Goal: Task Accomplishment & Management: Manage account settings

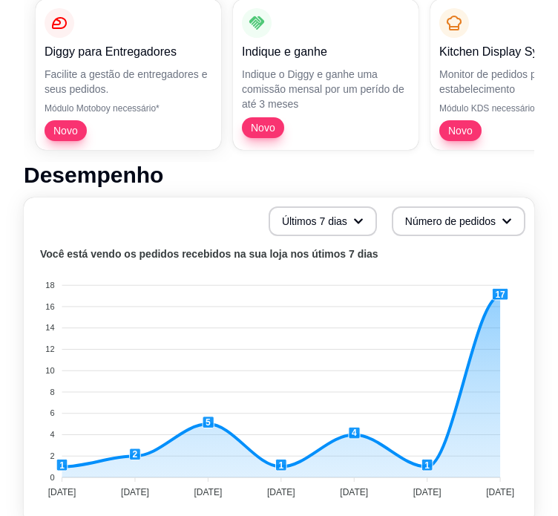
scroll to position [297, 0]
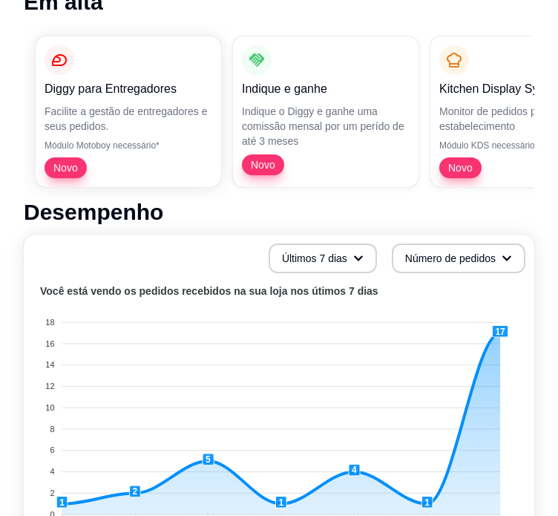
click at [354, 259] on icon "button" at bounding box center [358, 258] width 10 height 10
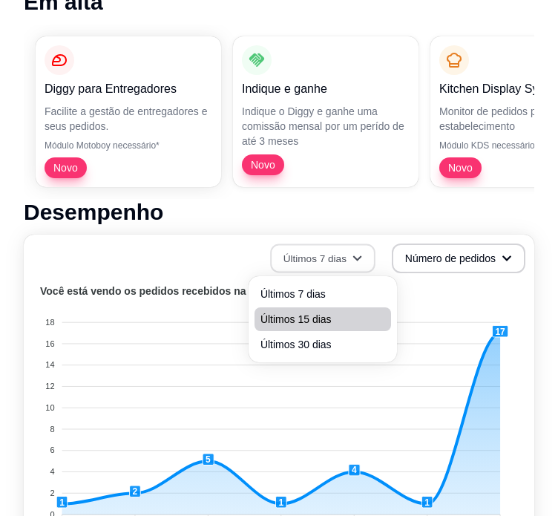
click at [332, 324] on span "Últimos 15 dias" at bounding box center [322, 319] width 125 height 15
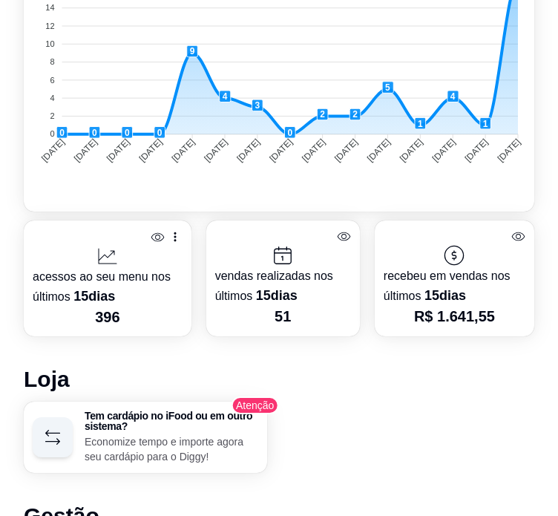
scroll to position [668, 0]
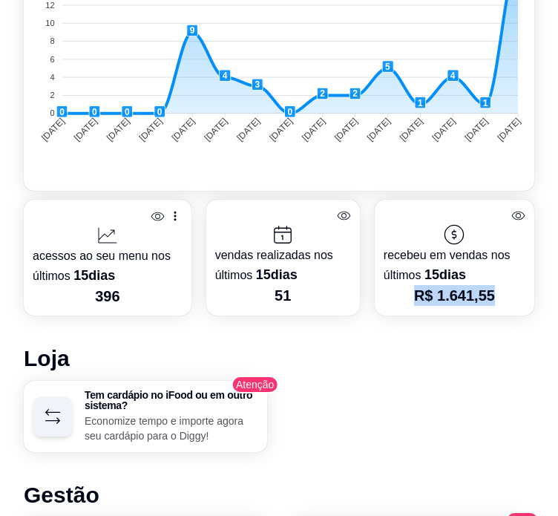
drag, startPoint x: 421, startPoint y: 296, endPoint x: 510, endPoint y: 293, distance: 89.8
click at [510, 293] on p "R$ 1.641,55" at bounding box center [455, 295] width 142 height 21
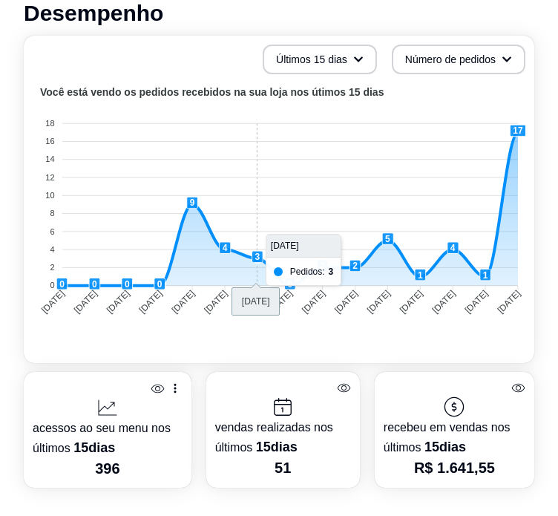
scroll to position [445, 0]
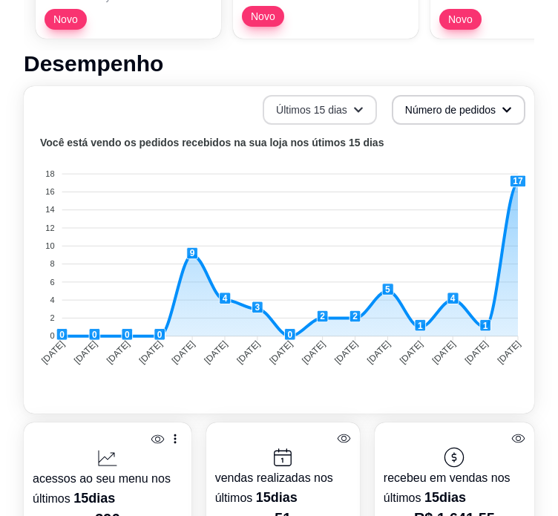
click at [336, 139] on text "Você está vendo os pedidos recebidos na sua loja nos útimos 15 dias" at bounding box center [212, 143] width 344 height 12
click at [343, 118] on button "Últimos 15 dias" at bounding box center [319, 110] width 111 height 29
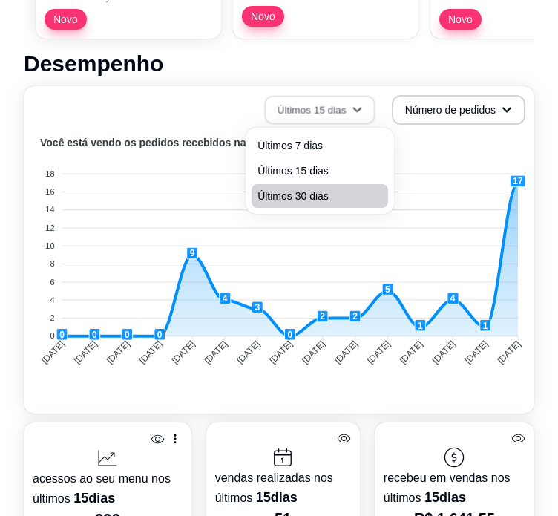
click at [324, 201] on span "Últimos 30 dias" at bounding box center [319, 195] width 125 height 15
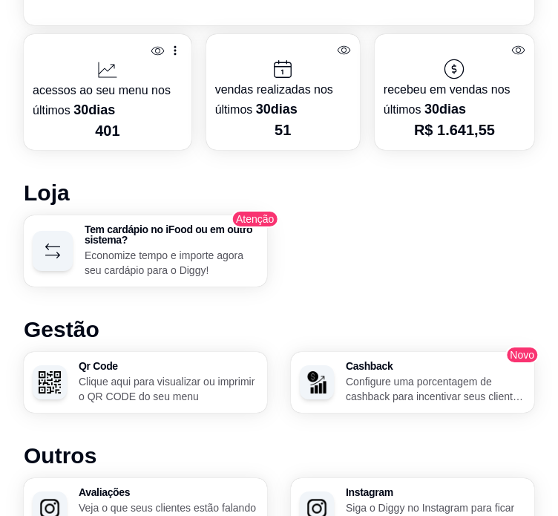
scroll to position [776, 0]
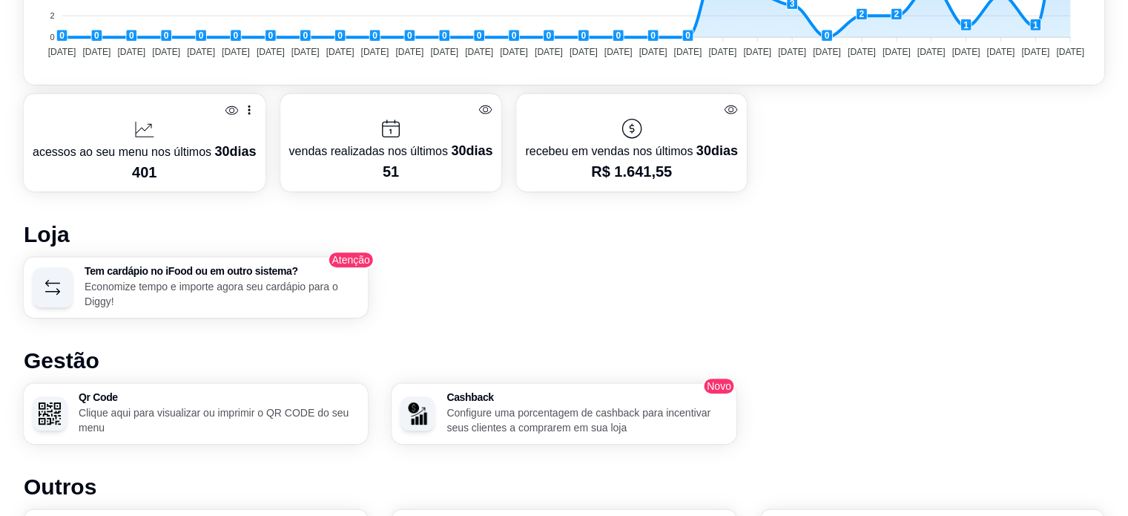
scroll to position [890, 0]
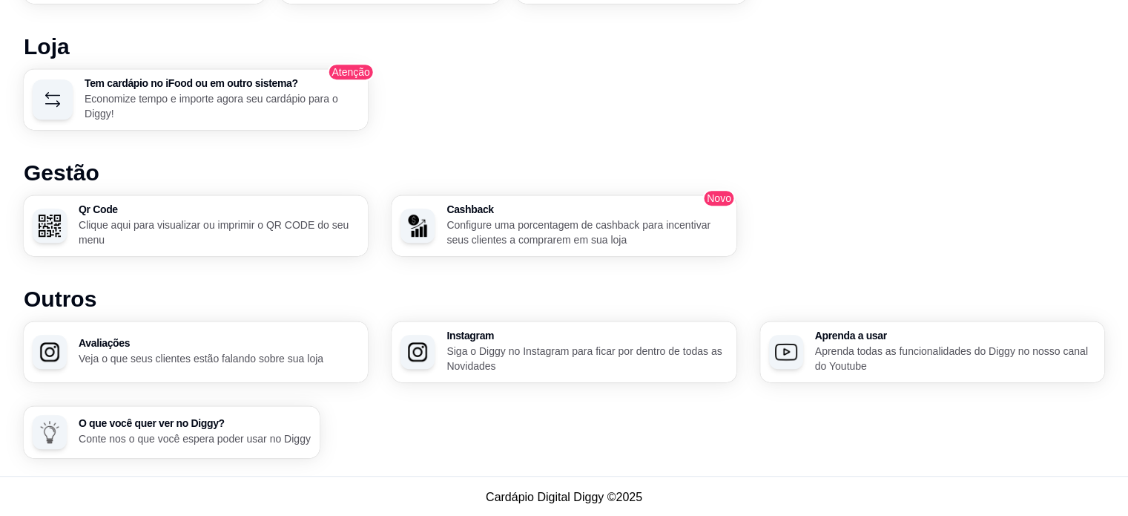
drag, startPoint x: 24, startPoint y: 20, endPoint x: 27, endPoint y: 30, distance: 11.0
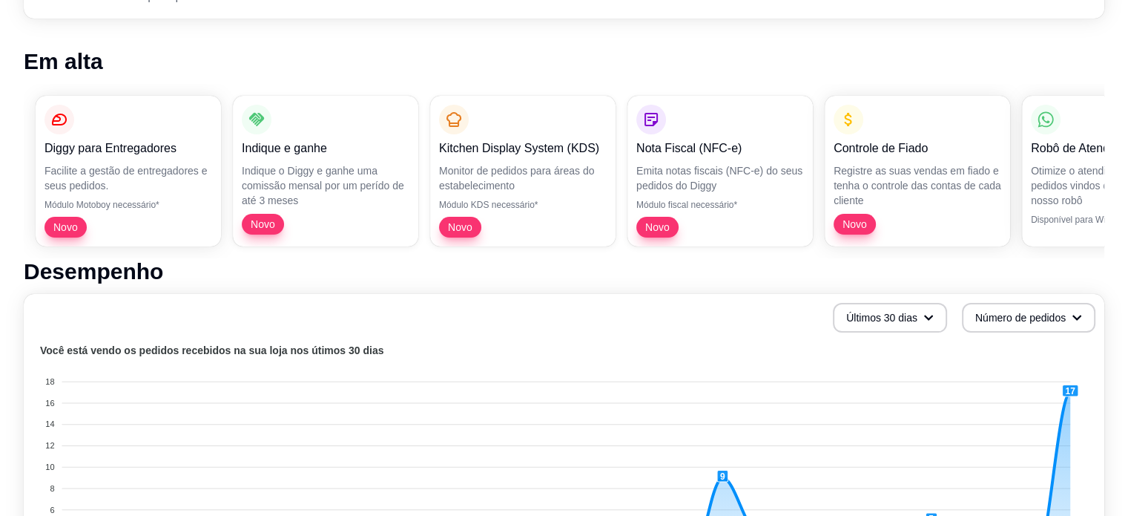
scroll to position [148, 0]
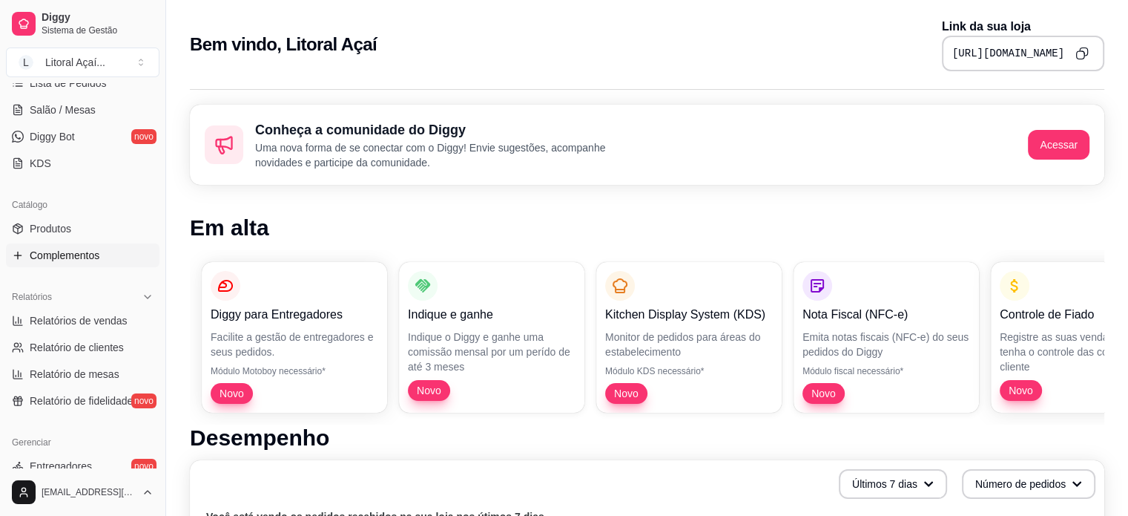
scroll to position [254, 0]
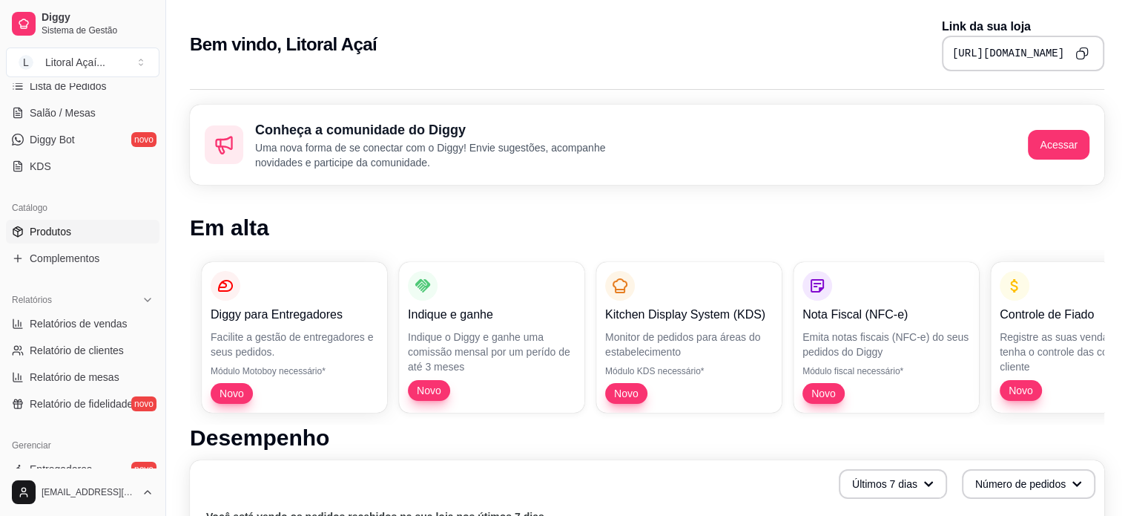
click at [74, 230] on link "Produtos" at bounding box center [83, 232] width 154 height 24
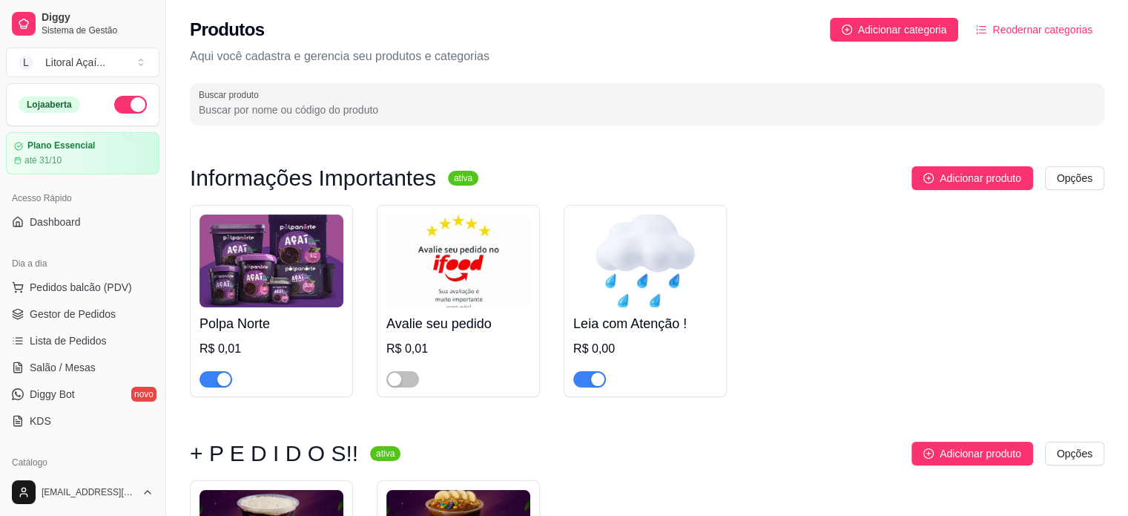
click at [427, 382] on div at bounding box center [459, 373] width 144 height 30
click at [915, 34] on span "Adicionar categoria" at bounding box center [902, 30] width 89 height 16
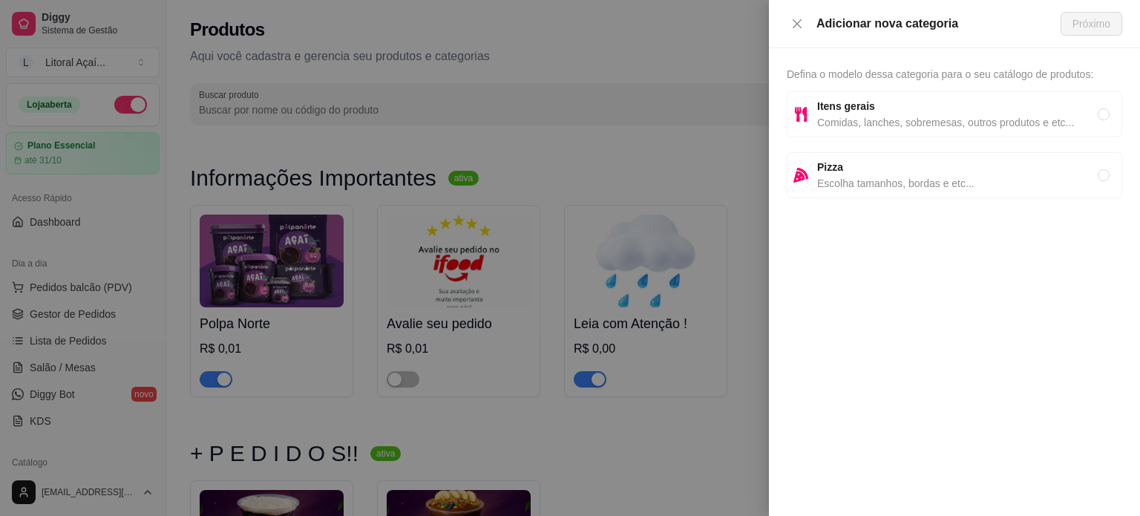
click at [892, 116] on span "Comidas, lanches, sobremesas, outros produtos e etc..." at bounding box center [957, 122] width 280 height 16
radio input "true"
click at [1102, 20] on span "Próximo" at bounding box center [1091, 24] width 38 height 16
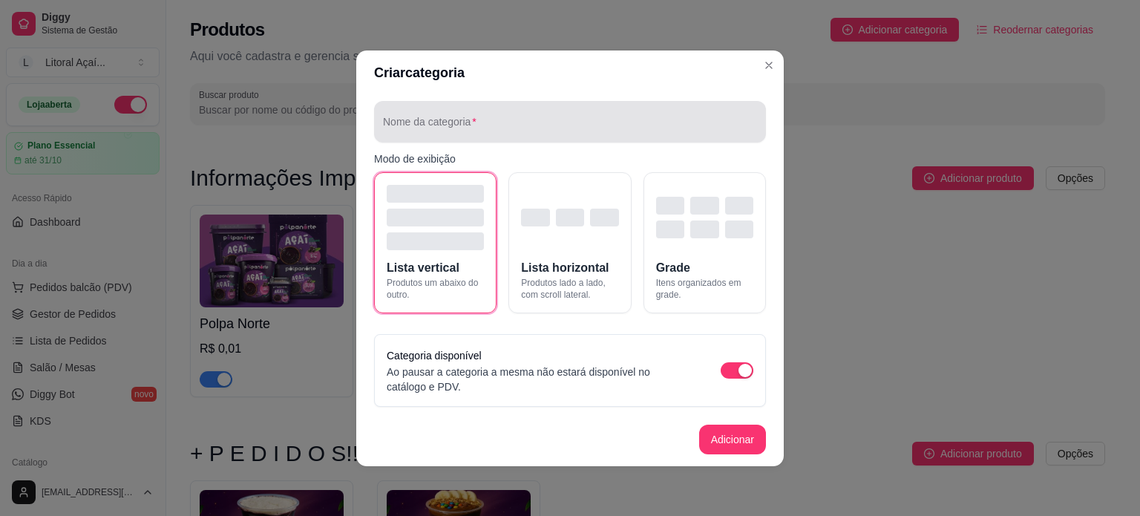
click at [507, 125] on input "Nome da categoria" at bounding box center [570, 127] width 374 height 15
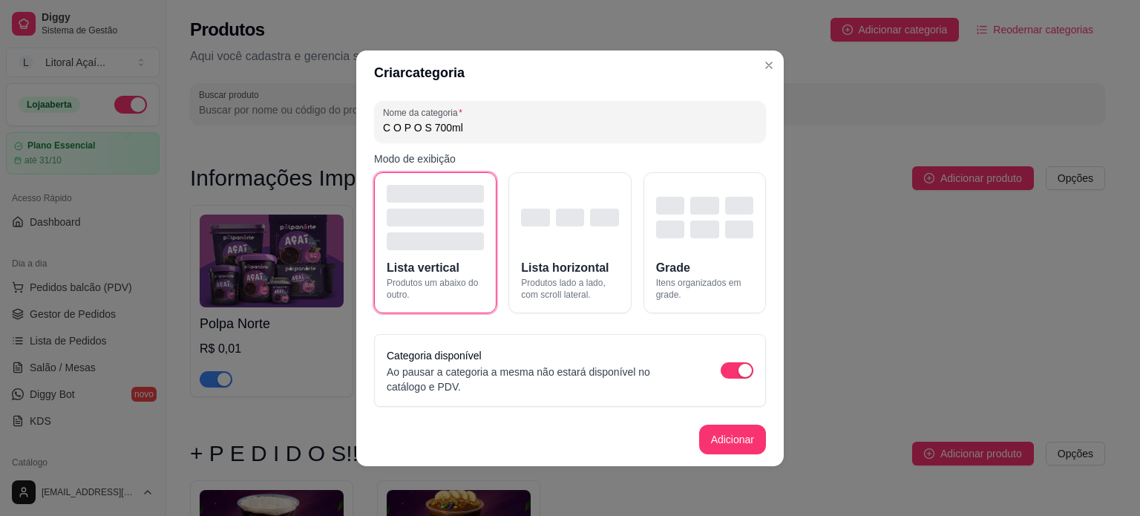
type input "C O P O S 700ml"
click at [710, 457] on footer "Adicionar" at bounding box center [569, 438] width 427 height 53
click at [714, 455] on footer "Adicionar" at bounding box center [569, 438] width 427 height 53
click at [717, 450] on button "Adicionar" at bounding box center [732, 438] width 65 height 29
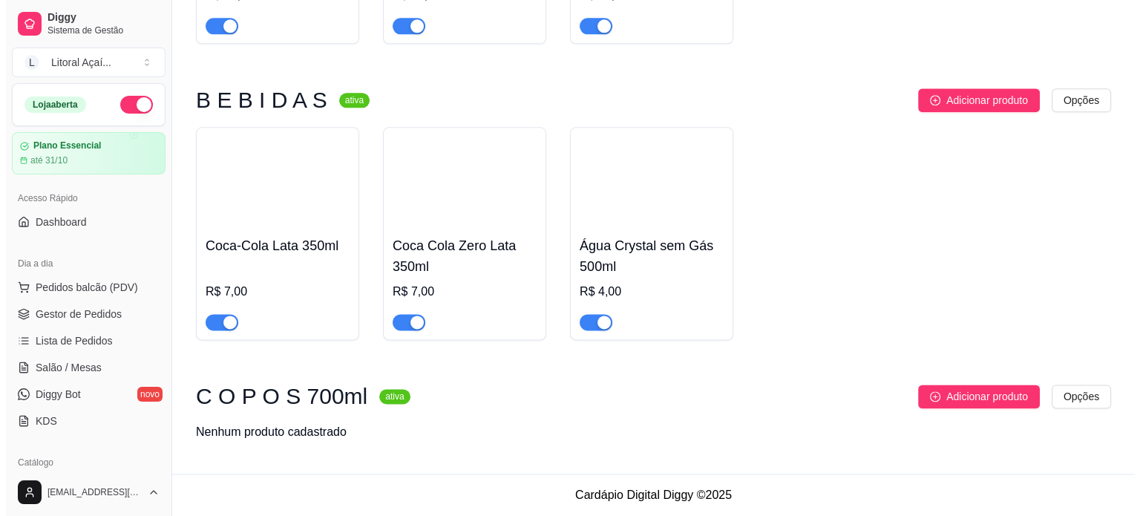
scroll to position [1974, 0]
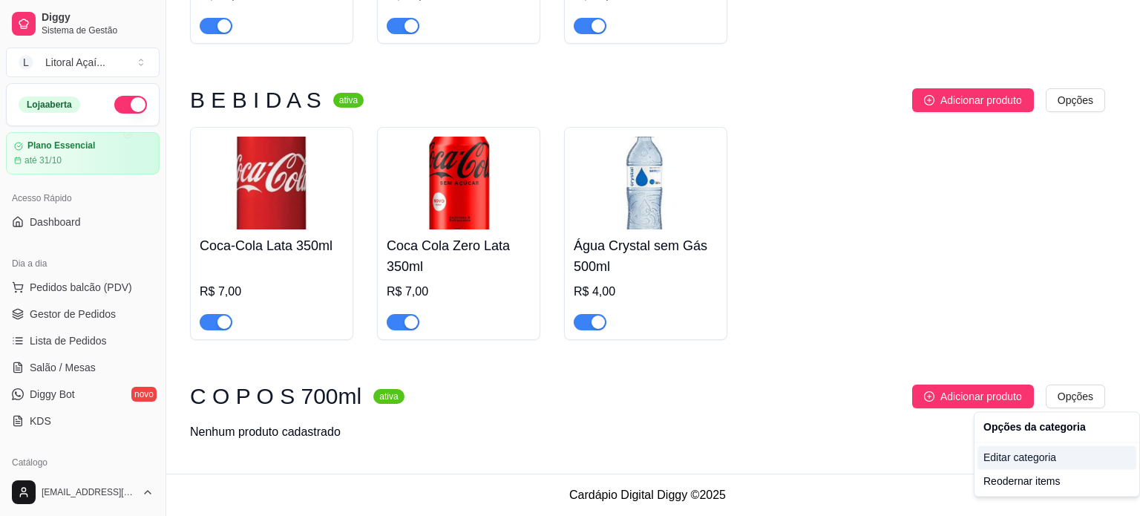
click at [1010, 459] on div "Editar categoria" at bounding box center [1056, 457] width 159 height 24
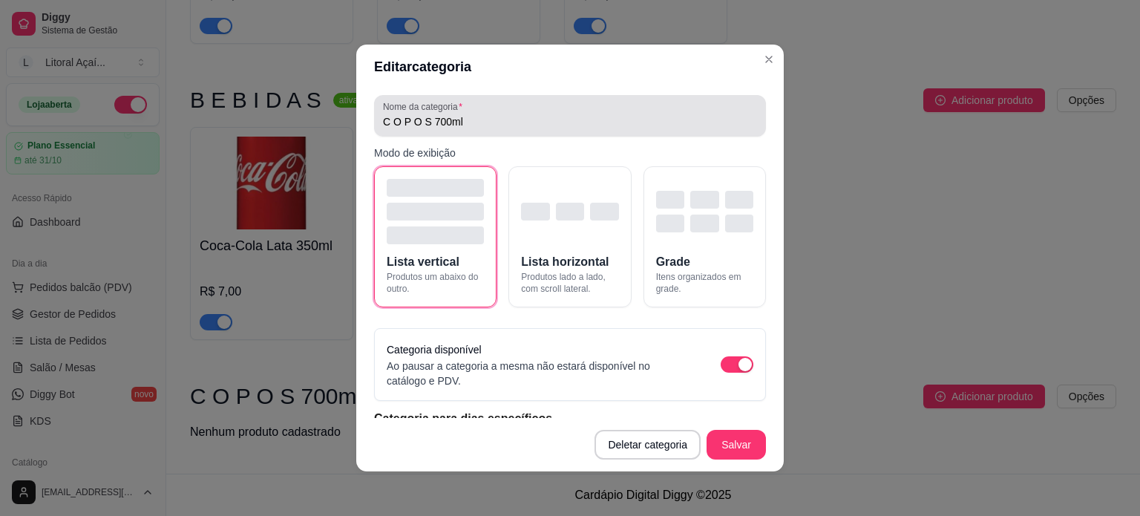
click at [427, 119] on input "C O P O S 700ml" at bounding box center [570, 121] width 374 height 15
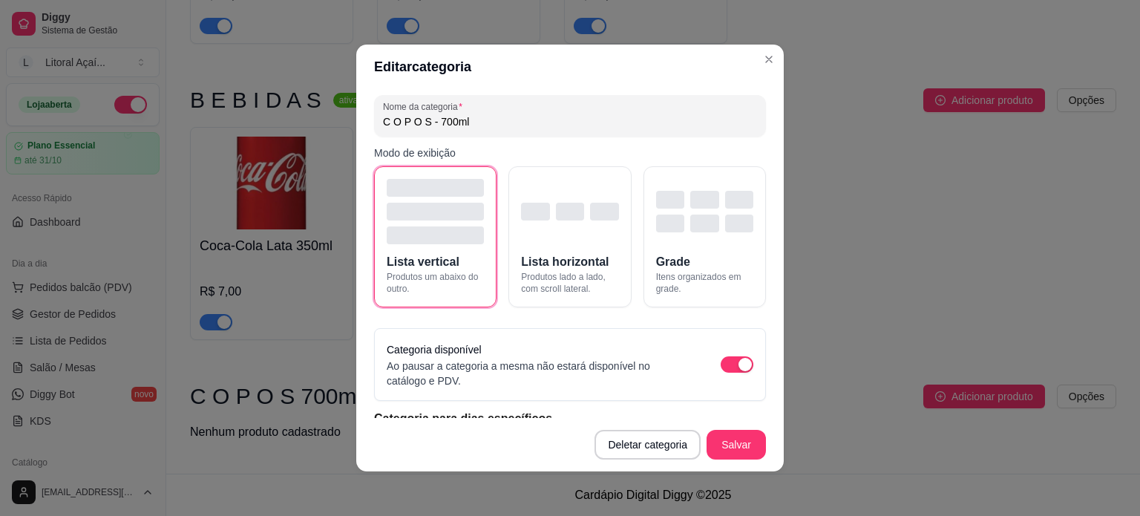
click at [615, 115] on input "C O P O S - 700ml" at bounding box center [570, 121] width 374 height 15
type input "C O P O S - 700ML"
click at [721, 441] on button "Salvar" at bounding box center [735, 445] width 59 height 30
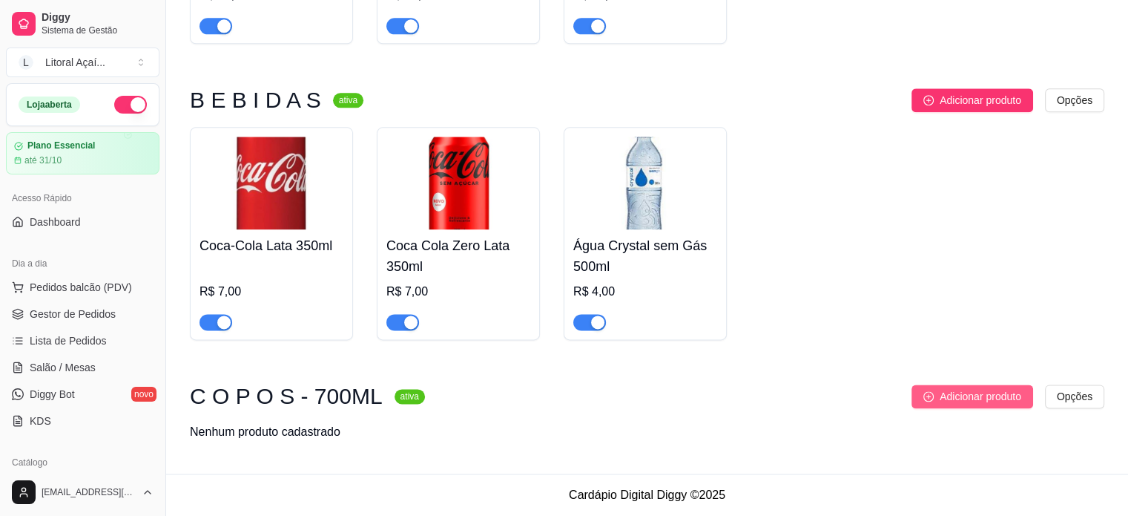
click at [980, 406] on button "Adicionar produto" at bounding box center [973, 396] width 122 height 24
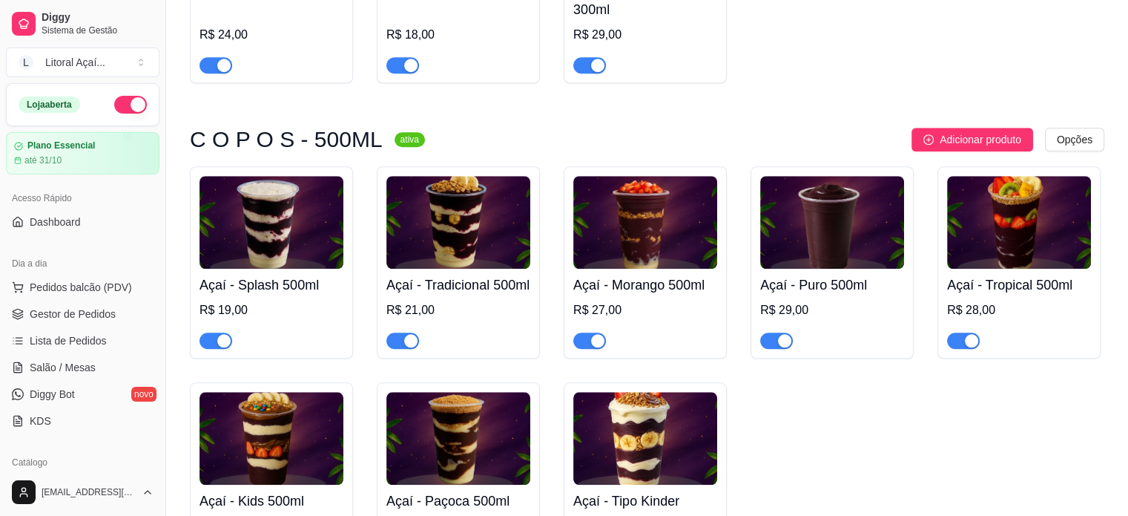
scroll to position [1381, 0]
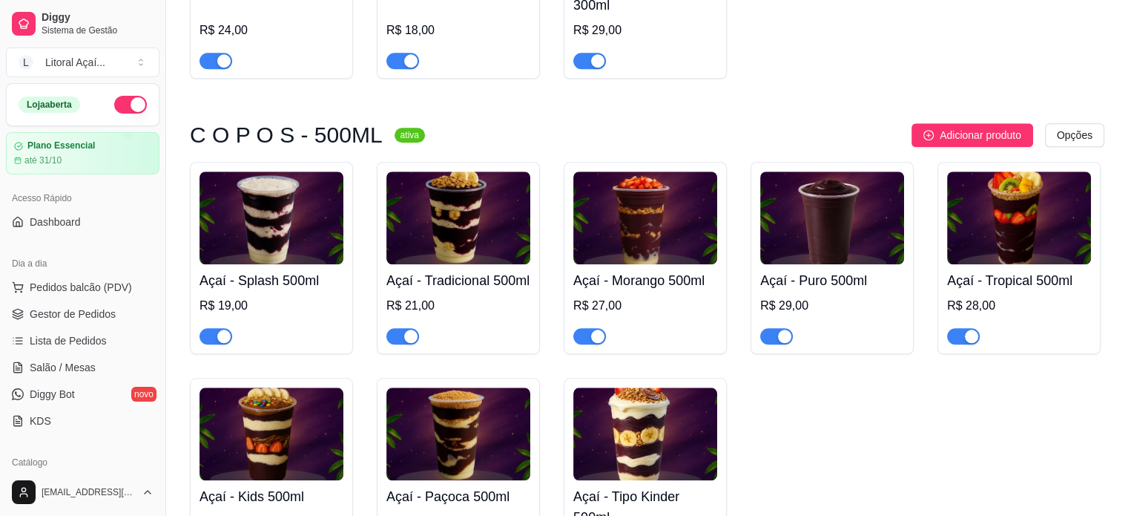
click at [295, 264] on img at bounding box center [272, 217] width 144 height 93
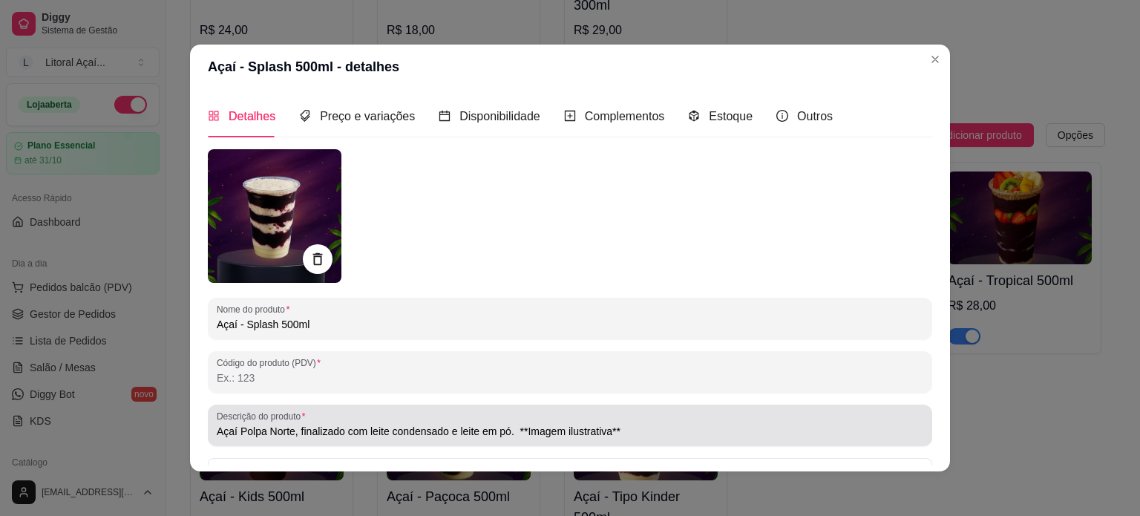
click at [339, 430] on input "Açaí Polpa Norte, finalizado com leite condensado e leite em pó. **Imagem ilust…" at bounding box center [570, 431] width 706 height 15
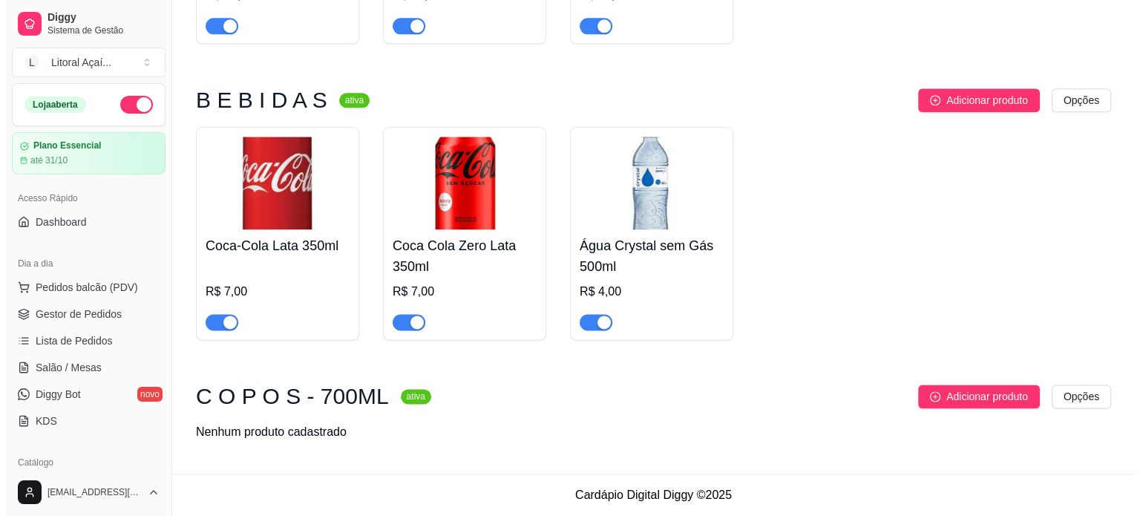
scroll to position [1974, 0]
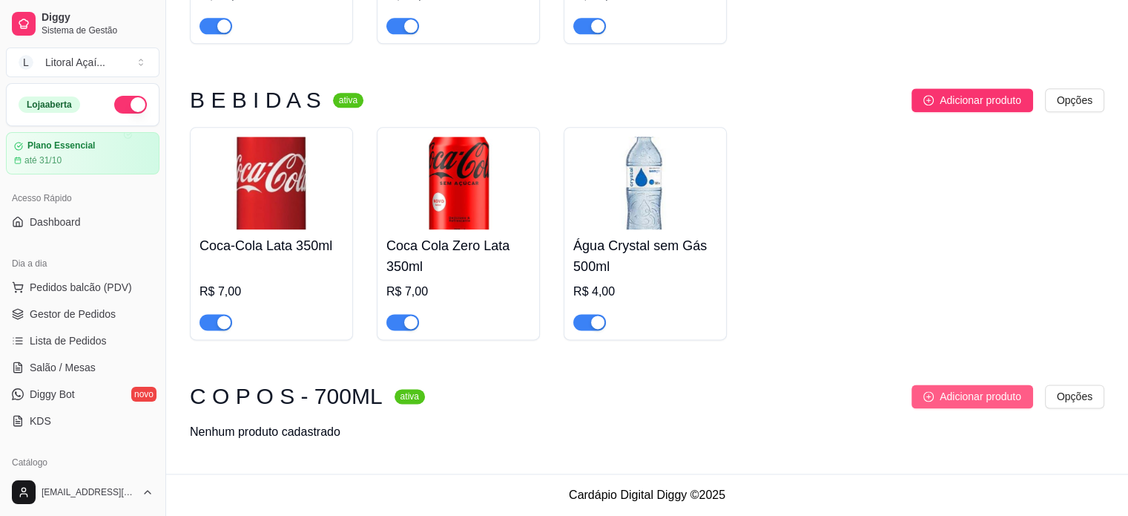
click at [982, 392] on span "Adicionar produto" at bounding box center [981, 396] width 82 height 16
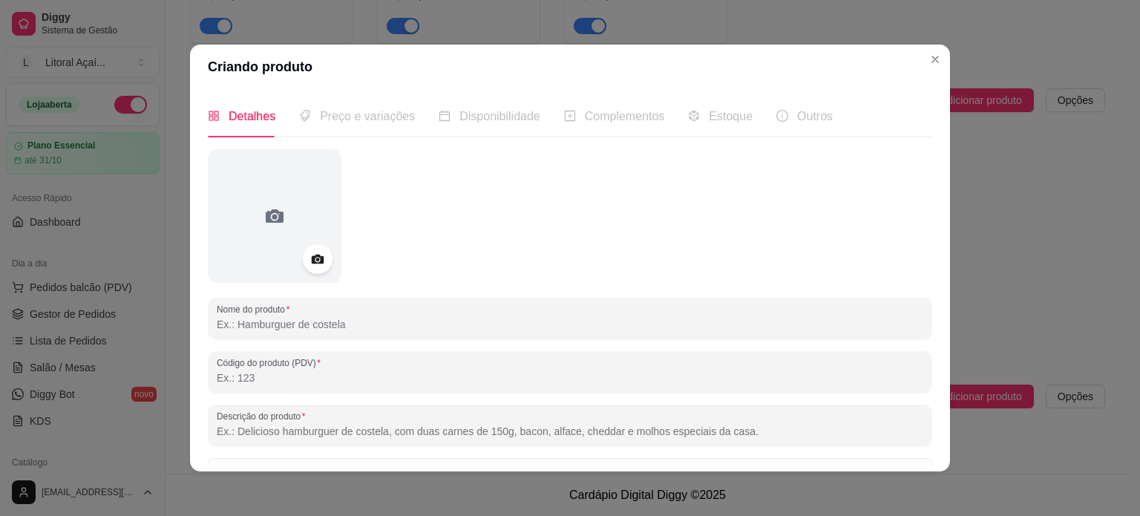
click at [286, 330] on input "Nome do produto" at bounding box center [570, 324] width 706 height 15
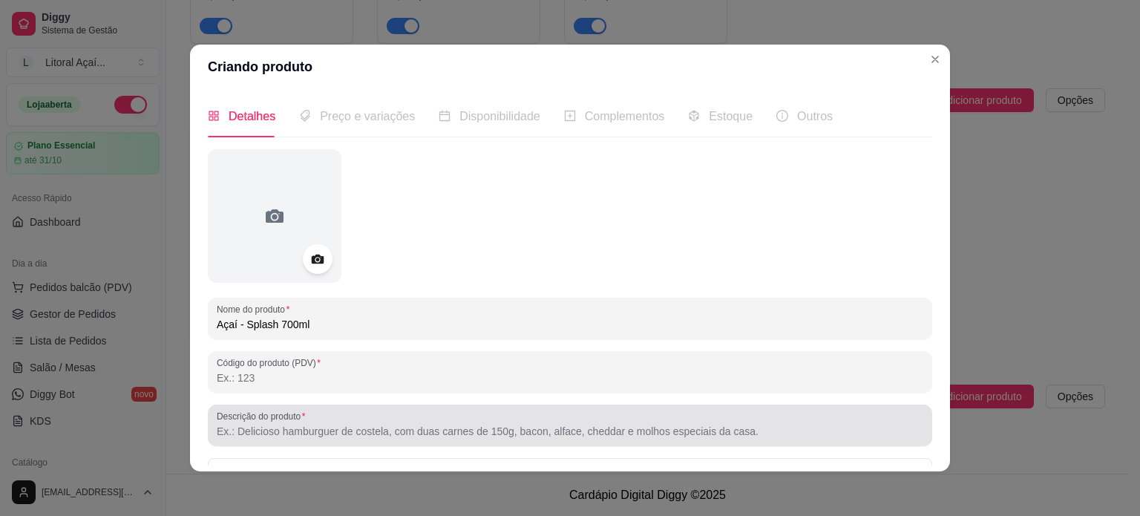
type input "Açaí - Splash 700ml"
click at [335, 433] on input "Descrição do produto" at bounding box center [570, 431] width 706 height 15
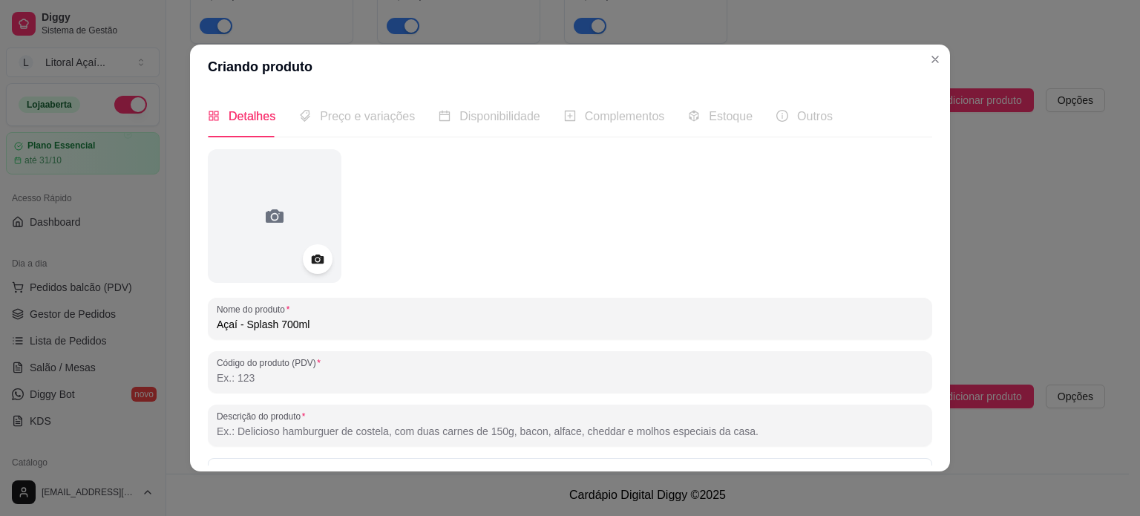
paste input "Açaí Polpa Norte, finalizado com leite condensado e leite em pó. **Imagem ilust…"
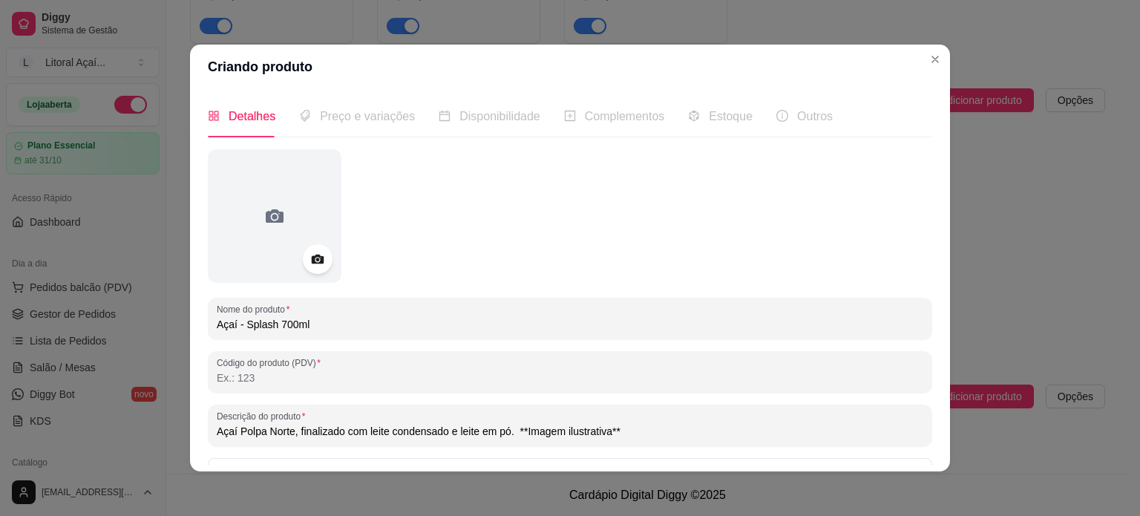
type input "Açaí Polpa Norte, finalizado com leite condensado e leite em pó. **Imagem ilust…"
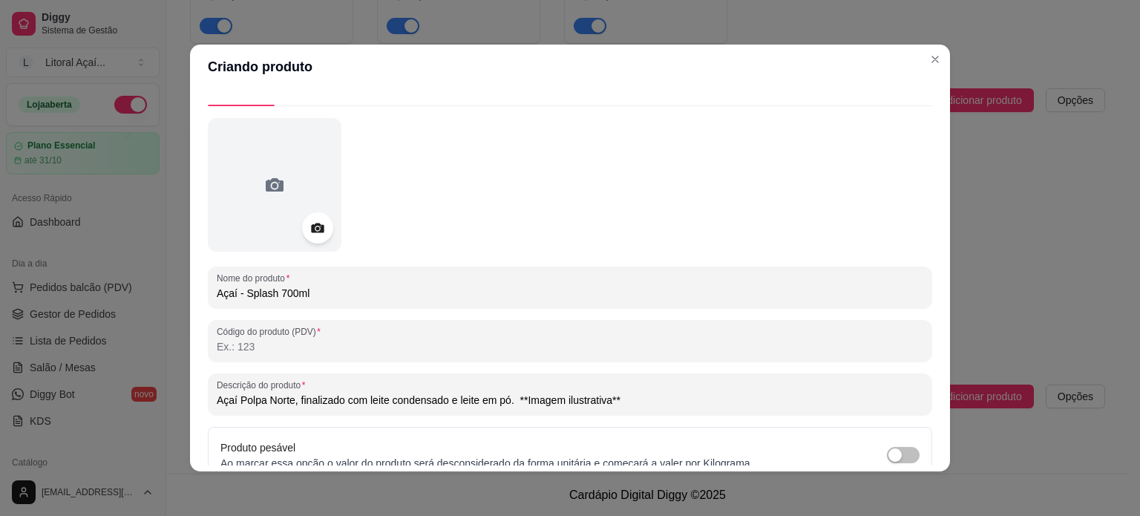
scroll to position [0, 0]
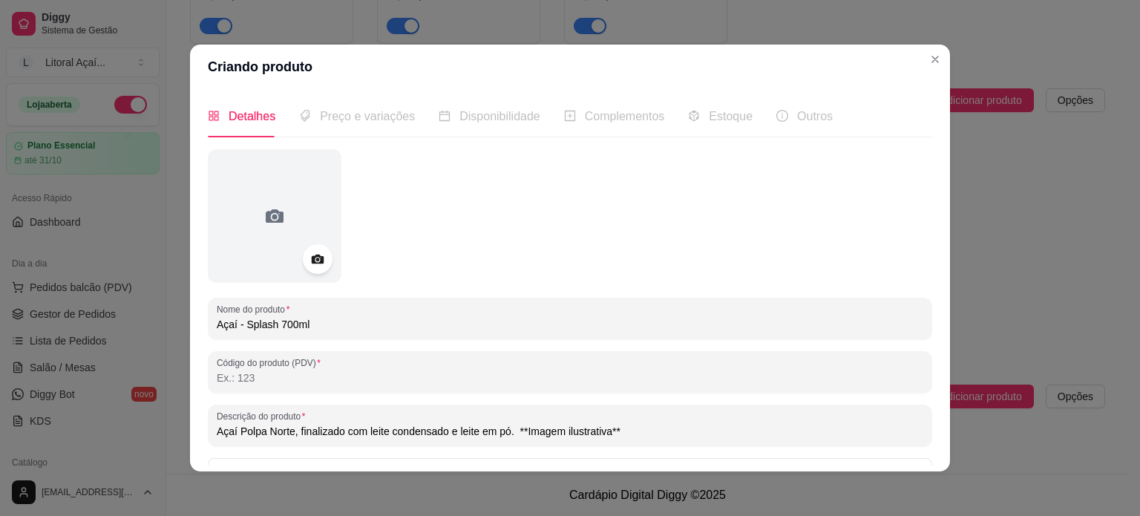
click at [338, 121] on span "Preço e variações" at bounding box center [367, 116] width 95 height 13
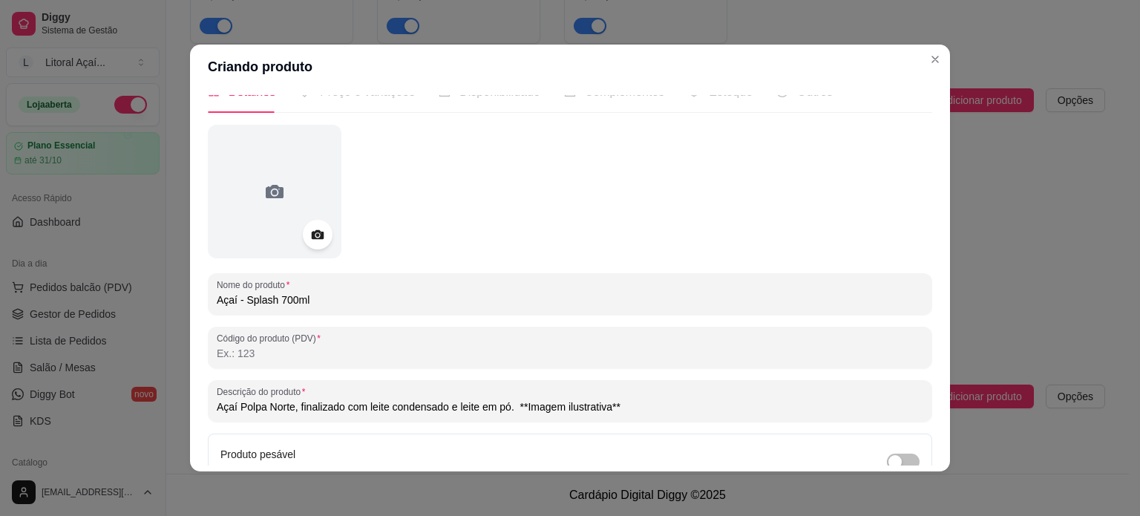
scroll to position [22, 0]
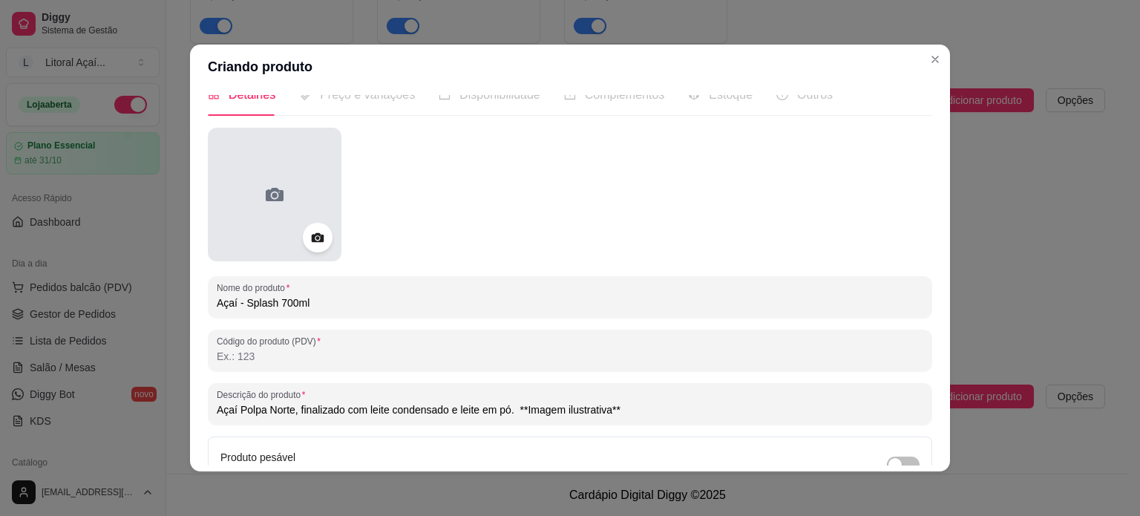
click at [299, 194] on div at bounding box center [275, 195] width 134 height 134
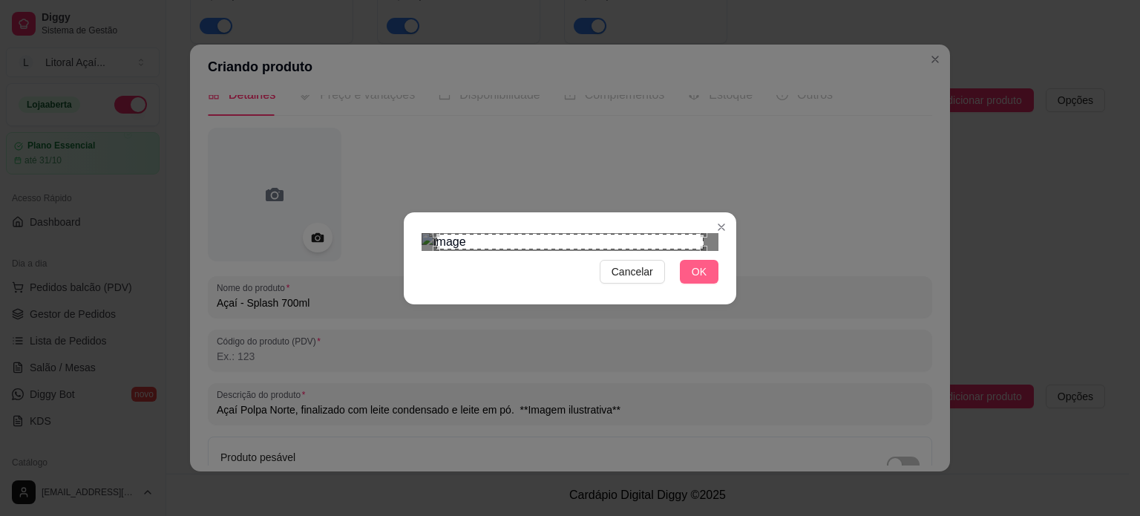
click at [714, 283] on button "OK" at bounding box center [699, 272] width 39 height 24
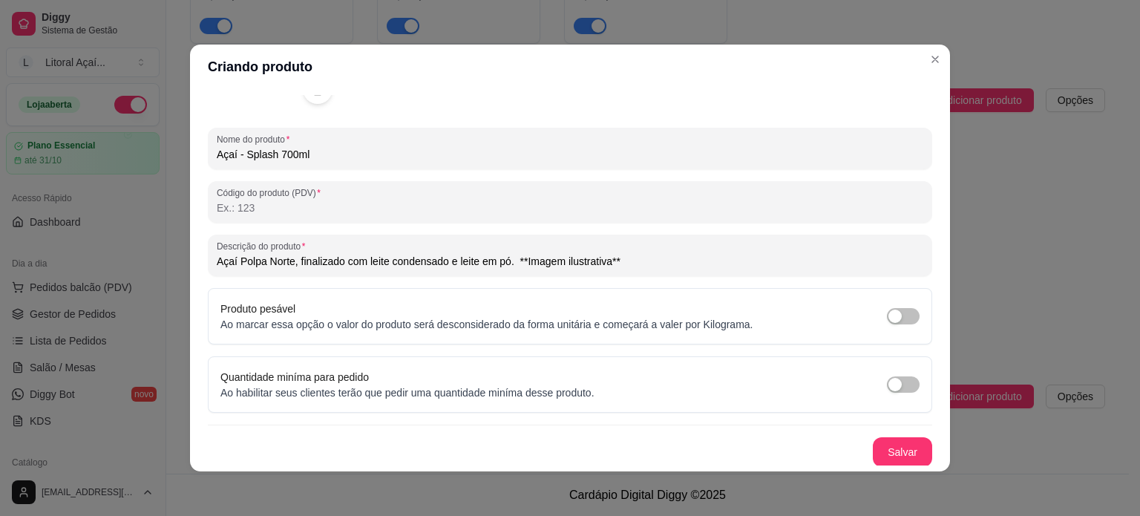
scroll to position [3, 0]
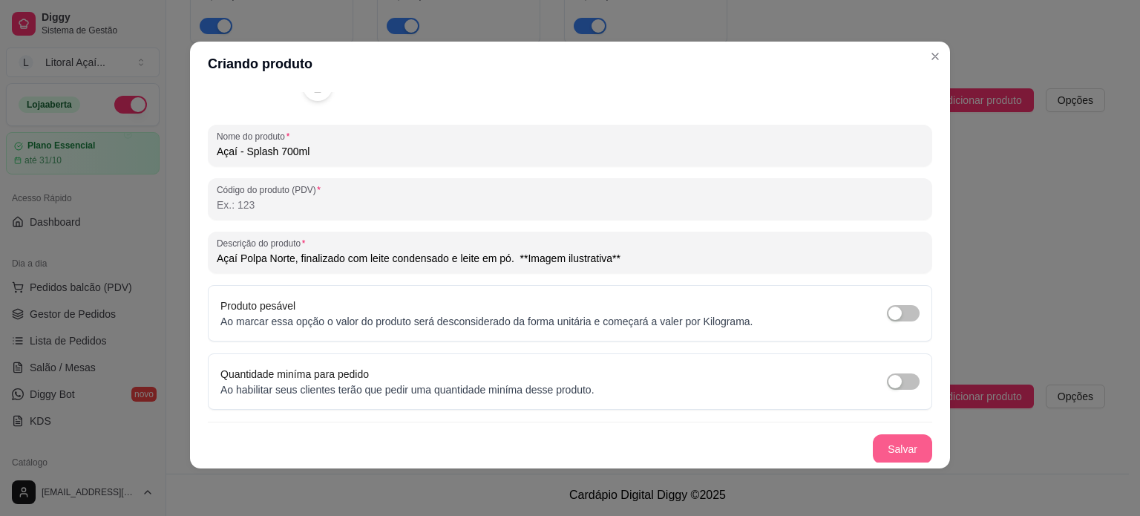
click at [872, 445] on button "Salvar" at bounding box center [901, 449] width 59 height 30
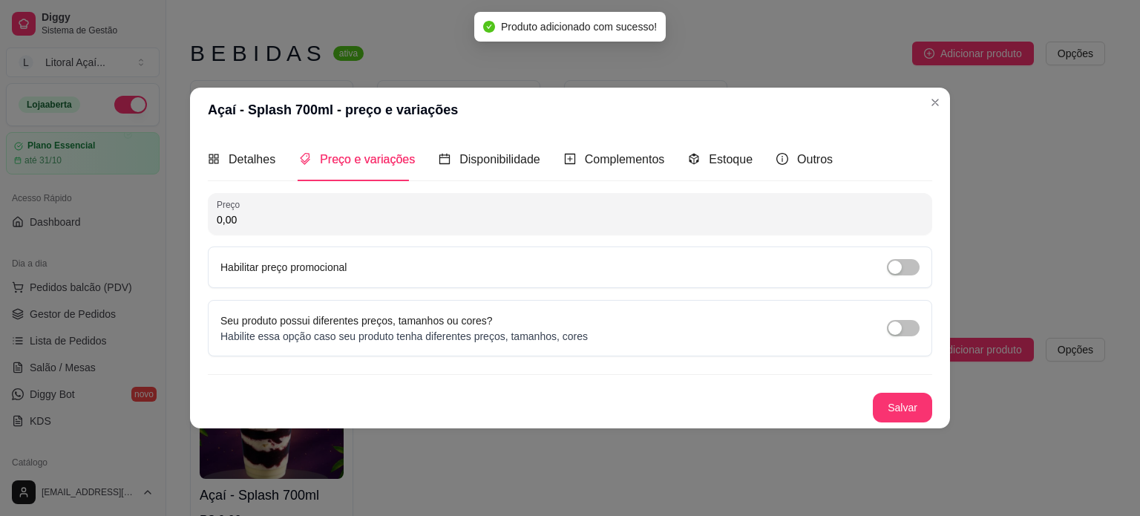
scroll to position [0, 0]
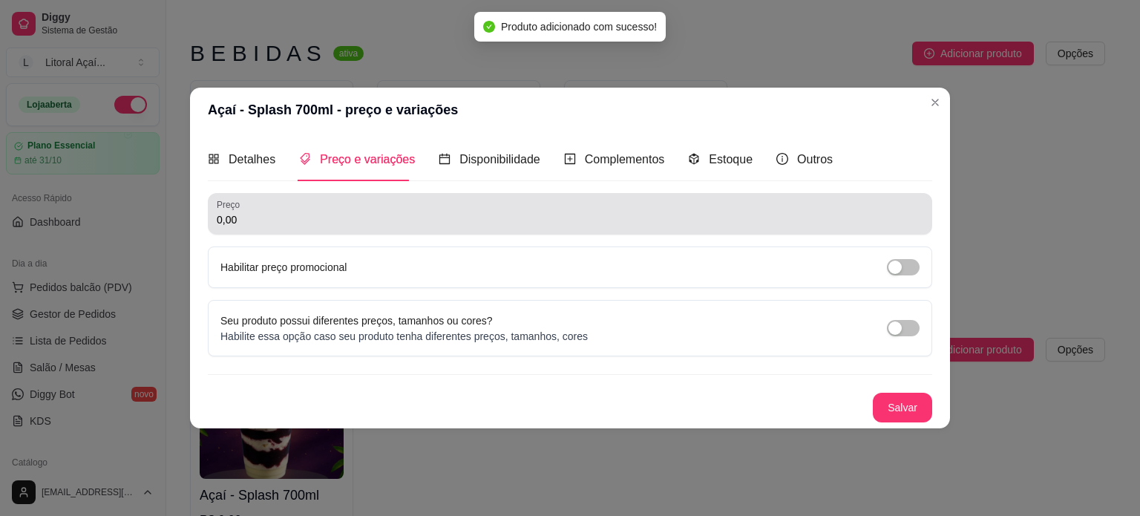
click at [346, 226] on input "0,00" at bounding box center [570, 219] width 706 height 15
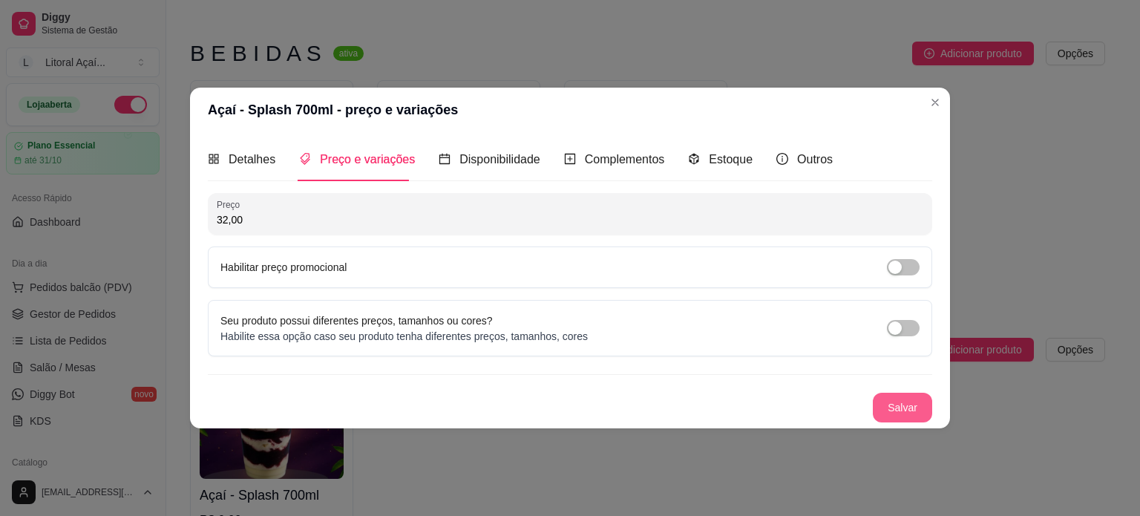
type input "32,00"
click at [907, 398] on button "Salvar" at bounding box center [902, 406] width 58 height 29
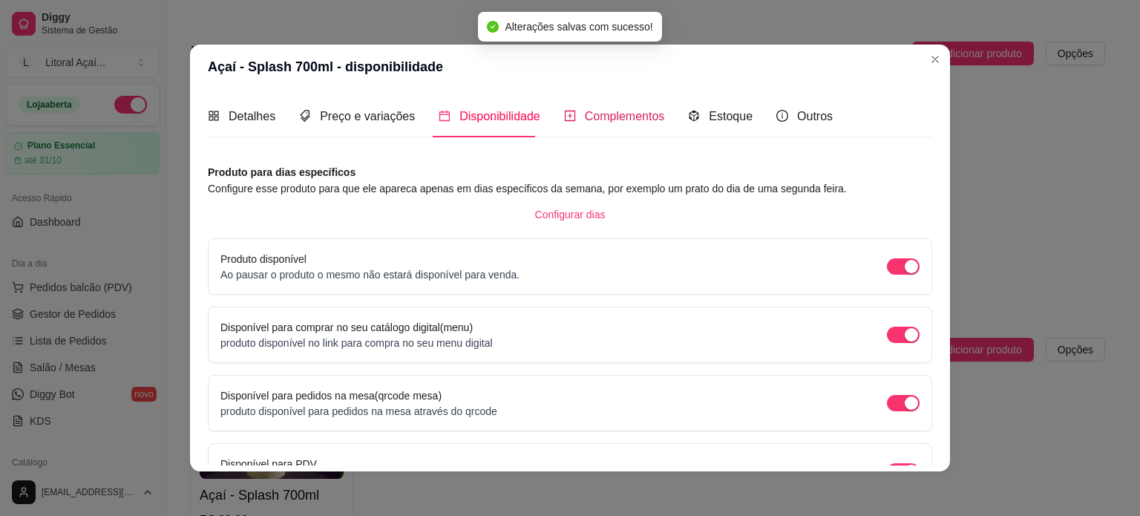
click at [632, 122] on span "Complementos" at bounding box center [625, 116] width 80 height 13
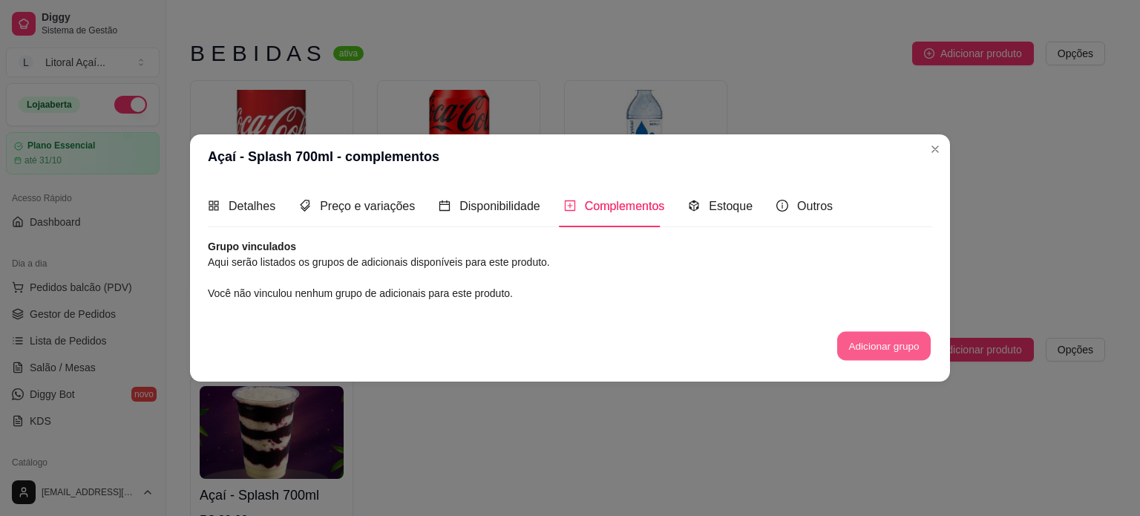
click at [849, 342] on button "Adicionar grupo" at bounding box center [883, 346] width 93 height 29
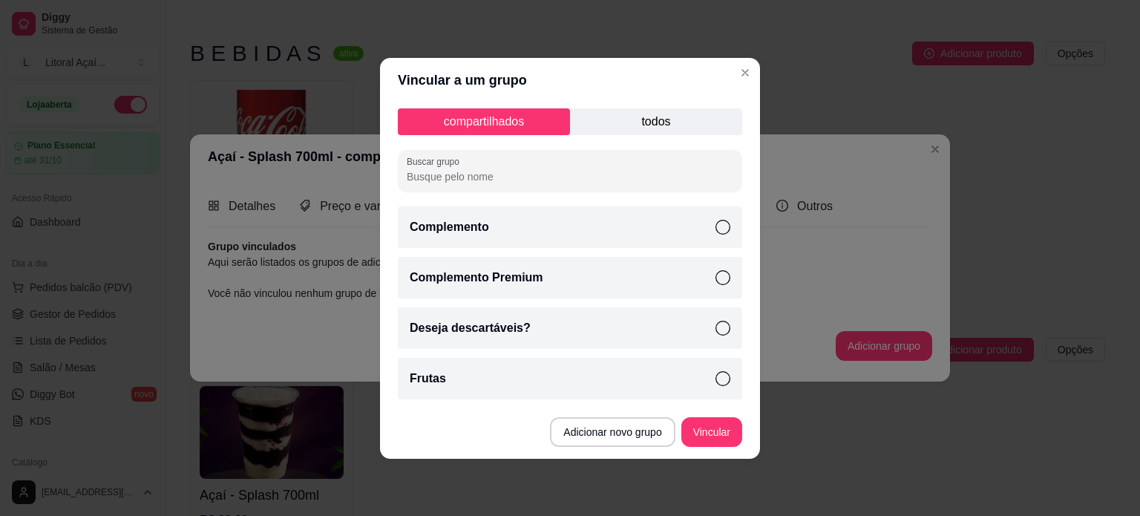
click at [677, 224] on div "Complemento" at bounding box center [570, 227] width 344 height 42
click at [711, 289] on div "Complemento Premium" at bounding box center [570, 278] width 344 height 42
click at [719, 217] on div "Complemento" at bounding box center [570, 227] width 344 height 42
click at [721, 326] on icon at bounding box center [722, 327] width 15 height 15
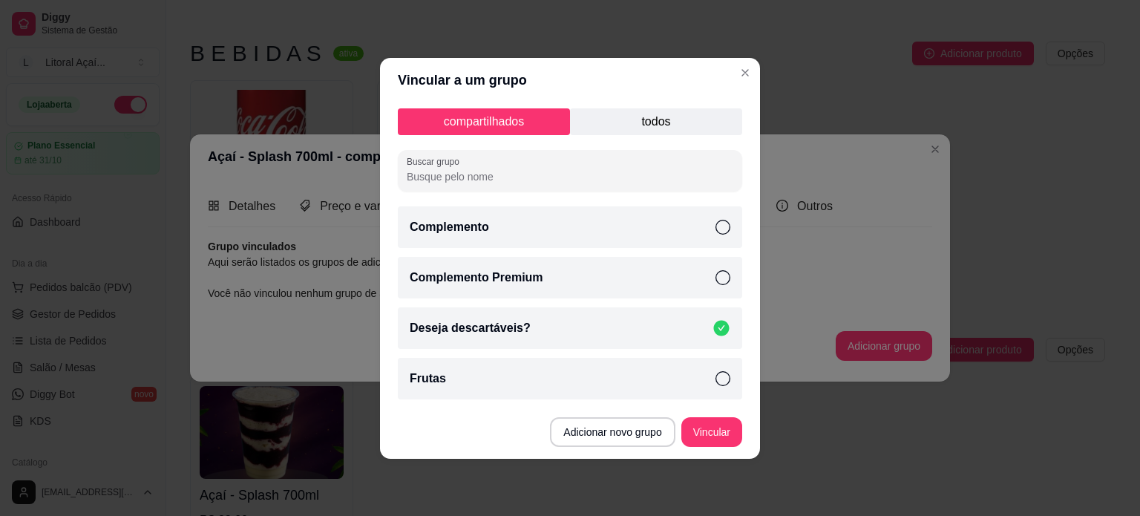
click at [721, 234] on icon at bounding box center [722, 227] width 15 height 15
click at [712, 281] on div "Complemento Premium" at bounding box center [570, 278] width 344 height 42
click at [720, 385] on icon at bounding box center [722, 378] width 15 height 15
click at [642, 128] on p "todos" at bounding box center [656, 121] width 172 height 27
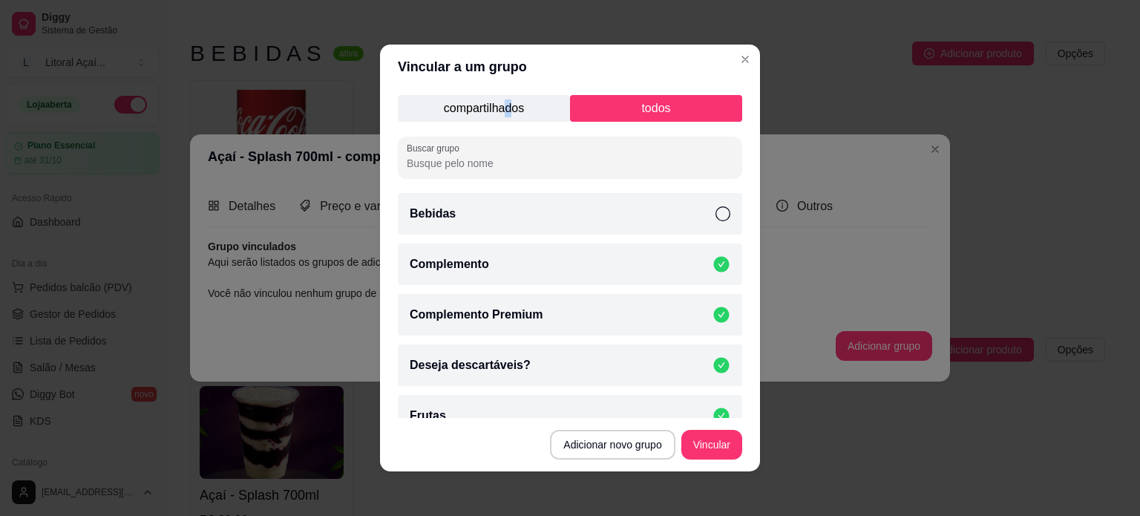
click at [501, 107] on p "compartilhados" at bounding box center [484, 108] width 172 height 27
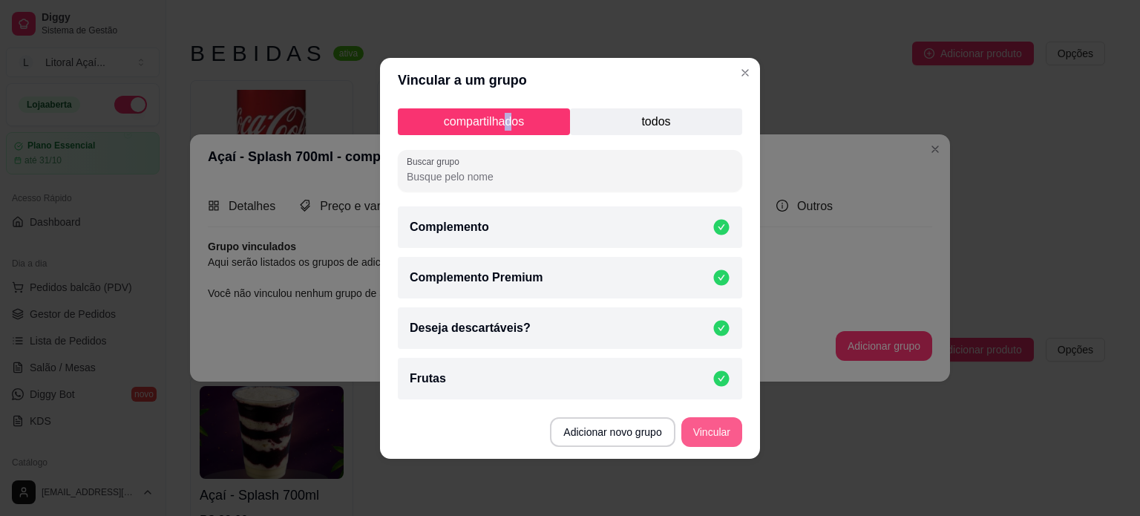
click at [707, 444] on button "Vincular" at bounding box center [711, 432] width 61 height 30
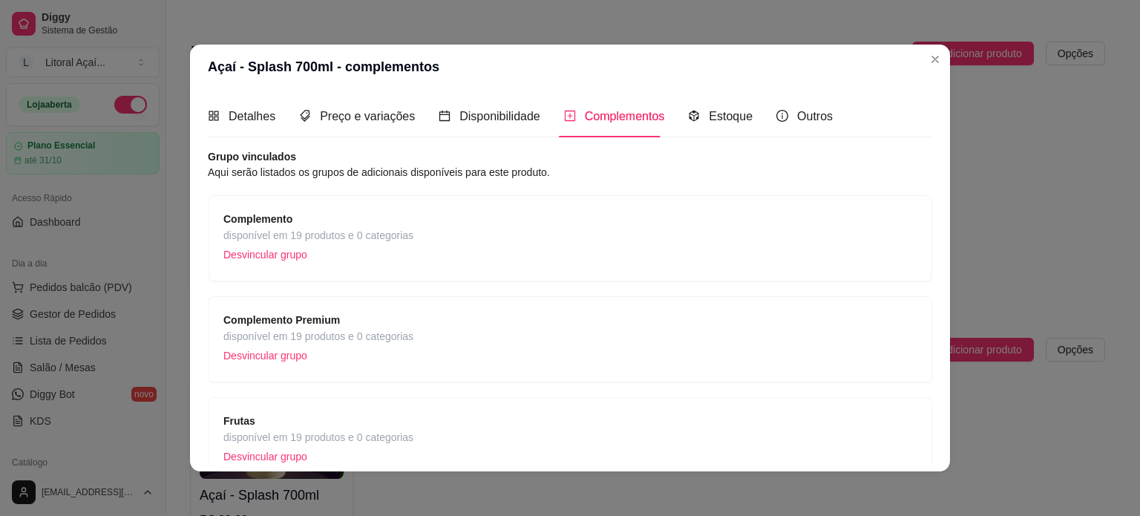
click at [714, 383] on div "Complemento disponível em 19 produtos e 0 categorias Desvincular grupo Compleme…" at bounding box center [570, 389] width 724 height 389
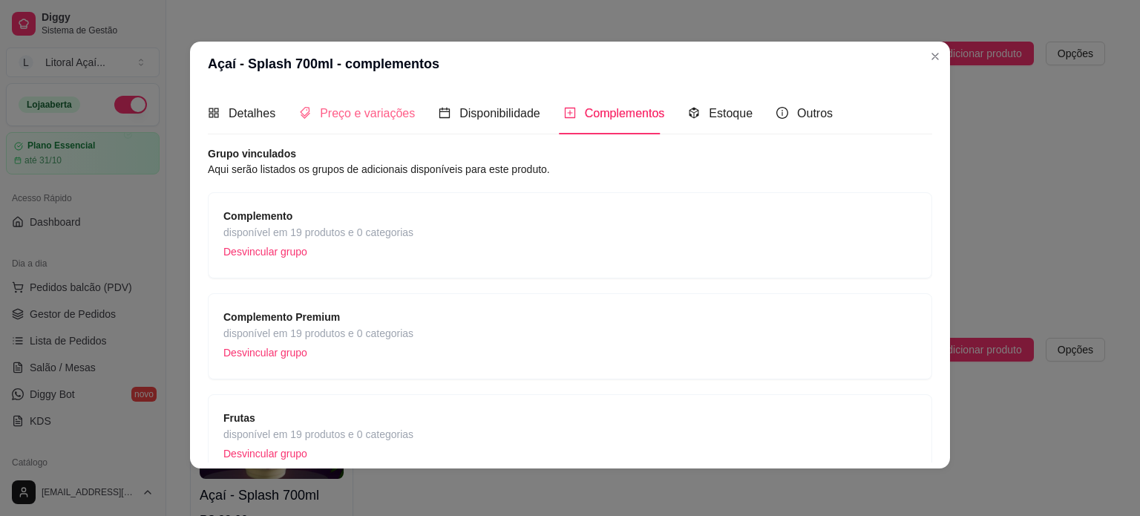
click at [299, 130] on div "Preço e variações" at bounding box center [357, 113] width 116 height 42
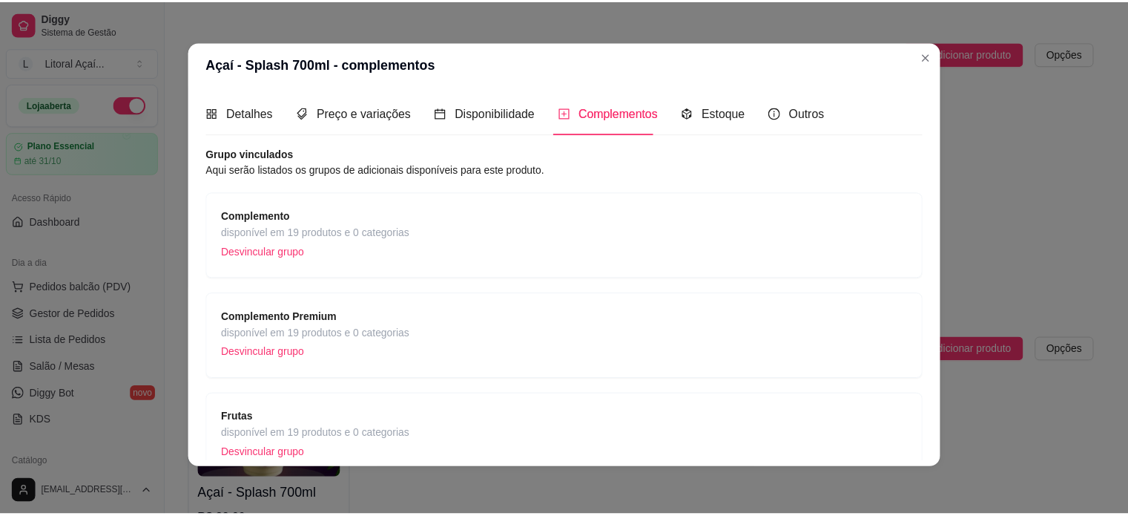
scroll to position [0, 0]
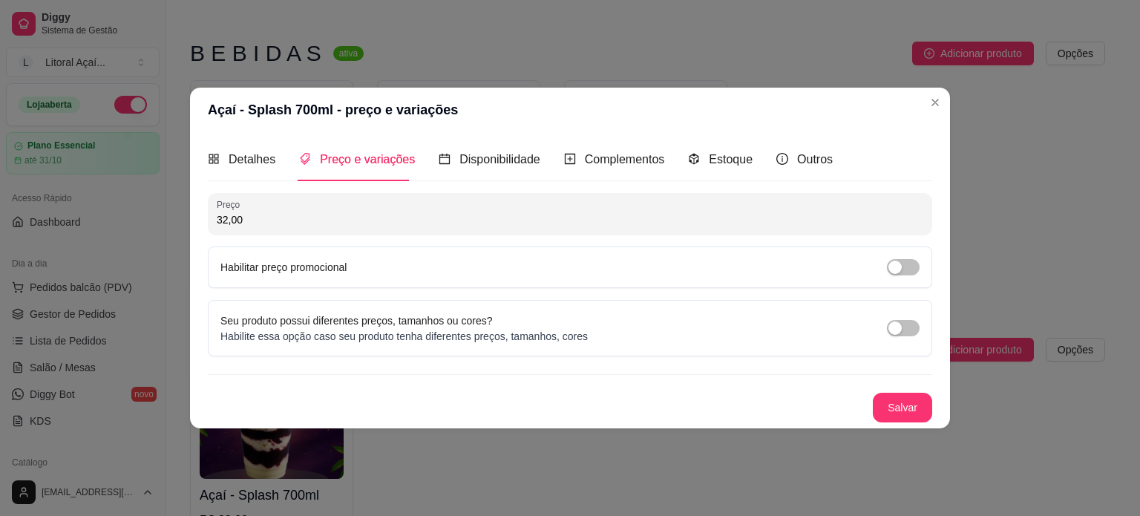
click at [258, 113] on header "Açaí - Splash 700ml - preço e variações" at bounding box center [570, 110] width 760 height 45
click at [209, 151] on div "Detalhes" at bounding box center [242, 159] width 68 height 19
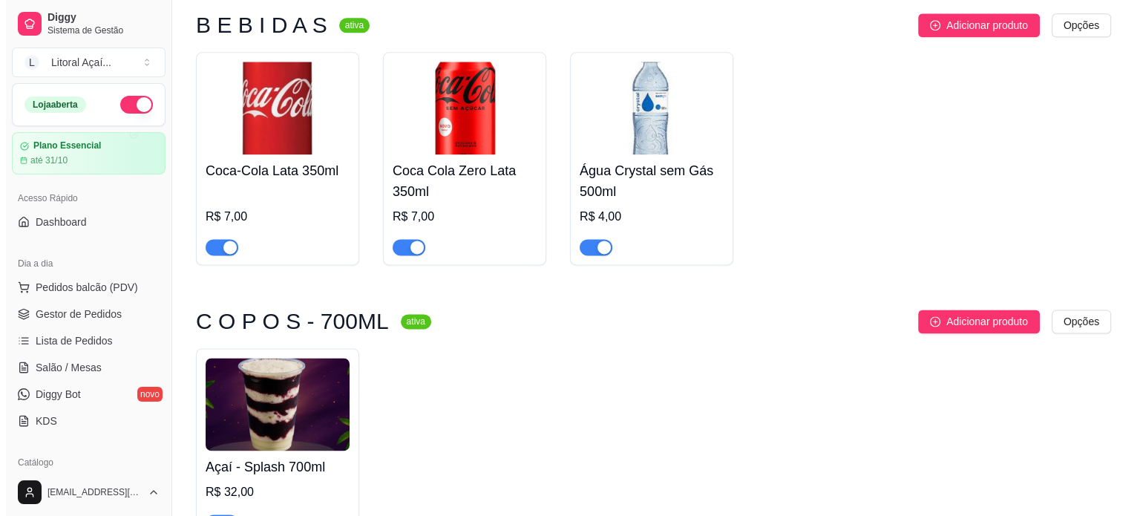
scroll to position [2048, 0]
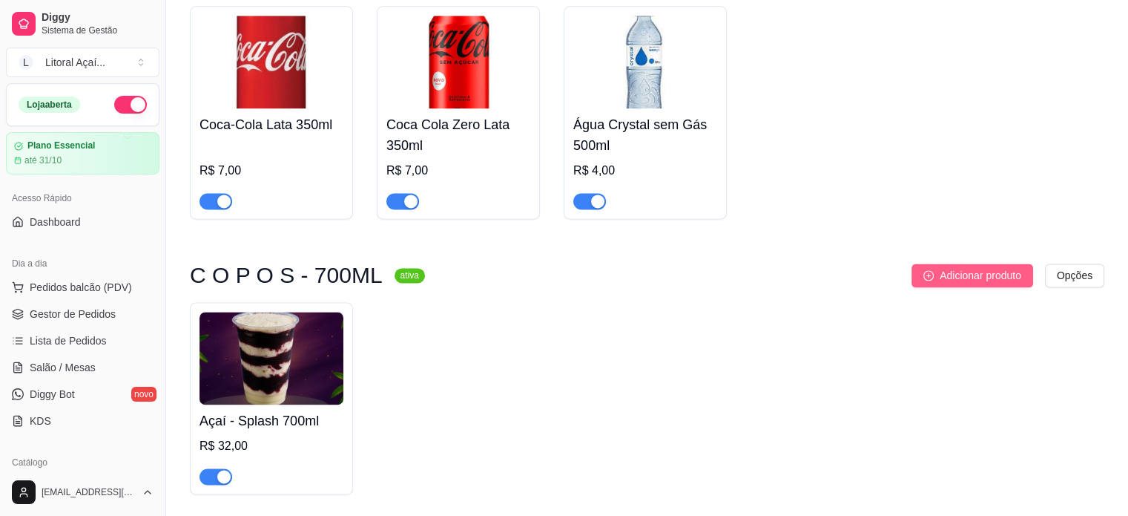
click at [971, 283] on span "Adicionar produto" at bounding box center [981, 275] width 82 height 16
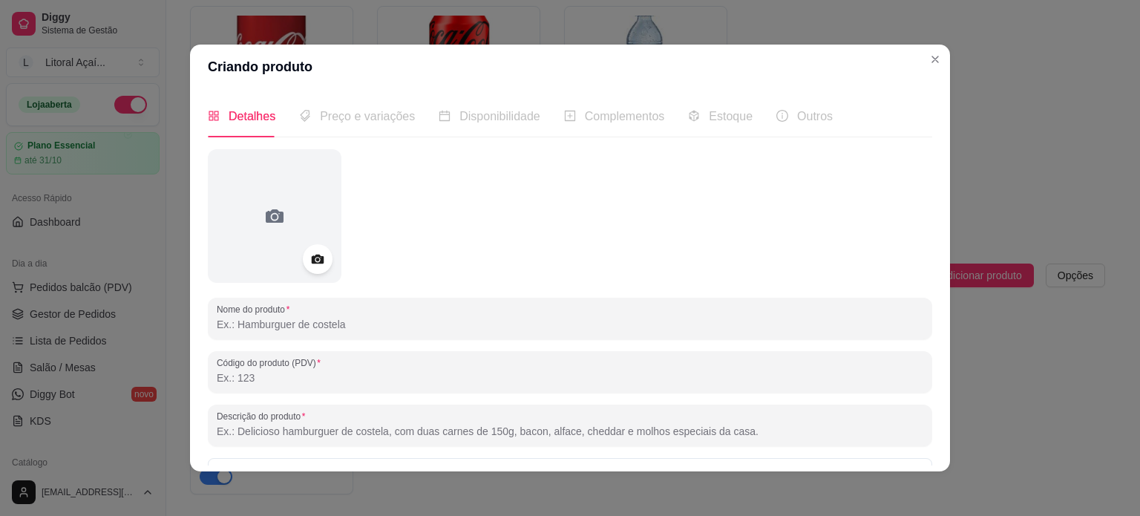
click at [288, 321] on input "Nome do produto" at bounding box center [570, 324] width 706 height 15
type input "Açaí - Tradicional 700ml"
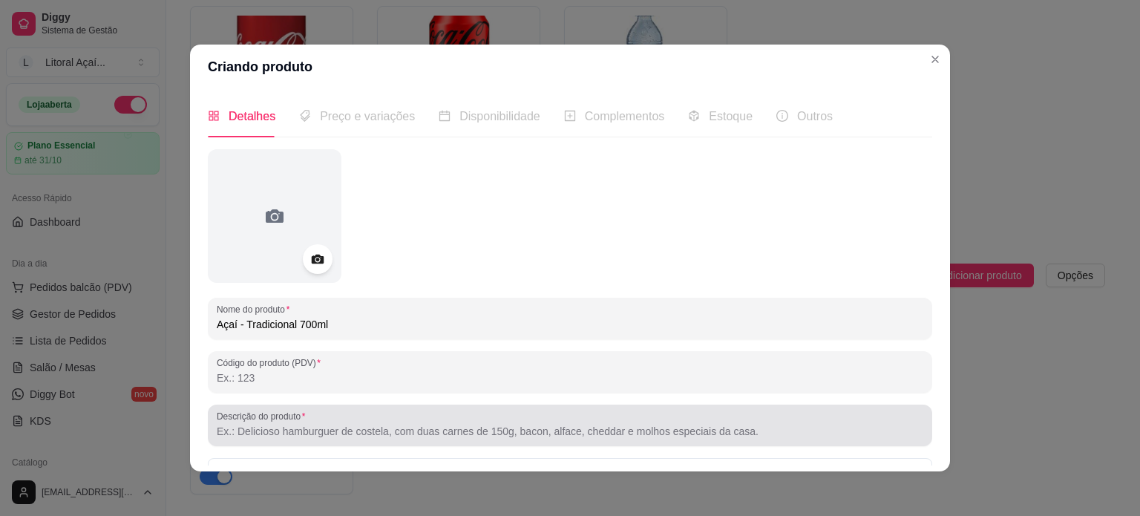
click at [300, 418] on label "Descrição do produto" at bounding box center [263, 416] width 93 height 13
click at [300, 424] on input "Descrição do produto" at bounding box center [570, 431] width 706 height 15
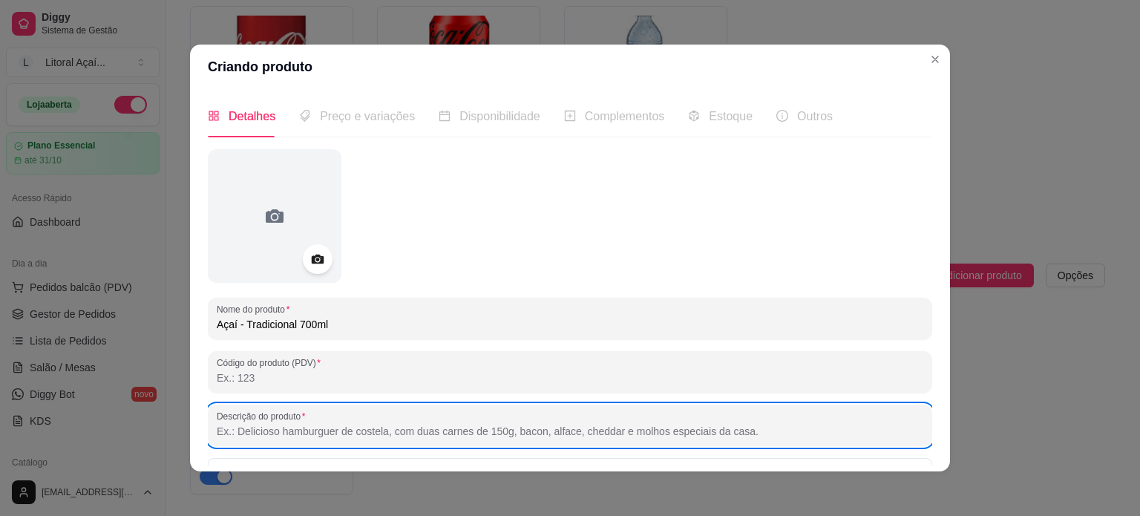
paste input "Açaí Polpa Norte, leite condensado, leite em pó, banana e granola. **Imagem Ilu…"
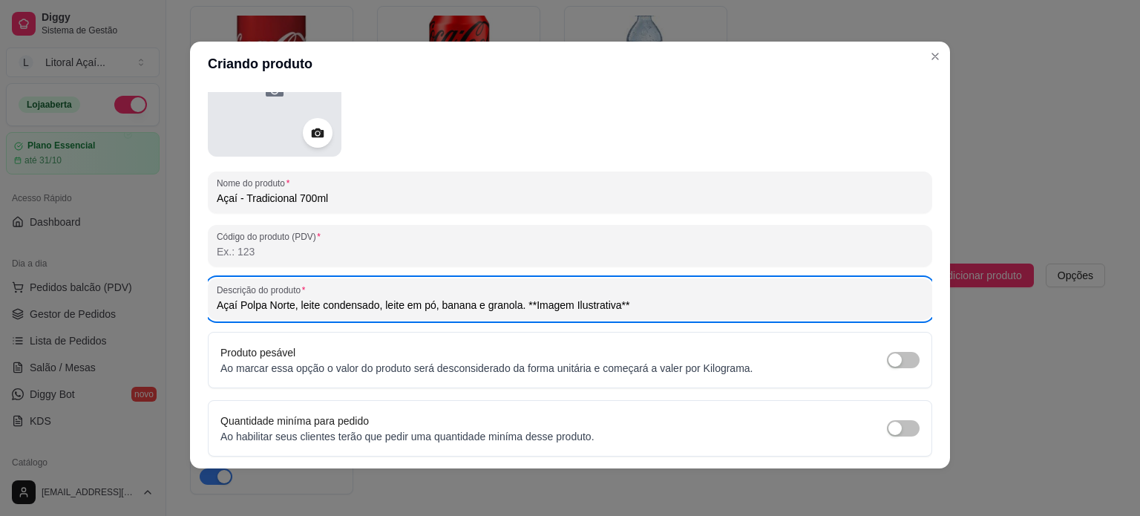
scroll to position [0, 0]
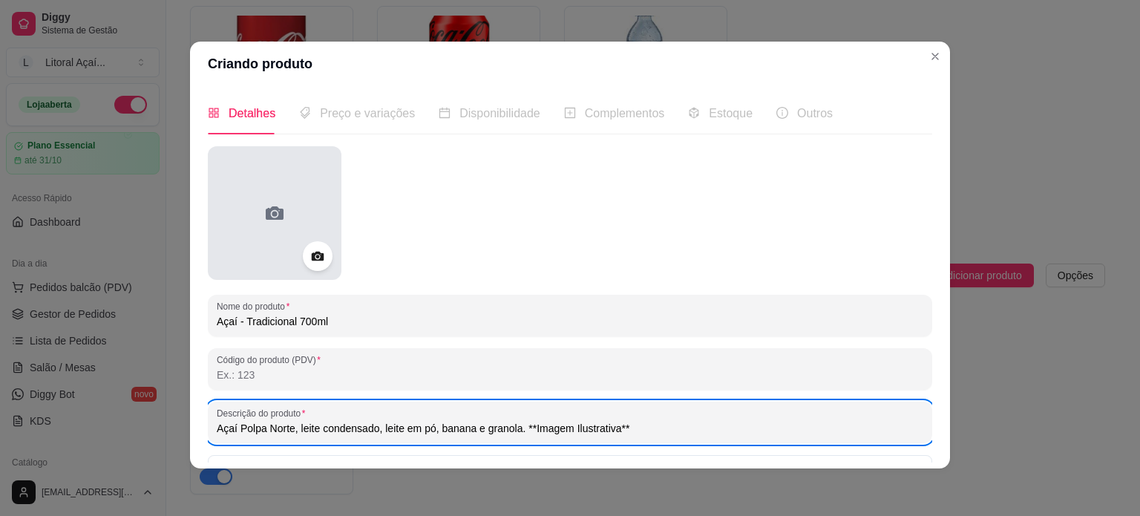
type input "Açaí Polpa Norte, leite condensado, leite em pó, banana e granola. **Imagem Ilu…"
click at [266, 213] on icon at bounding box center [275, 212] width 18 height 13
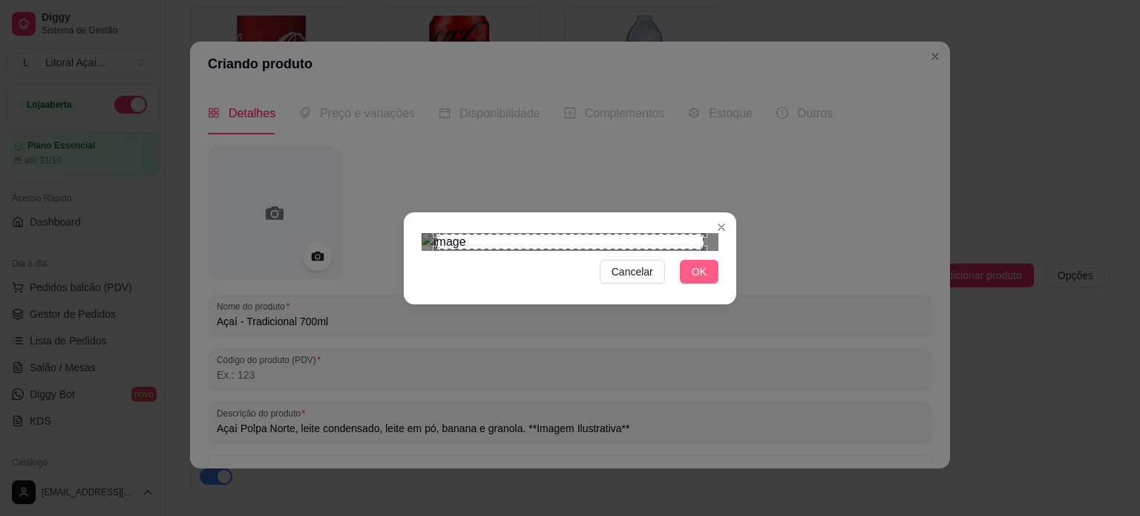
click at [694, 280] on span "OK" at bounding box center [698, 271] width 15 height 16
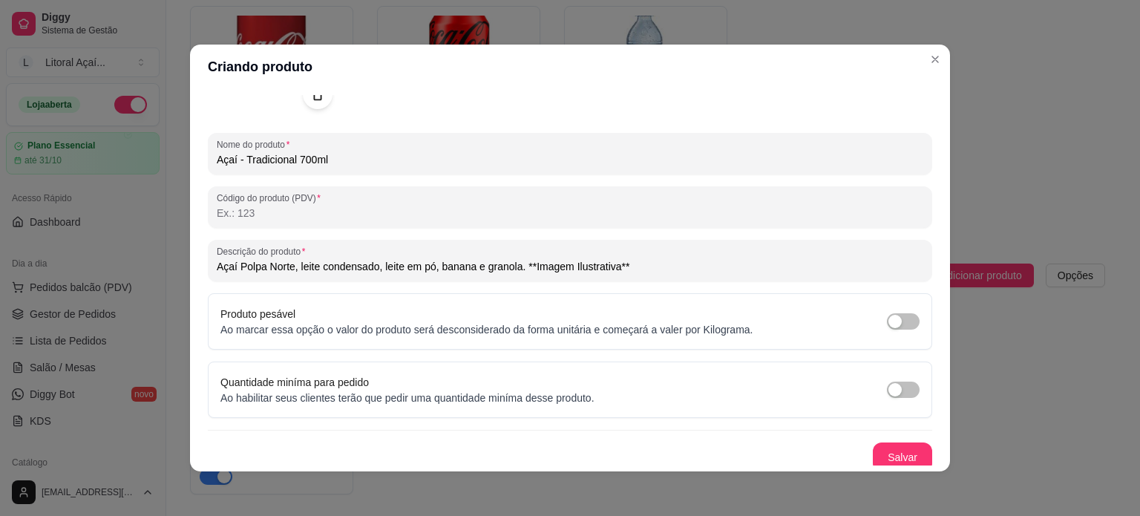
scroll to position [170, 0]
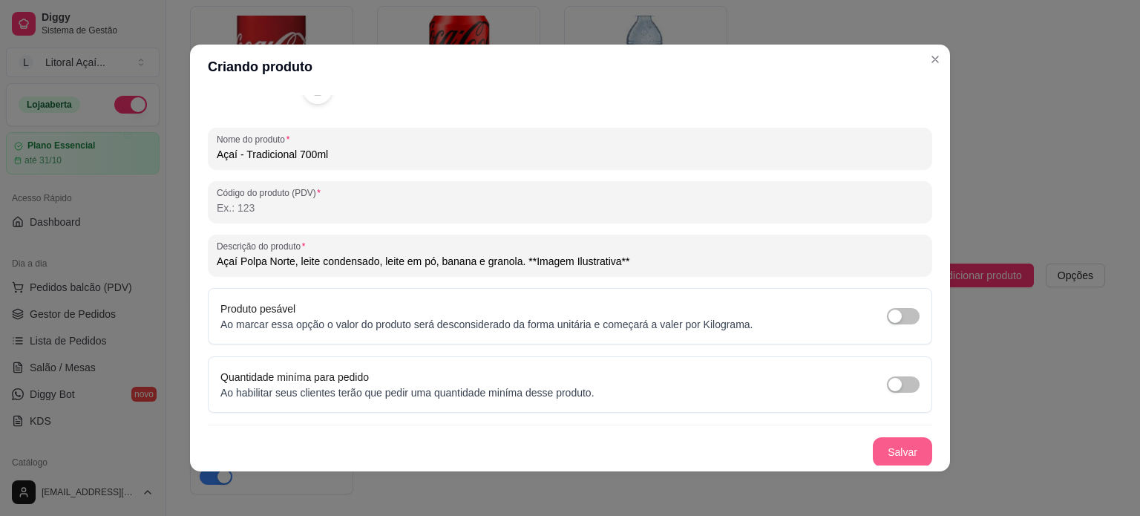
click at [904, 444] on button "Salvar" at bounding box center [901, 452] width 59 height 30
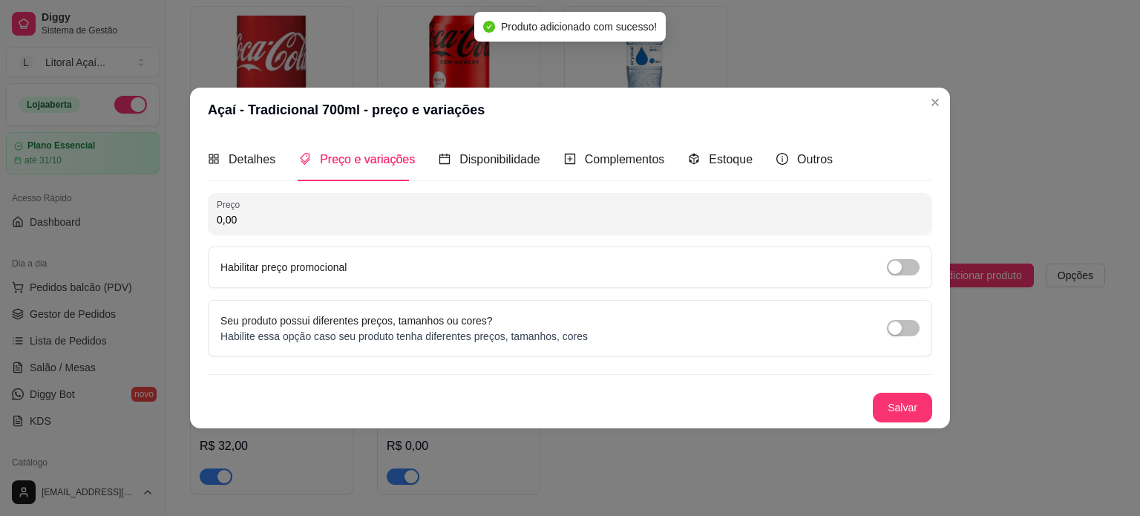
scroll to position [0, 0]
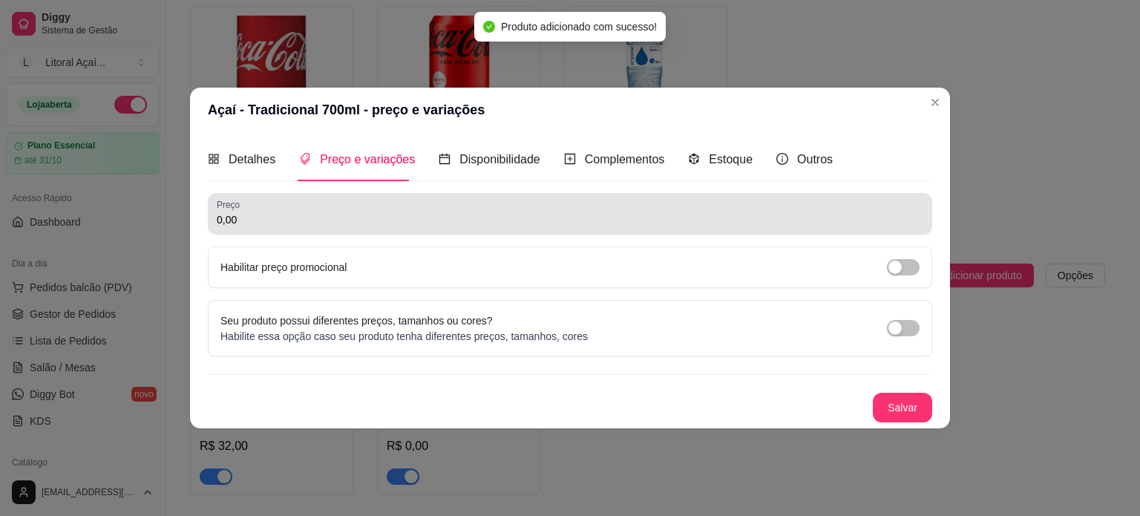
click at [358, 230] on div "Preço 0,00" at bounding box center [570, 214] width 724 height 42
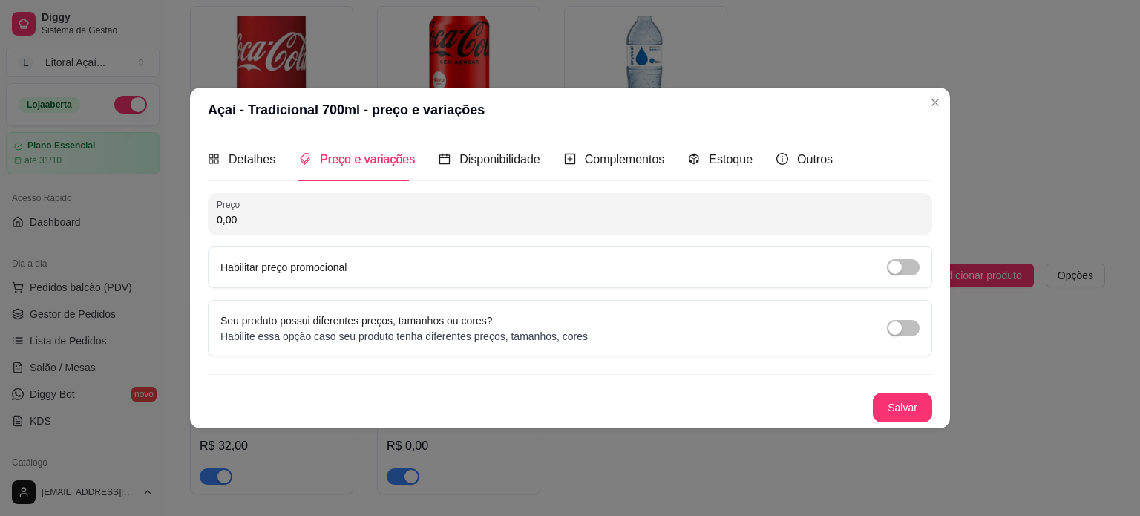
drag, startPoint x: 283, startPoint y: 225, endPoint x: 217, endPoint y: 217, distance: 67.3
click at [217, 217] on input "0,00" at bounding box center [570, 219] width 706 height 15
type input "36,00"
click at [905, 409] on button "Salvar" at bounding box center [901, 407] width 59 height 30
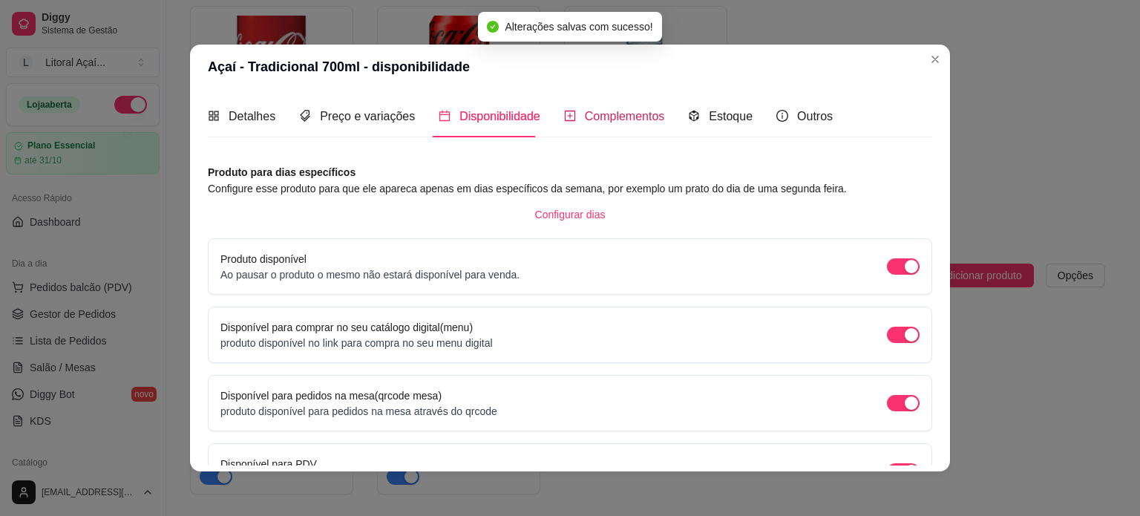
click at [585, 115] on span "Complementos" at bounding box center [625, 116] width 80 height 13
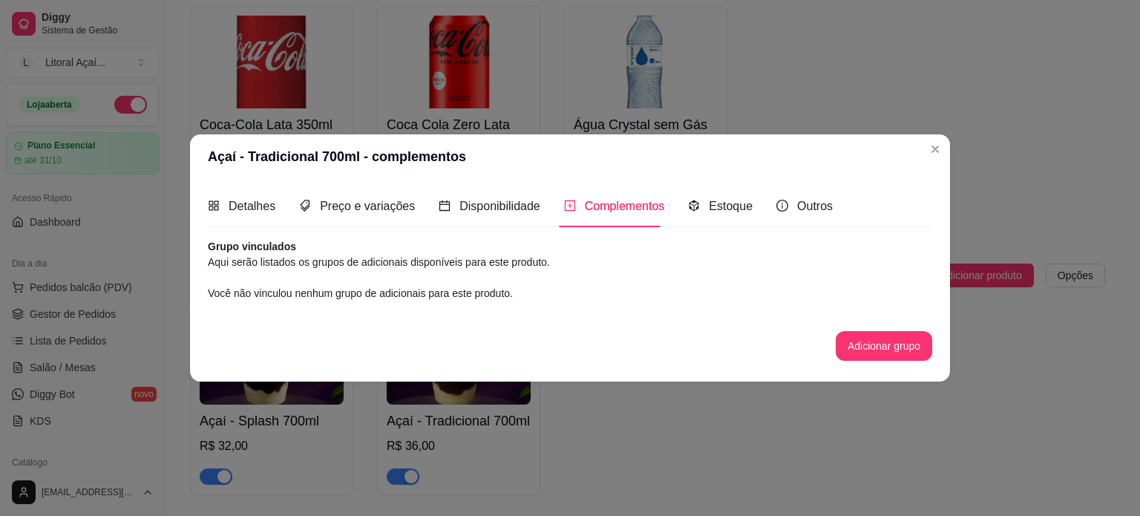
click at [858, 361] on div "Nome do produto Açaí - Tradicional 700ml Código do produto (PDV) Descrição do p…" at bounding box center [570, 307] width 724 height 137
click at [855, 352] on button "Adicionar grupo" at bounding box center [883, 346] width 96 height 30
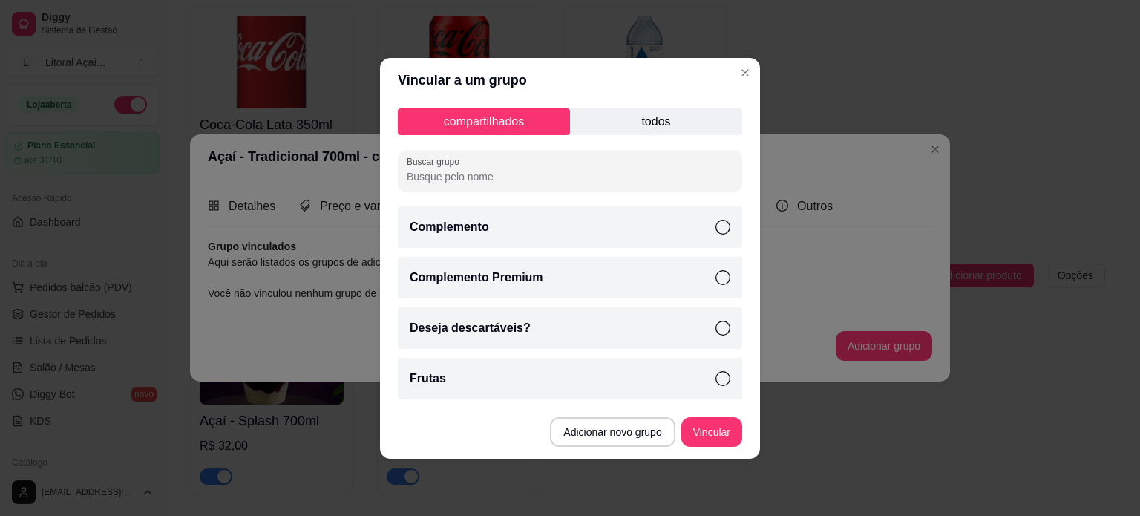
click at [550, 324] on div "Deseja descartáveis?" at bounding box center [570, 328] width 344 height 42
click at [552, 219] on div "Complemento" at bounding box center [570, 227] width 344 height 42
click at [550, 286] on div "Complemento Premium" at bounding box center [570, 278] width 344 height 42
click at [484, 361] on div "Frutas" at bounding box center [570, 379] width 344 height 42
click at [684, 421] on button "Vincular" at bounding box center [711, 431] width 59 height 29
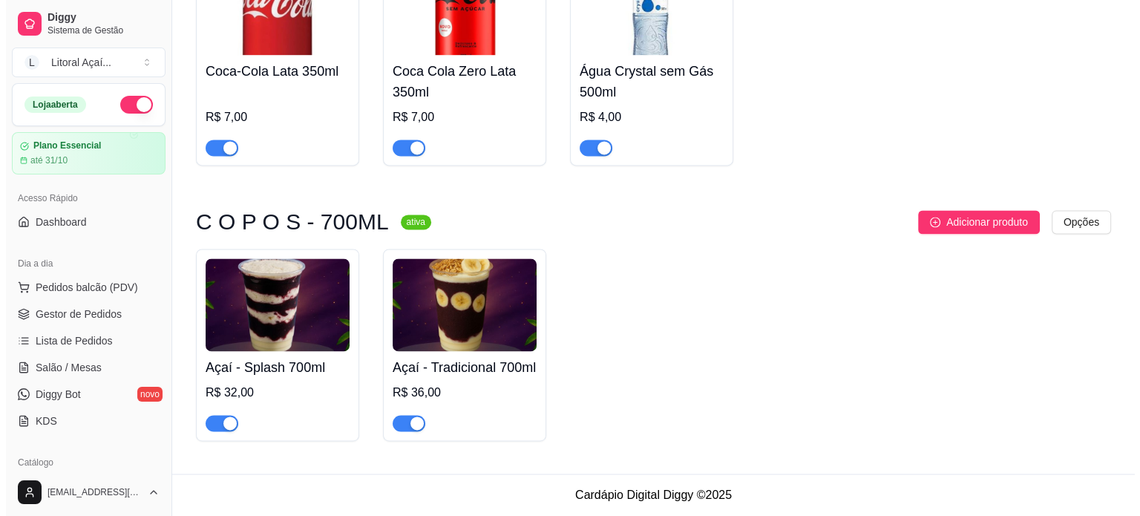
scroll to position [2170, 0]
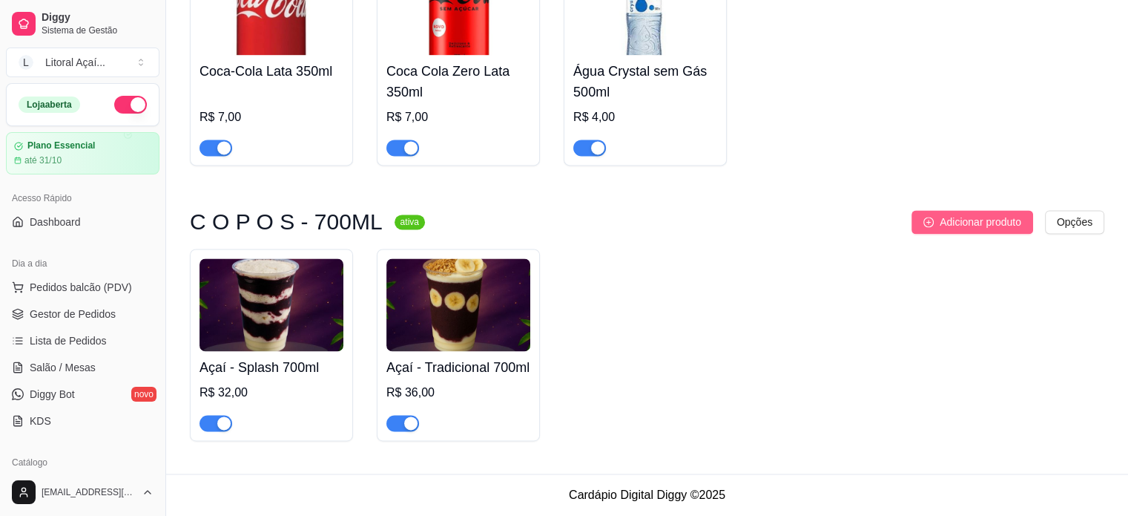
click at [976, 214] on span "Adicionar produto" at bounding box center [981, 222] width 82 height 16
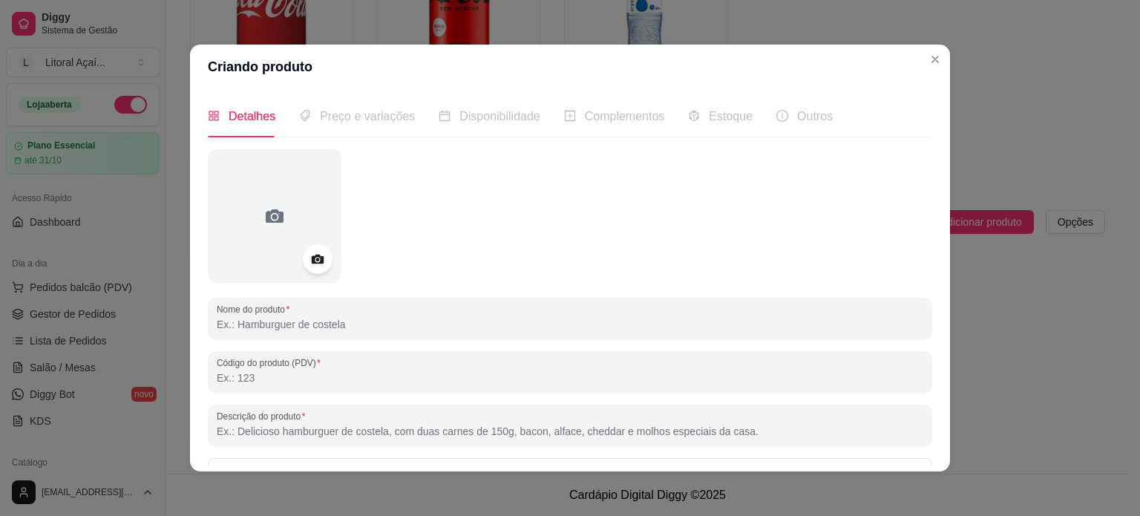
click at [318, 327] on input "Nome do produto" at bounding box center [570, 324] width 706 height 15
paste input "Açaí - Morango 300ml"
click at [295, 326] on input "Açaí - Morango 300ml" at bounding box center [570, 324] width 706 height 15
type input "Açaí - Morango 700ml"
click at [300, 424] on input "Descrição do produto" at bounding box center [570, 431] width 706 height 15
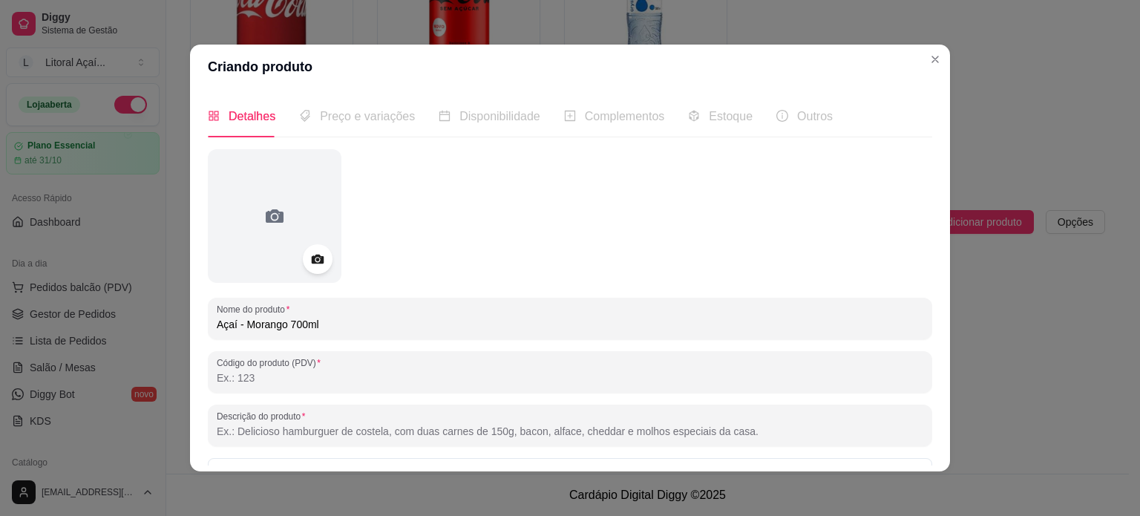
paste input "Açaí Polpa Norte, leite condensado, morango fresco, leite em pó e granola **Ima…"
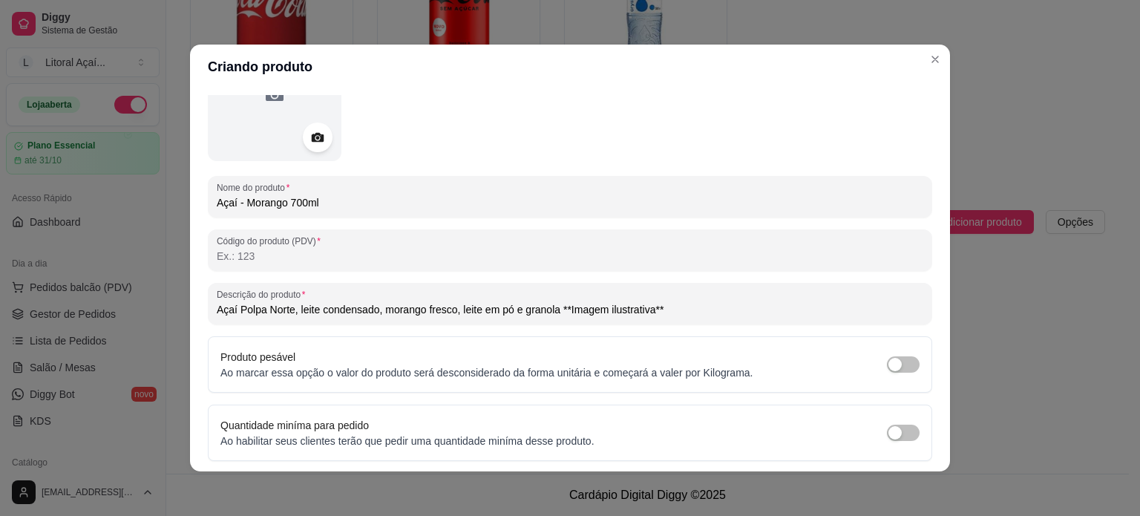
scroll to position [0, 0]
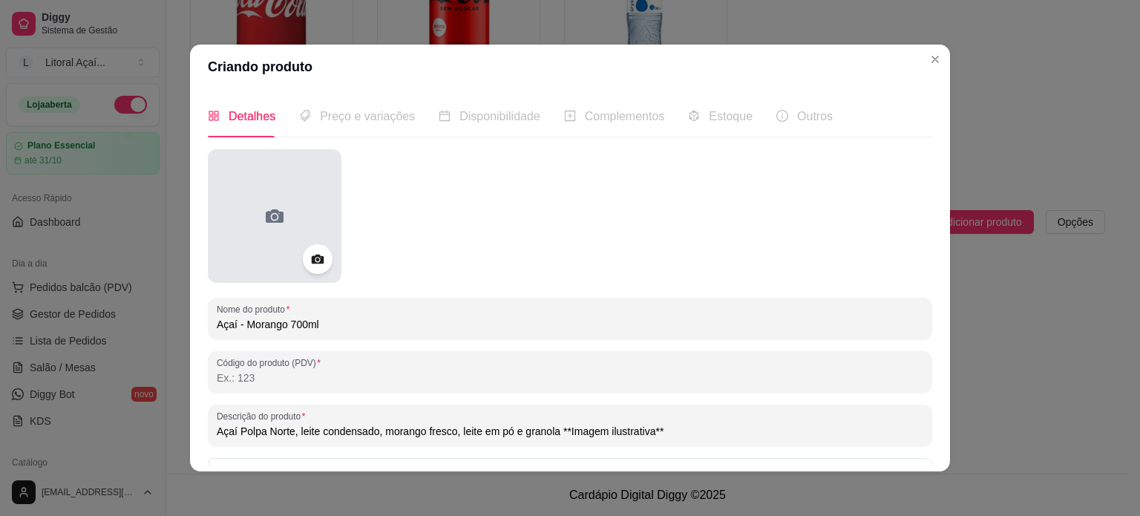
type input "Açaí Polpa Norte, leite condensado, morango fresco, leite em pó e granola **Ima…"
click at [319, 222] on div at bounding box center [275, 216] width 134 height 134
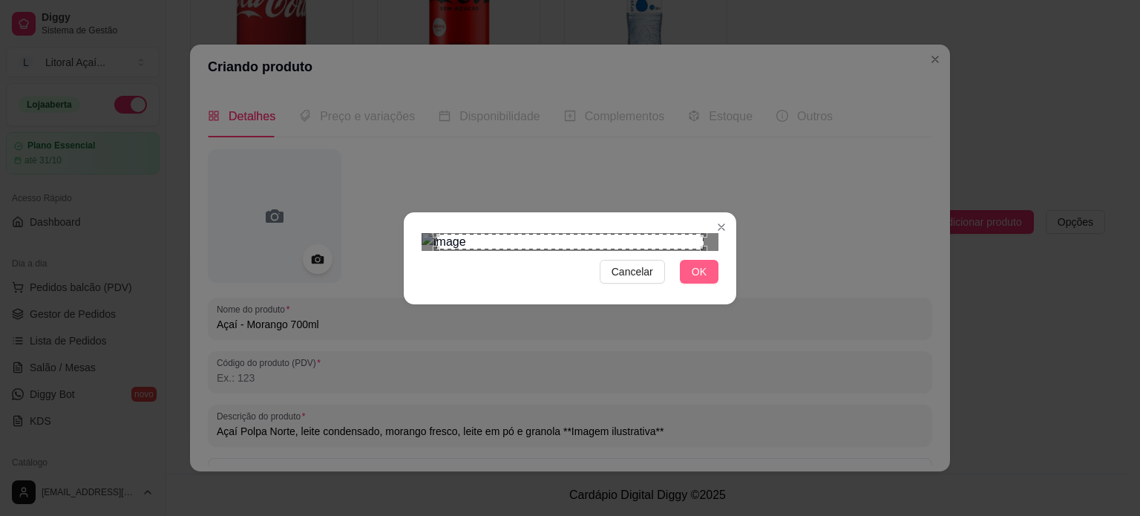
click at [707, 283] on button "OK" at bounding box center [699, 272] width 39 height 24
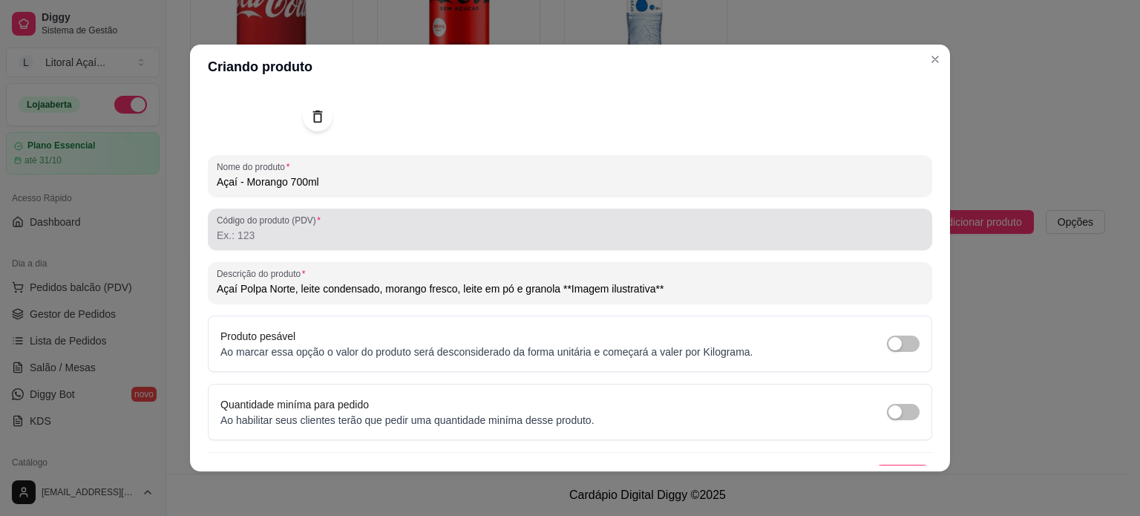
scroll to position [170, 0]
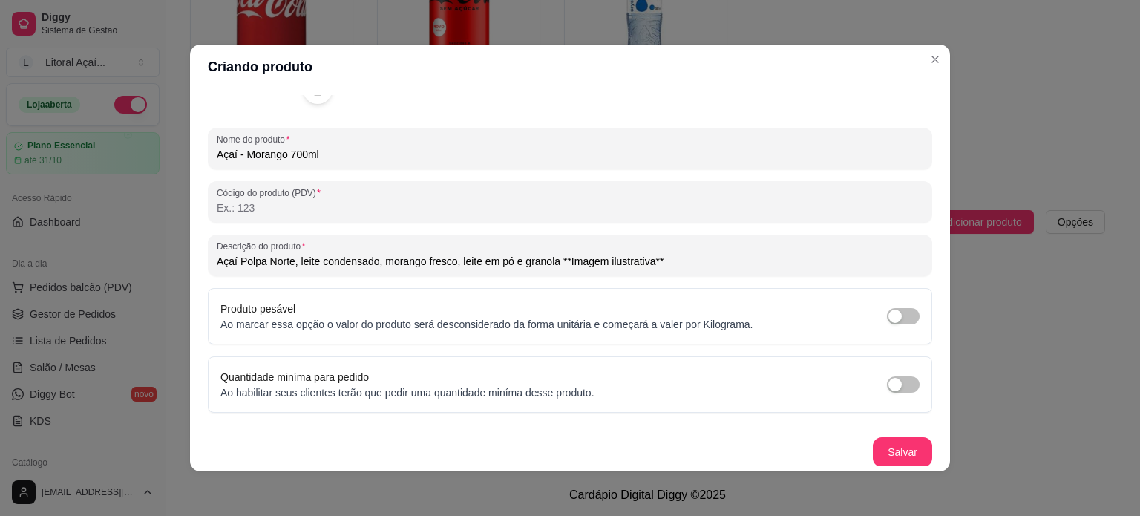
drag, startPoint x: 887, startPoint y: 465, endPoint x: 878, endPoint y: 461, distance: 9.6
click at [887, 465] on div "Detalhes Preço e variações Disponibilidade Complementos Estoque Outros Nome do …" at bounding box center [570, 280] width 760 height 382
click at [878, 456] on button "Salvar" at bounding box center [902, 452] width 58 height 29
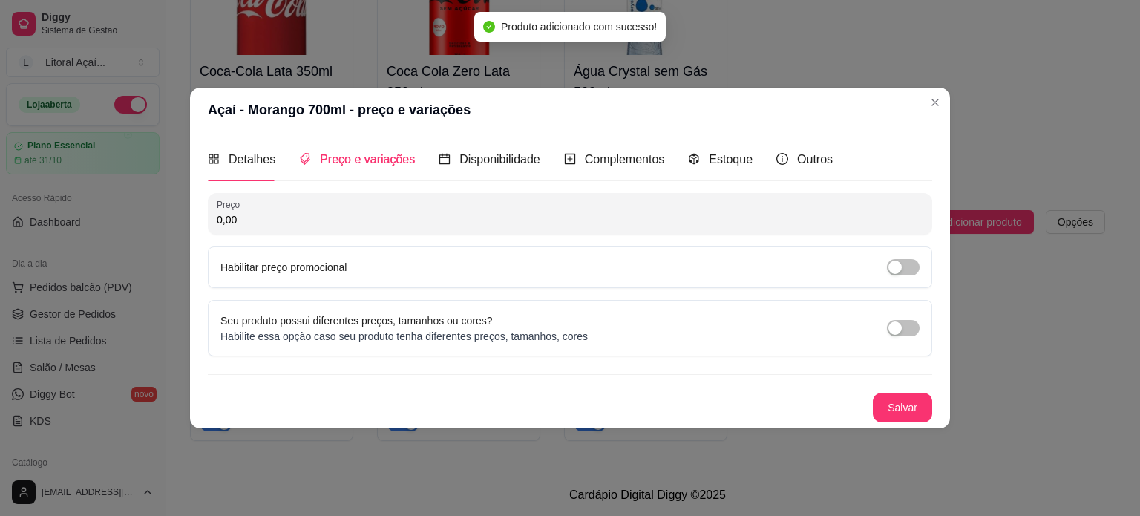
scroll to position [0, 0]
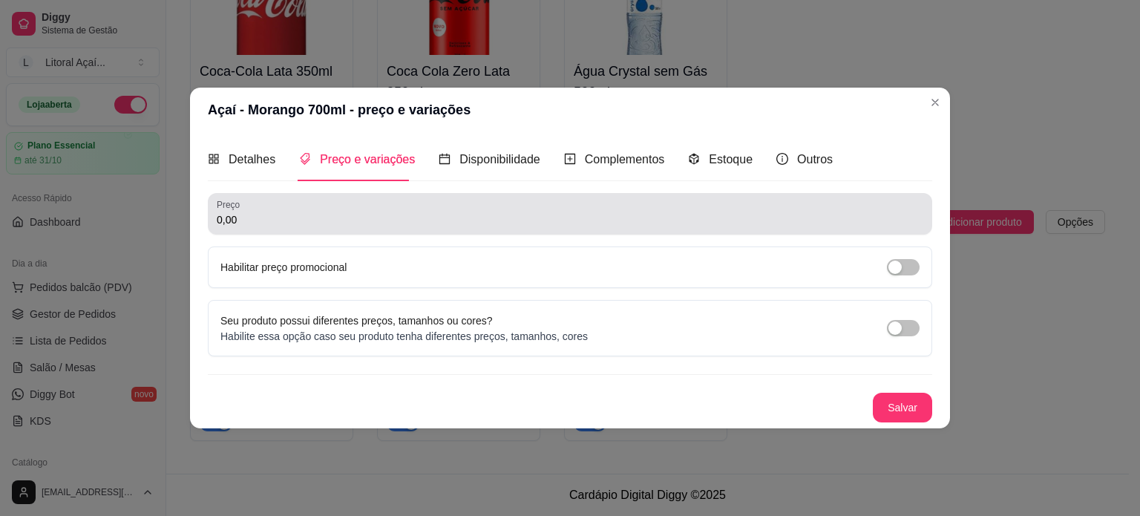
click at [320, 208] on div "0,00" at bounding box center [570, 214] width 706 height 30
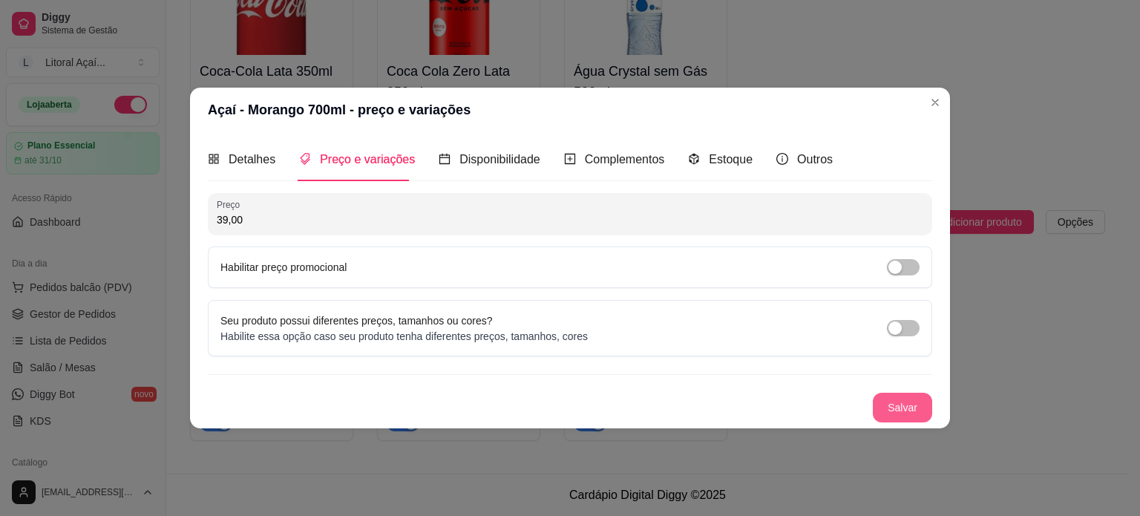
type input "39,00"
click at [915, 407] on button "Salvar" at bounding box center [901, 407] width 59 height 30
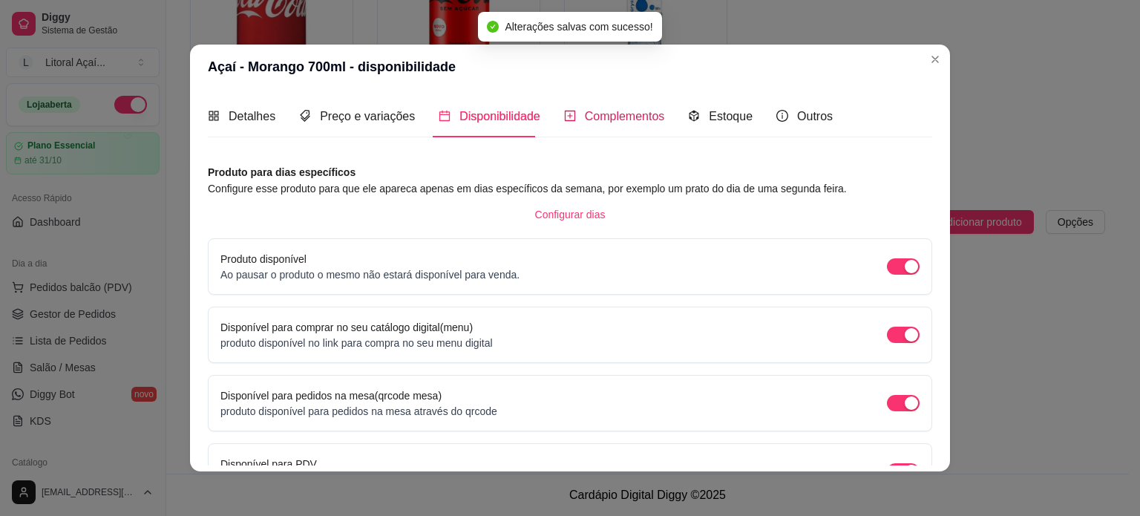
click at [585, 115] on span "Complementos" at bounding box center [625, 116] width 80 height 13
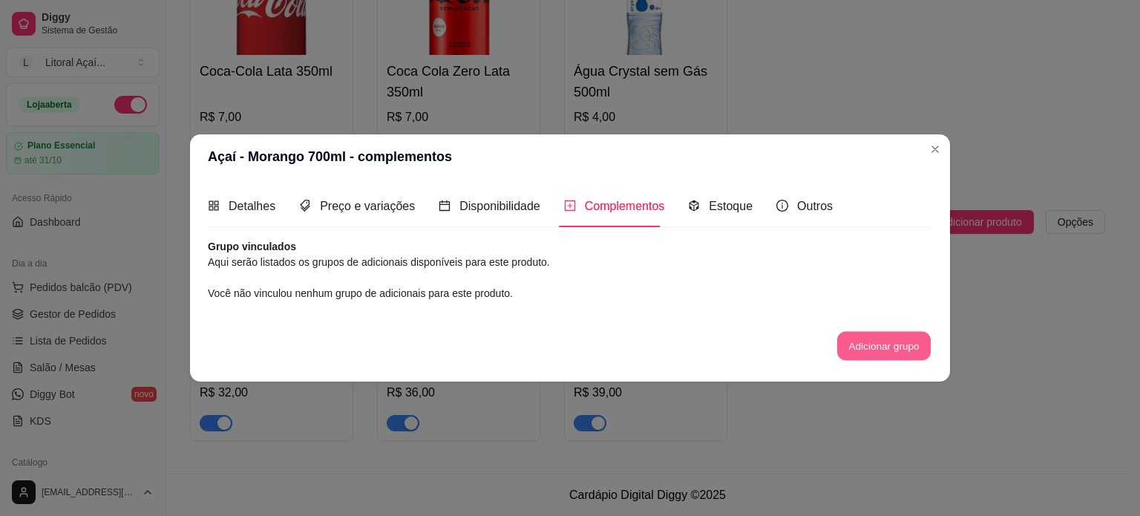
click at [861, 341] on button "Adicionar grupo" at bounding box center [883, 346] width 93 height 29
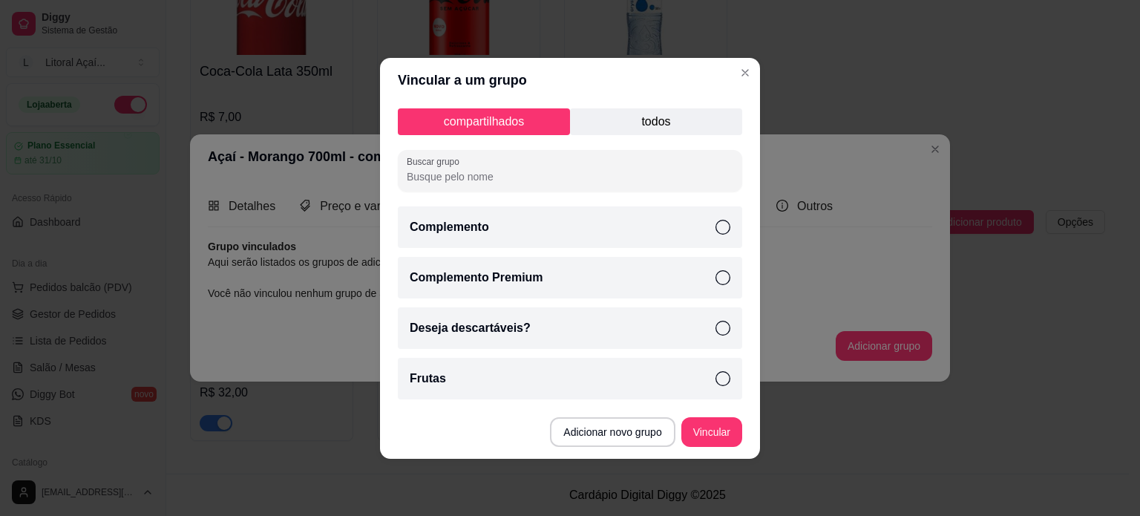
click at [614, 231] on div "Complemento" at bounding box center [570, 227] width 344 height 42
click at [611, 268] on div "Complemento Premium" at bounding box center [570, 278] width 344 height 42
click at [602, 346] on div "Deseja descartáveis?" at bounding box center [570, 328] width 344 height 42
click at [596, 384] on div "Frutas" at bounding box center [570, 379] width 344 height 42
click at [691, 441] on button "Vincular" at bounding box center [711, 432] width 61 height 30
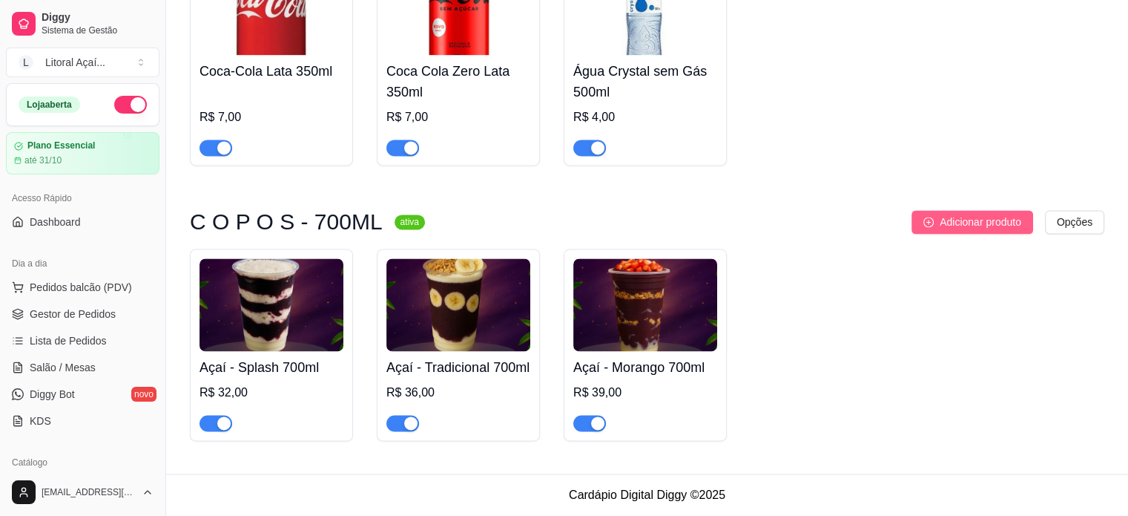
click at [1007, 214] on span "Adicionar produto" at bounding box center [981, 222] width 82 height 16
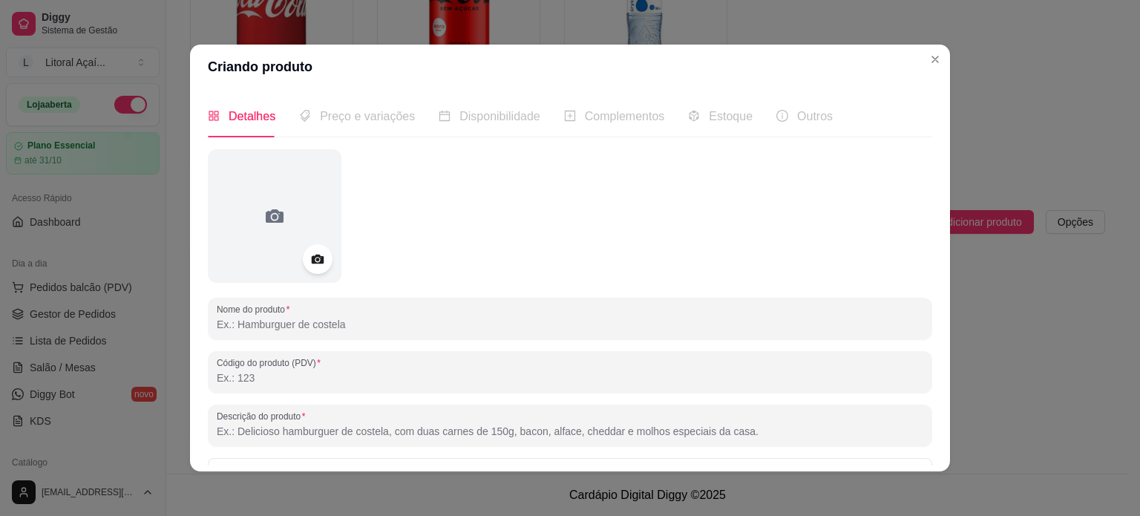
click at [323, 323] on input "Nome do produto" at bounding box center [570, 324] width 706 height 15
paste input "Açaí - Puro 300ml"
click at [269, 323] on input "Açaí - Puro 300ml" at bounding box center [570, 324] width 706 height 15
type input "Açaí - Puro 700ml"
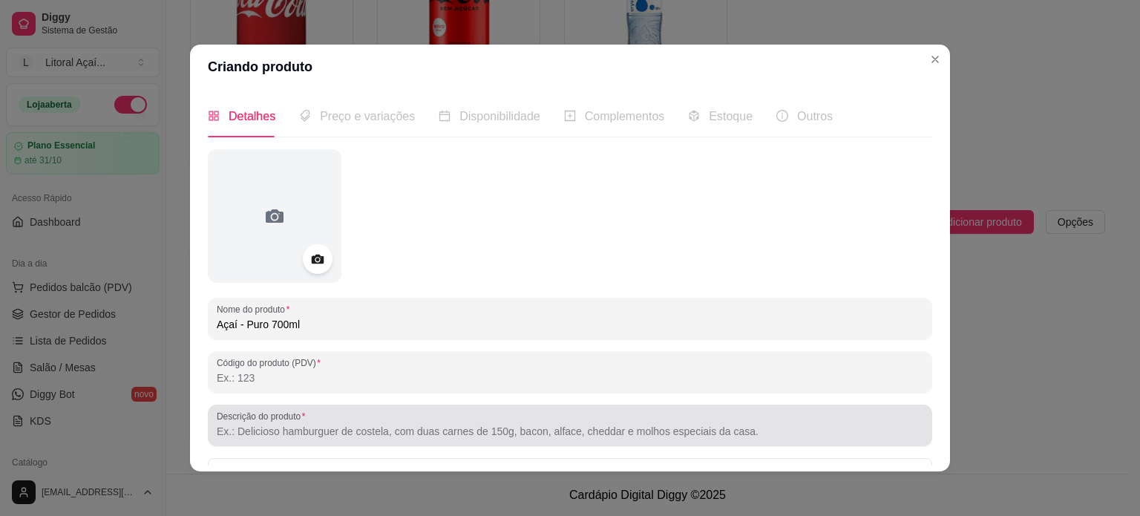
click at [313, 420] on div at bounding box center [570, 425] width 706 height 30
paste input "O sabor mais puro do açaí Polpa Norte, oferecendo uma experiência intensa e ene…"
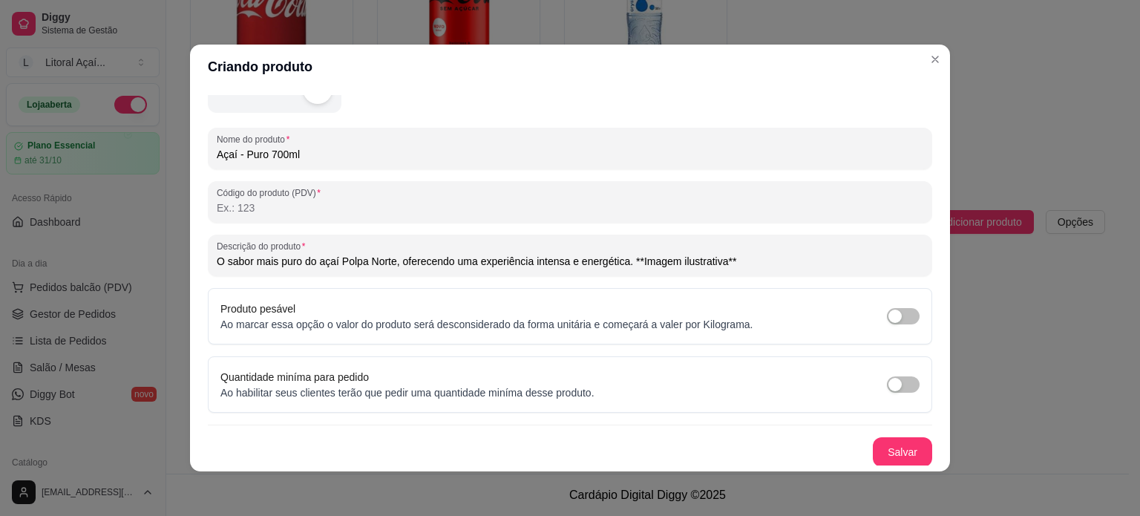
scroll to position [3, 0]
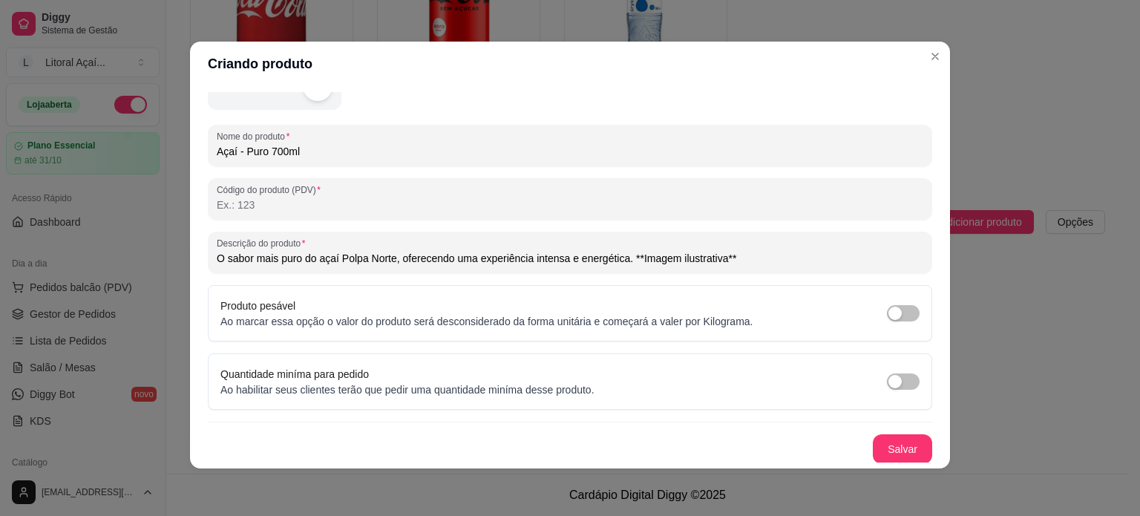
type input "O sabor mais puro do açaí Polpa Norte, oferecendo uma experiência intensa e ene…"
click at [873, 446] on button "Salvar" at bounding box center [902, 449] width 58 height 29
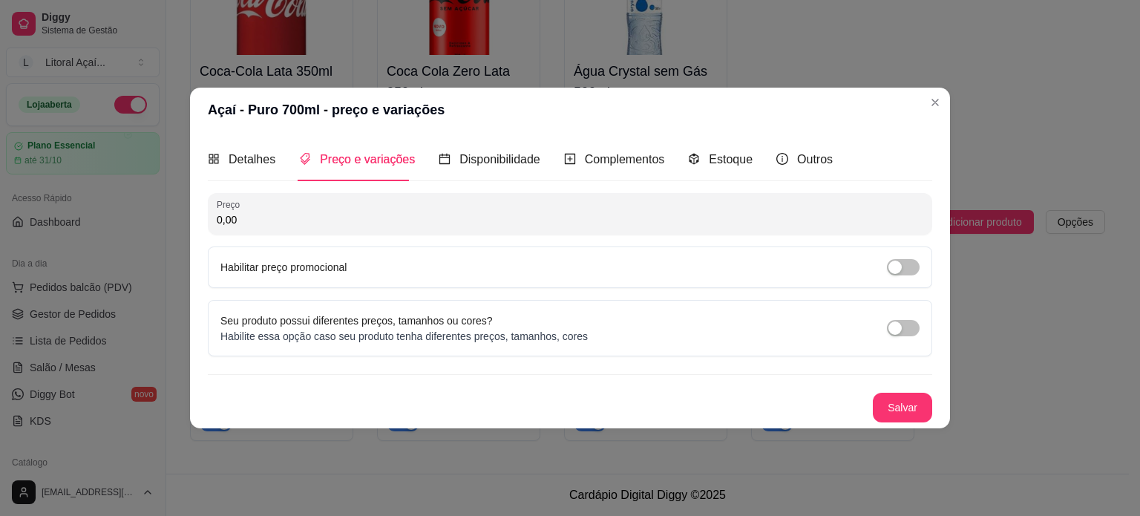
click at [255, 217] on input "0,00" at bounding box center [570, 219] width 706 height 15
drag, startPoint x: 244, startPoint y: 217, endPoint x: 147, endPoint y: 203, distance: 98.3
click at [147, 203] on div "Açaí - Puro 700ml - preço e variações Detalhes Preço e variações Disponibilidad…" at bounding box center [570, 258] width 1140 height 516
type input "41,00"
click at [910, 415] on button "Salvar" at bounding box center [901, 407] width 59 height 30
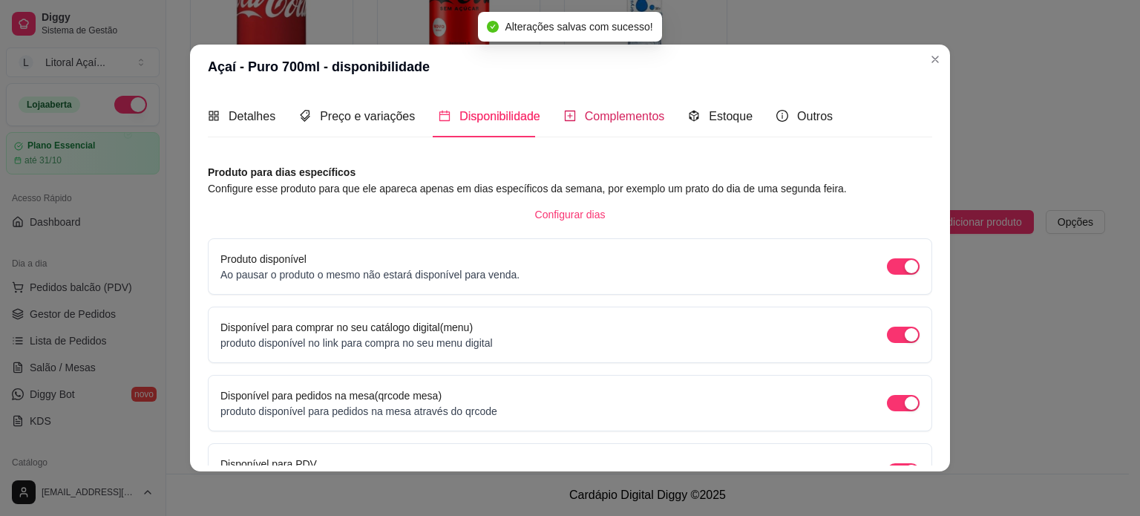
click at [622, 112] on span "Complementos" at bounding box center [625, 116] width 80 height 13
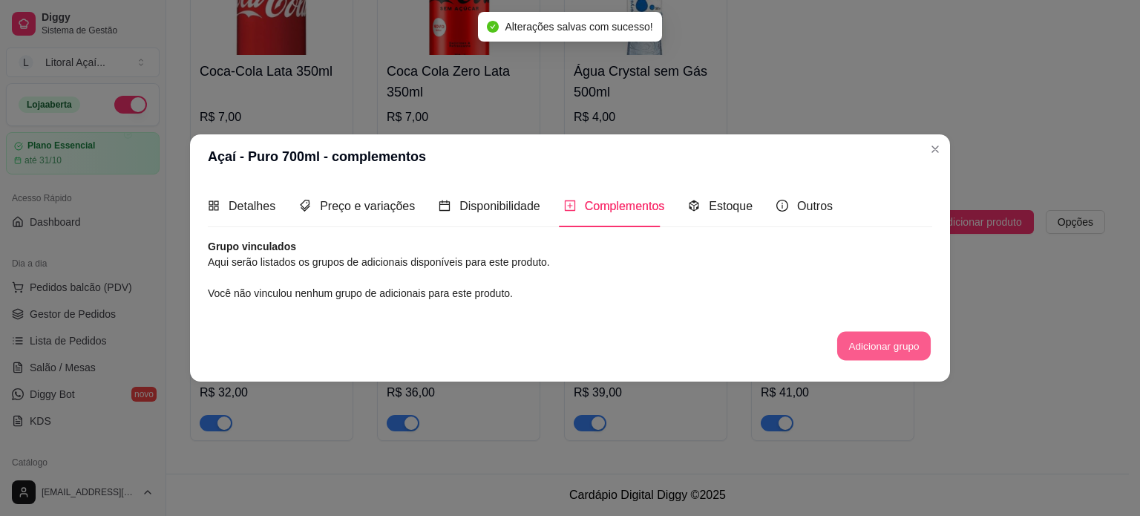
click at [881, 354] on button "Adicionar grupo" at bounding box center [883, 346] width 93 height 29
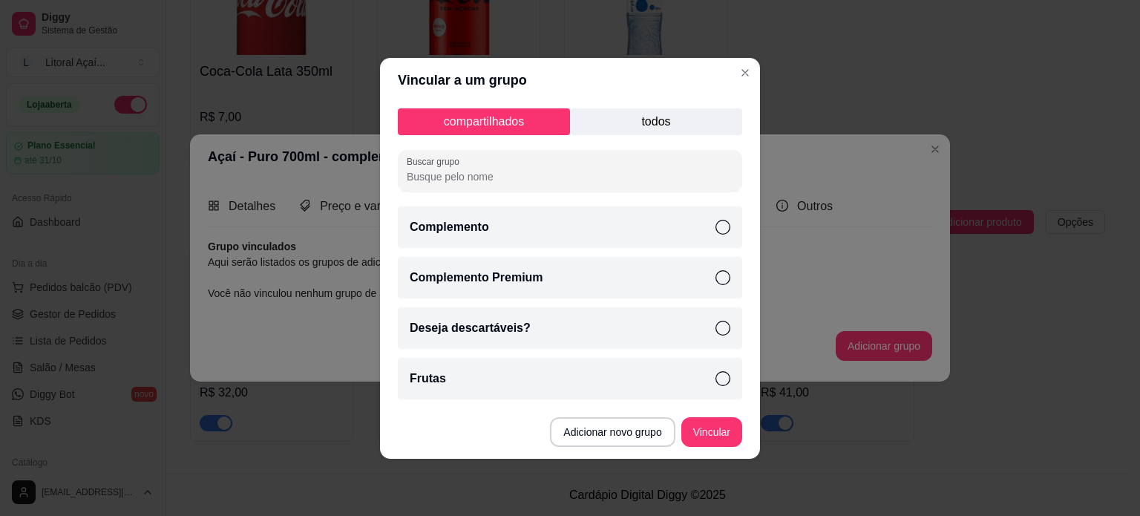
click at [515, 220] on div "Complemento" at bounding box center [570, 227] width 344 height 42
drag, startPoint x: 527, startPoint y: 272, endPoint x: 505, endPoint y: 322, distance: 54.5
click at [527, 272] on p "Complemento Premium" at bounding box center [477, 278] width 134 height 18
click at [507, 323] on p "Deseja descartáveis?" at bounding box center [470, 328] width 121 height 18
click at [495, 395] on div "Frutas" at bounding box center [570, 379] width 344 height 42
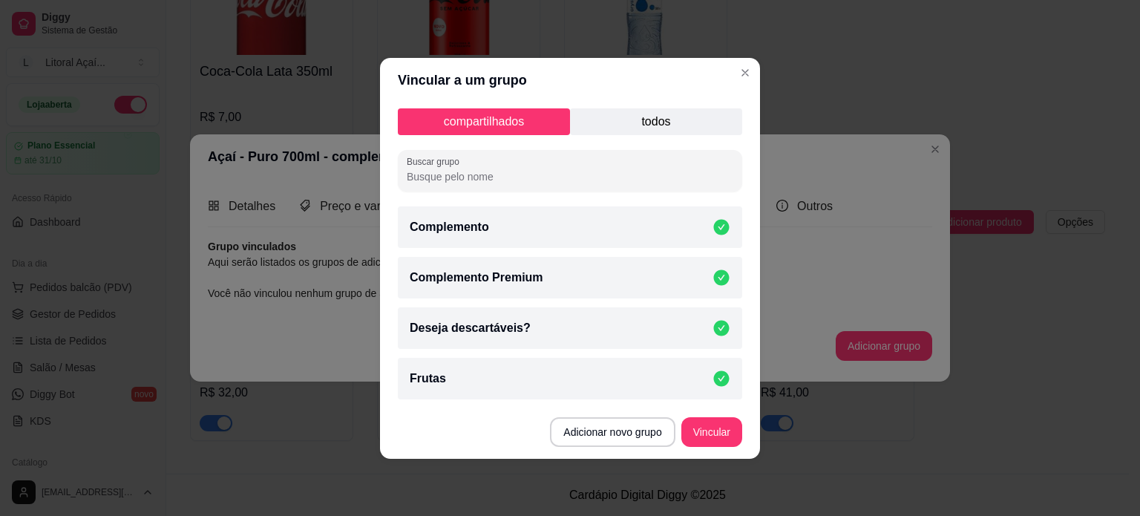
click at [692, 428] on button "Vincular" at bounding box center [711, 432] width 61 height 30
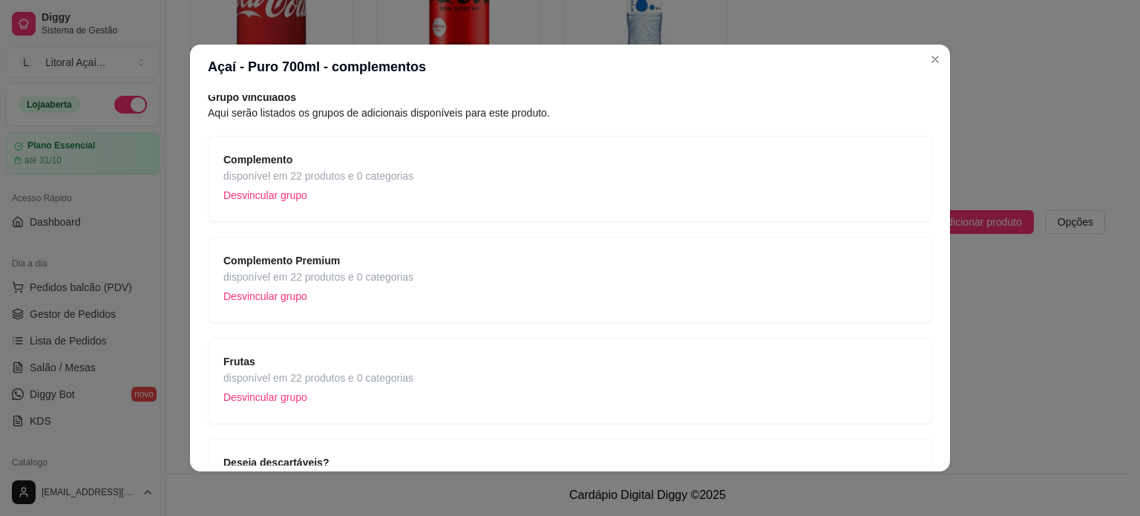
scroll to position [28, 0]
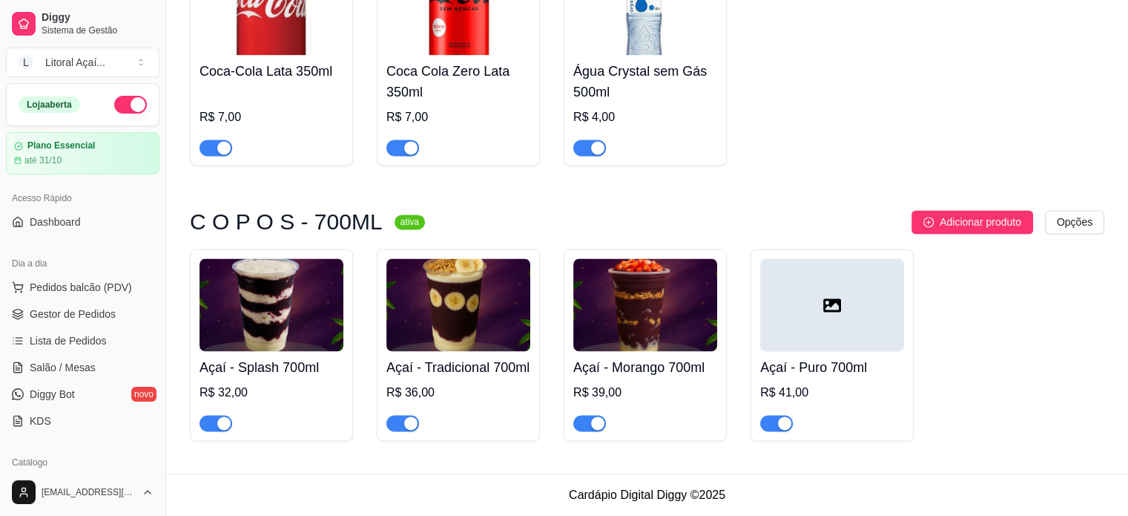
click at [856, 295] on div at bounding box center [832, 304] width 144 height 93
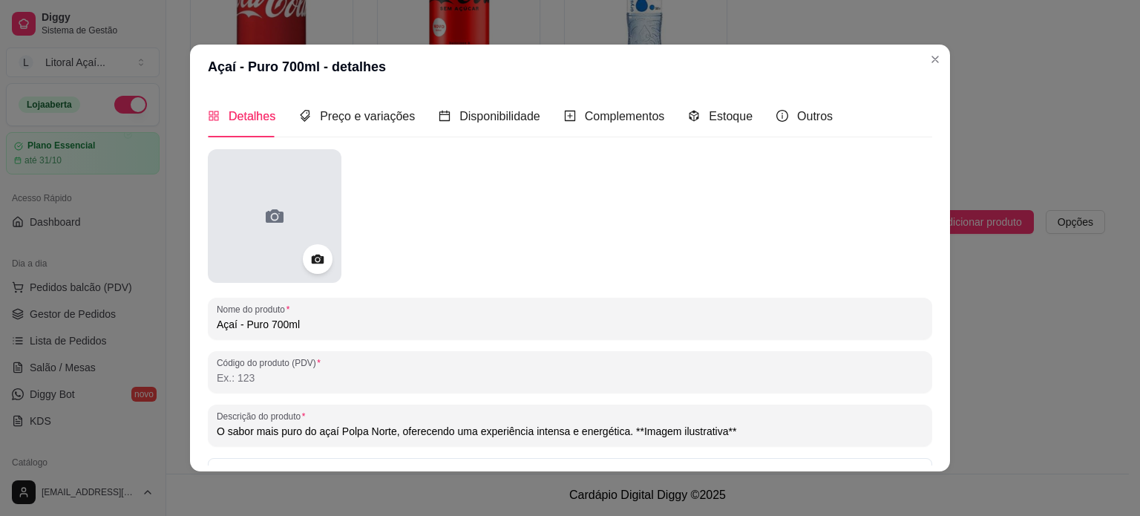
click at [297, 188] on div at bounding box center [275, 216] width 134 height 134
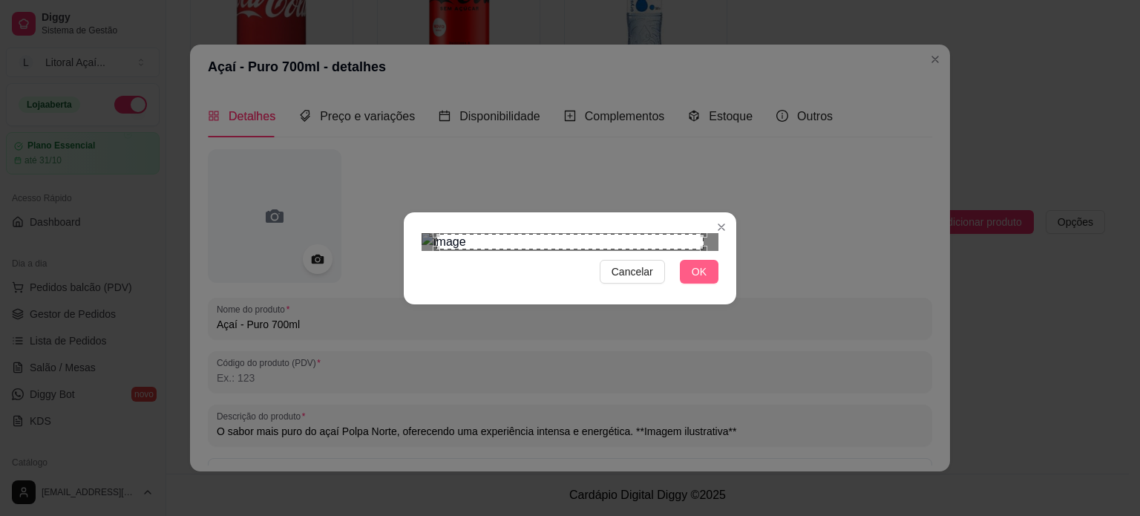
click at [703, 280] on span "OK" at bounding box center [698, 271] width 15 height 16
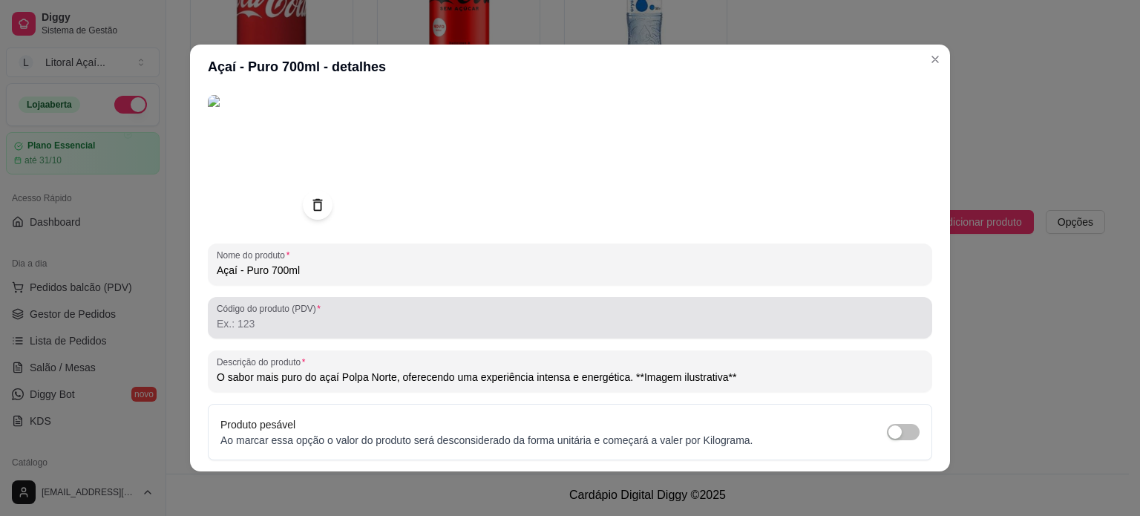
scroll to position [170, 0]
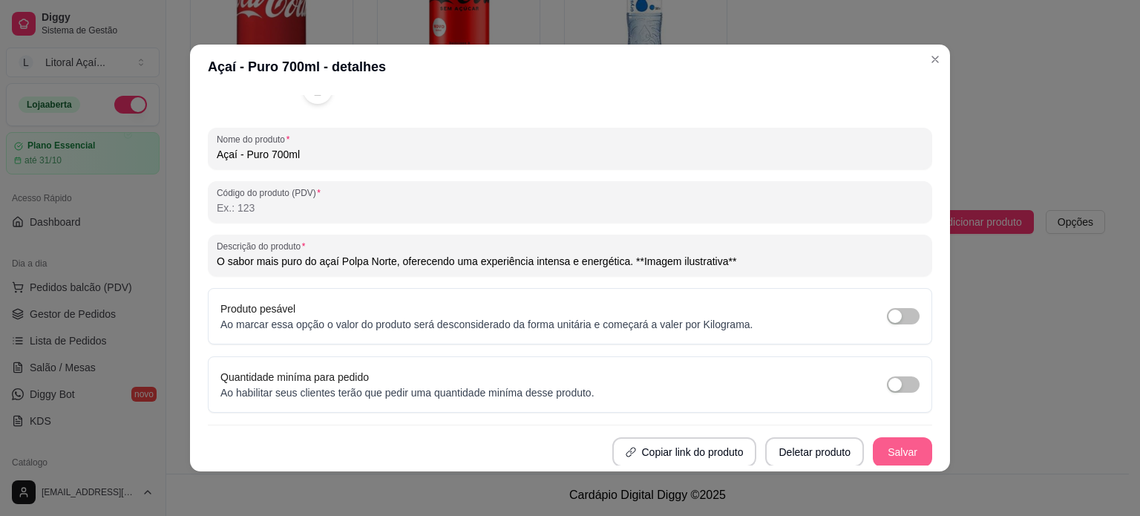
click at [877, 451] on button "Salvar" at bounding box center [901, 452] width 59 height 30
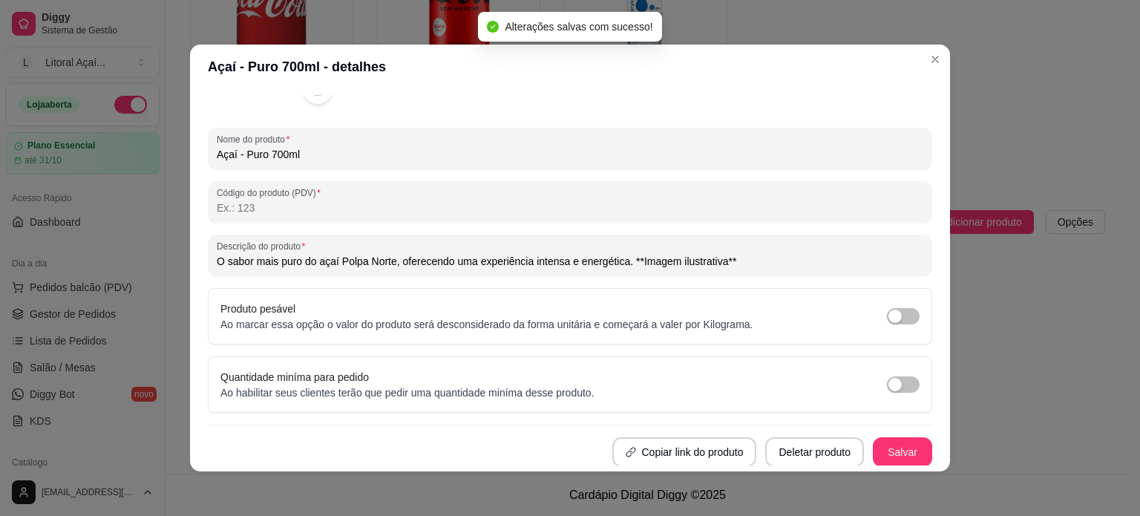
click at [829, 142] on div "Açaí - Puro 700ml" at bounding box center [570, 149] width 706 height 30
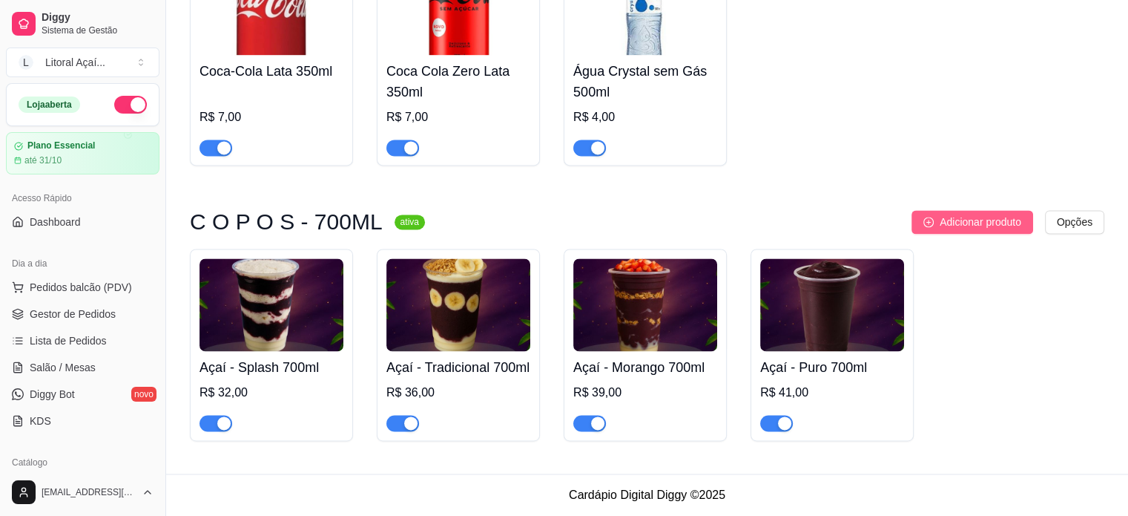
click at [984, 214] on span "Adicionar produto" at bounding box center [981, 222] width 82 height 16
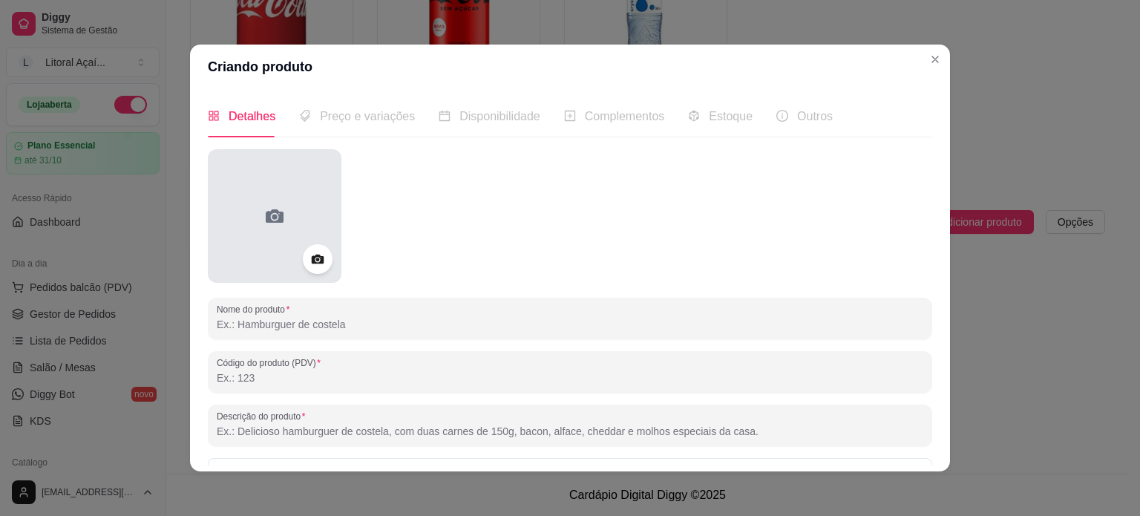
click at [270, 253] on div at bounding box center [275, 216] width 134 height 134
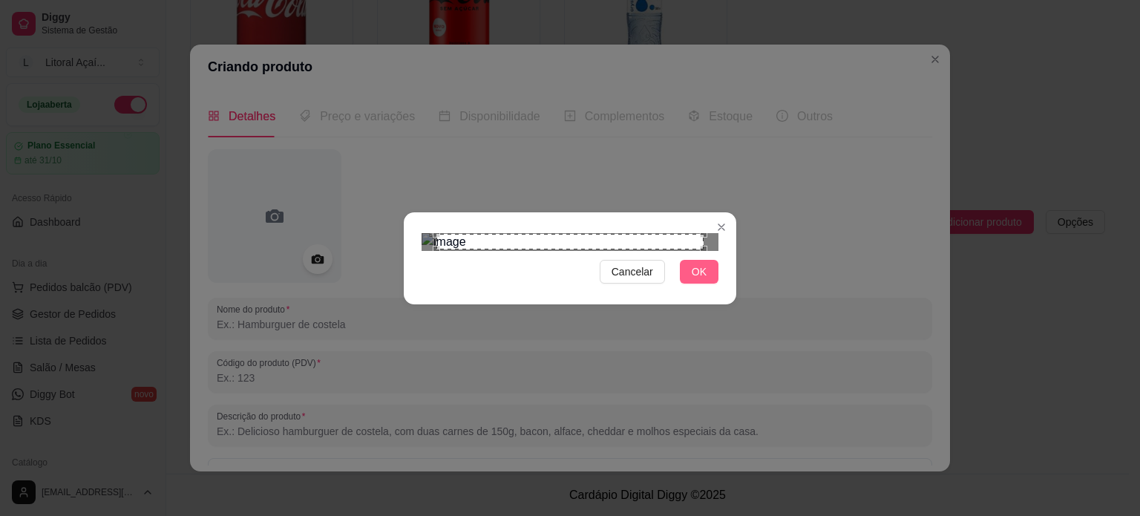
click at [700, 280] on span "OK" at bounding box center [698, 271] width 15 height 16
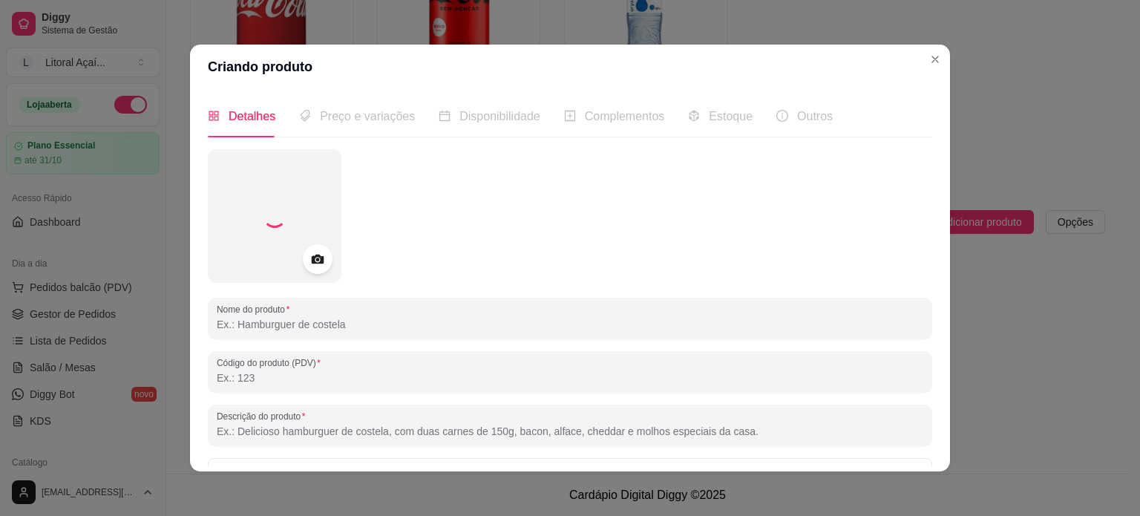
click at [292, 326] on input "Nome do produto" at bounding box center [570, 324] width 706 height 15
paste input "Açaí - Tropical 500ml"
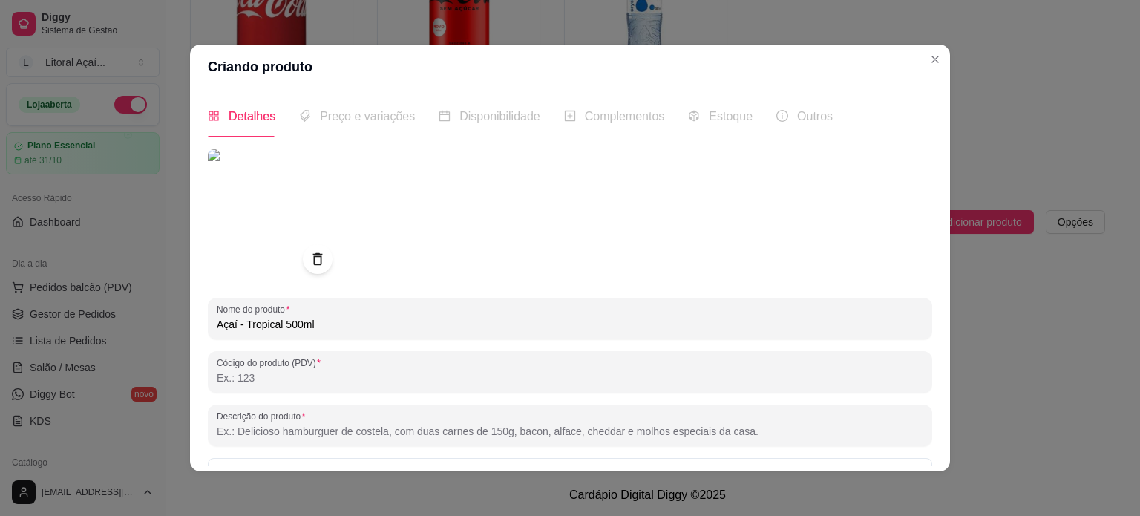
click at [282, 322] on input "Açaí - Tropical 500ml" at bounding box center [570, 324] width 706 height 15
type input "Açaí - Tropical 700ml"
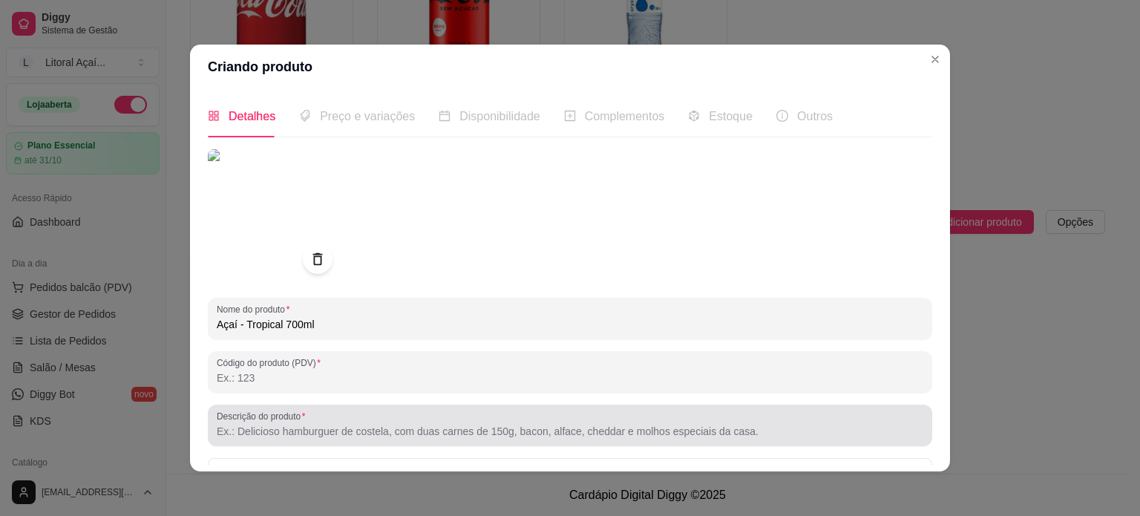
click at [283, 418] on label "Descrição do produto" at bounding box center [263, 416] width 93 height 13
click at [283, 424] on input "Descrição do produto" at bounding box center [570, 431] width 706 height 15
paste input "Açaí Polpa Norte com banana, morango, kiwi, manga, leite condensado e granola. …"
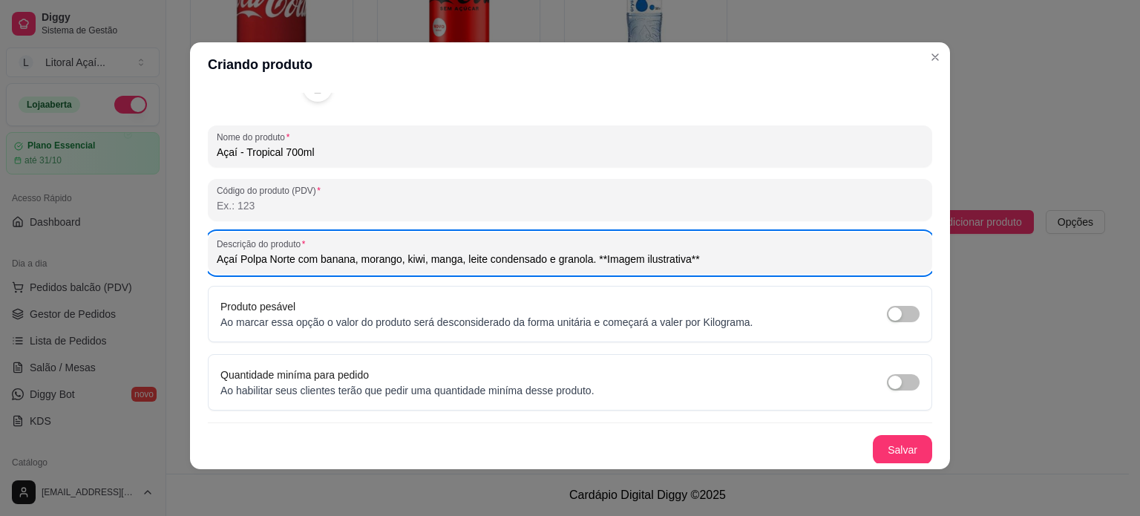
scroll to position [3, 0]
type input "Açaí Polpa Norte com banana, morango, kiwi, manga, leite condensado e granola. …"
click at [872, 450] on button "Salvar" at bounding box center [901, 449] width 59 height 30
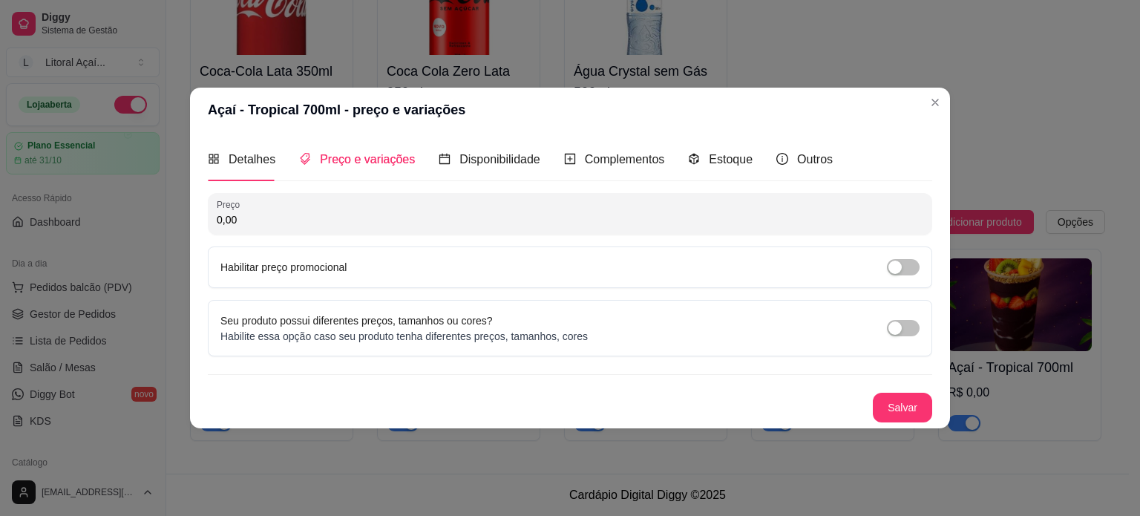
scroll to position [0, 0]
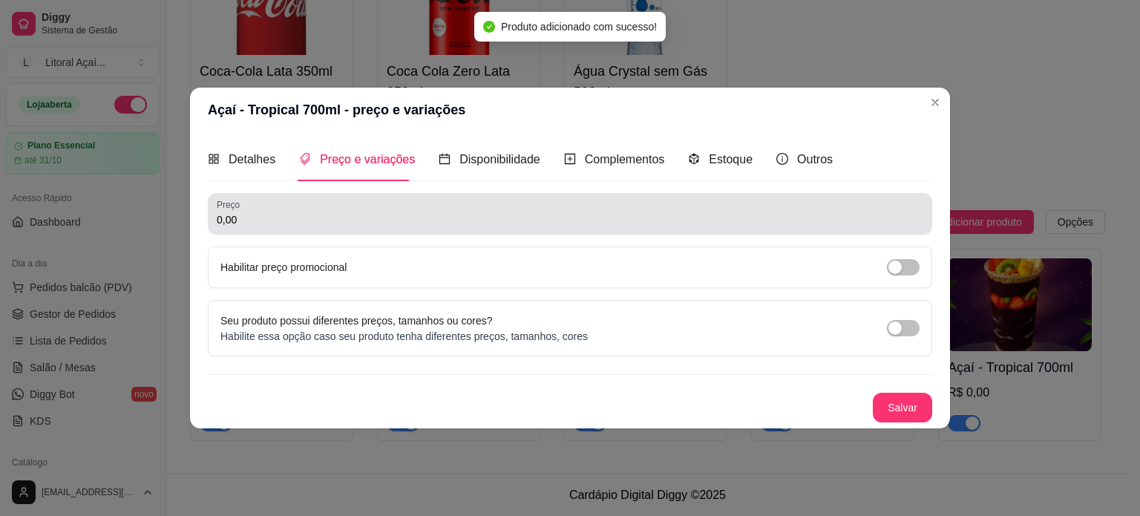
click at [304, 230] on div "Preço 0,00" at bounding box center [570, 214] width 724 height 42
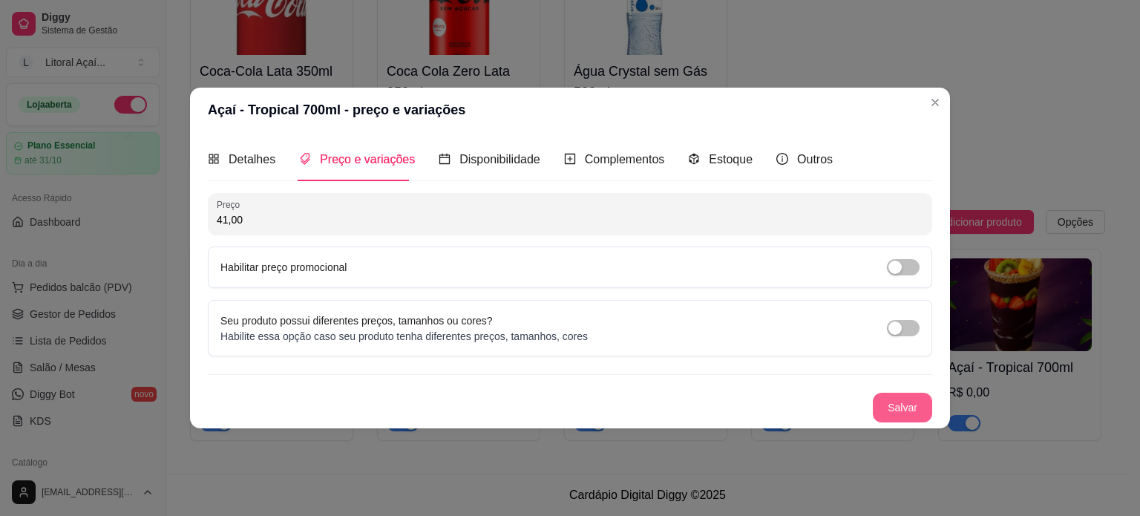
type input "41,00"
click at [905, 412] on button "Salvar" at bounding box center [901, 407] width 59 height 30
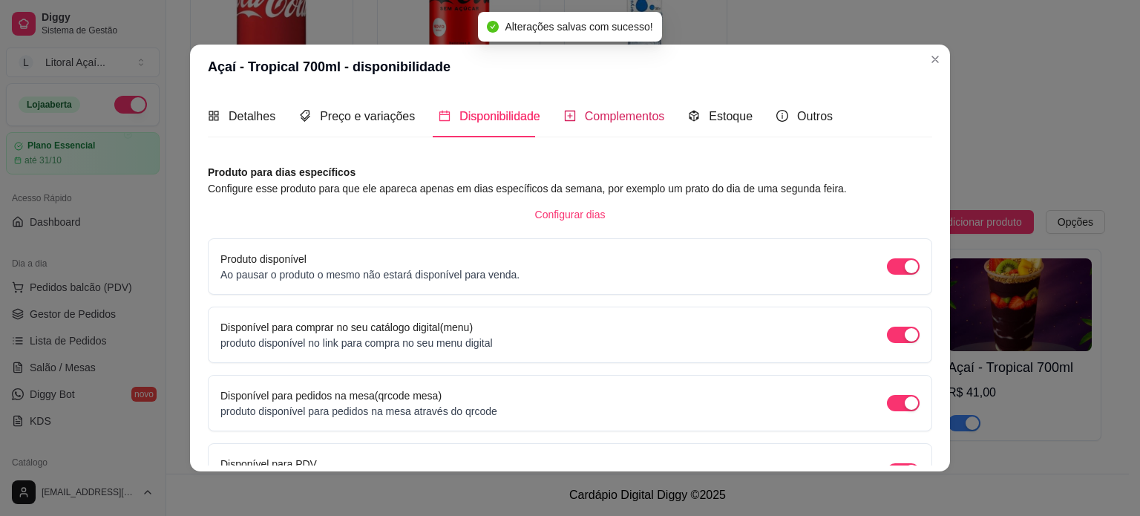
click at [599, 112] on span "Complementos" at bounding box center [625, 116] width 80 height 13
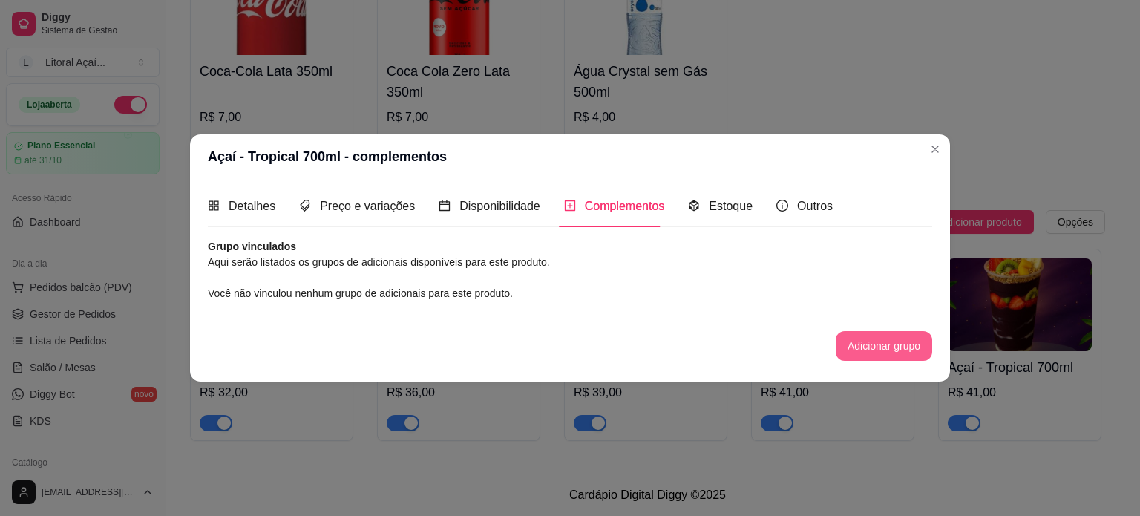
click at [868, 335] on button "Adicionar grupo" at bounding box center [883, 346] width 96 height 30
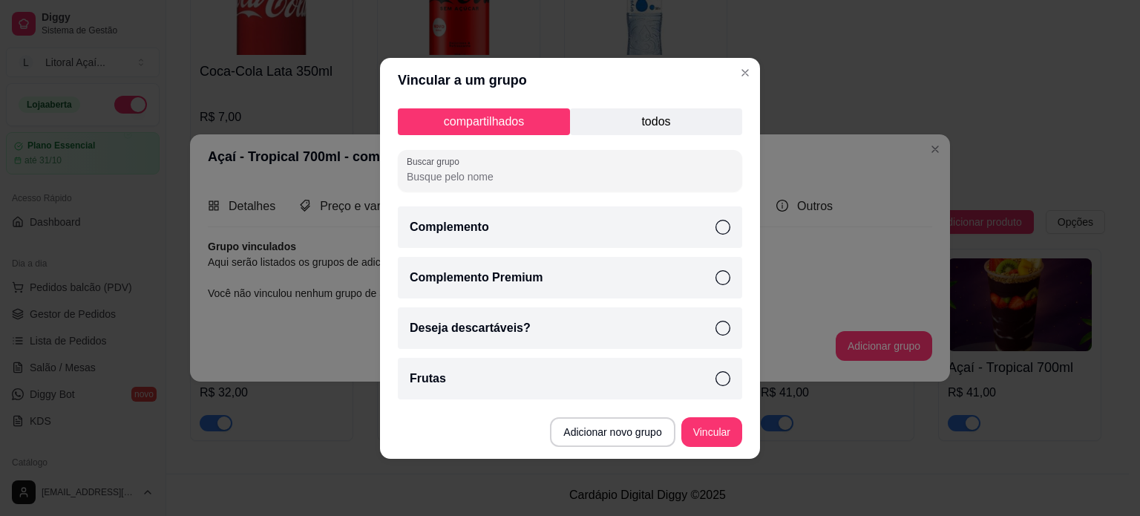
click at [634, 219] on div "Complemento" at bounding box center [570, 227] width 344 height 42
click at [539, 274] on div "Complemento Premium" at bounding box center [570, 278] width 344 height 42
click at [523, 328] on div "Deseja descartáveis?" at bounding box center [570, 328] width 344 height 42
click at [520, 378] on div "Frutas" at bounding box center [570, 379] width 344 height 42
click at [704, 427] on button "Vincular" at bounding box center [711, 432] width 61 height 30
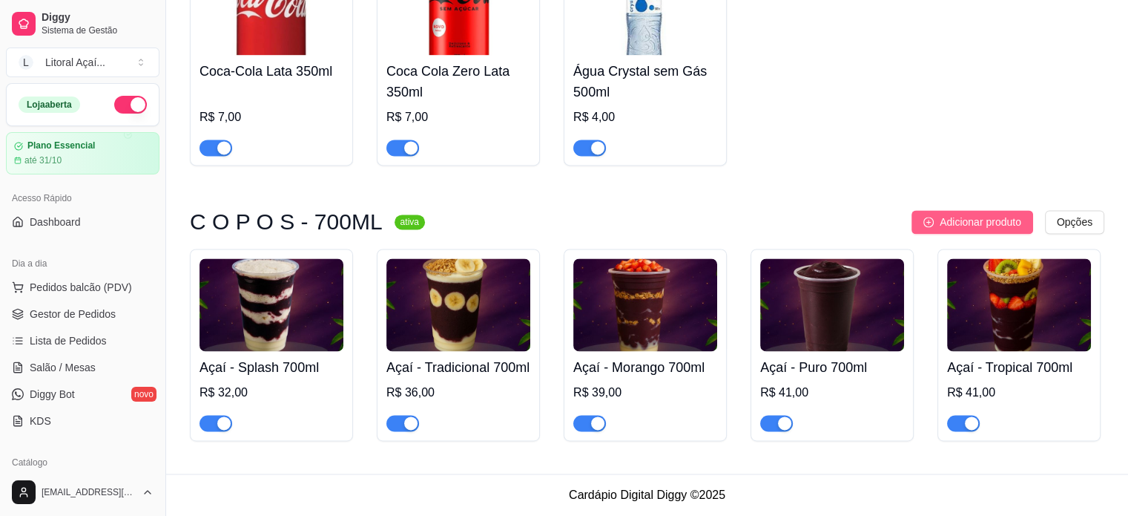
click at [941, 214] on span "Adicionar produto" at bounding box center [981, 222] width 82 height 16
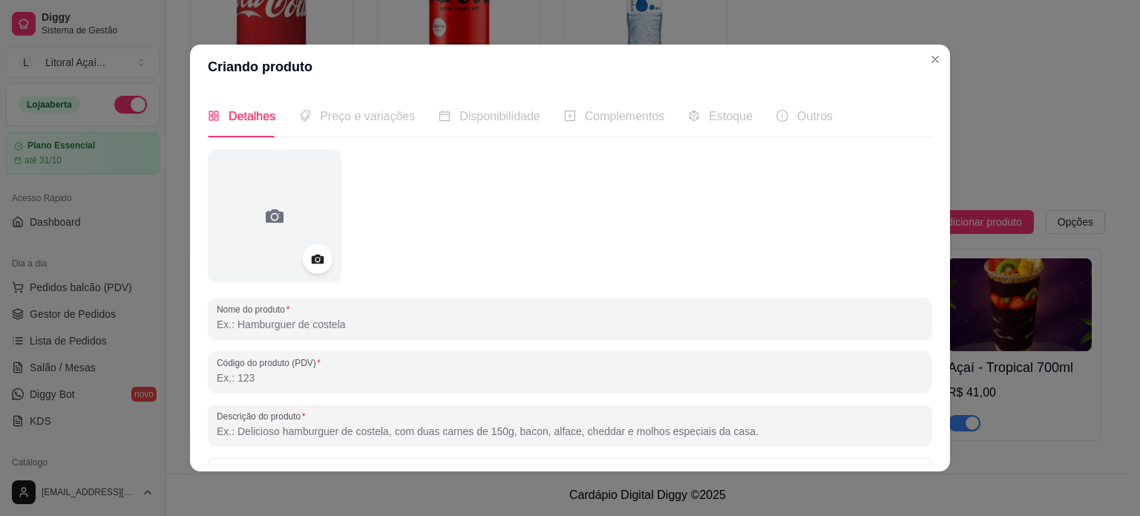
click at [301, 331] on input "Nome do produto" at bounding box center [570, 324] width 706 height 15
paste input "Açaí - Kids 500ml"
click at [270, 318] on input "Açaí - Kids 500ml" at bounding box center [570, 324] width 706 height 15
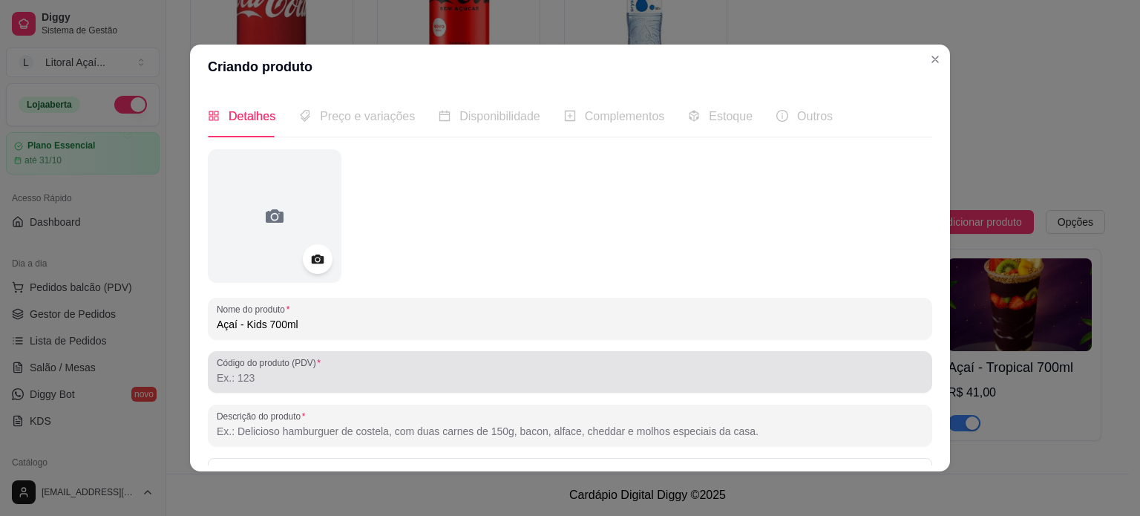
scroll to position [74, 0]
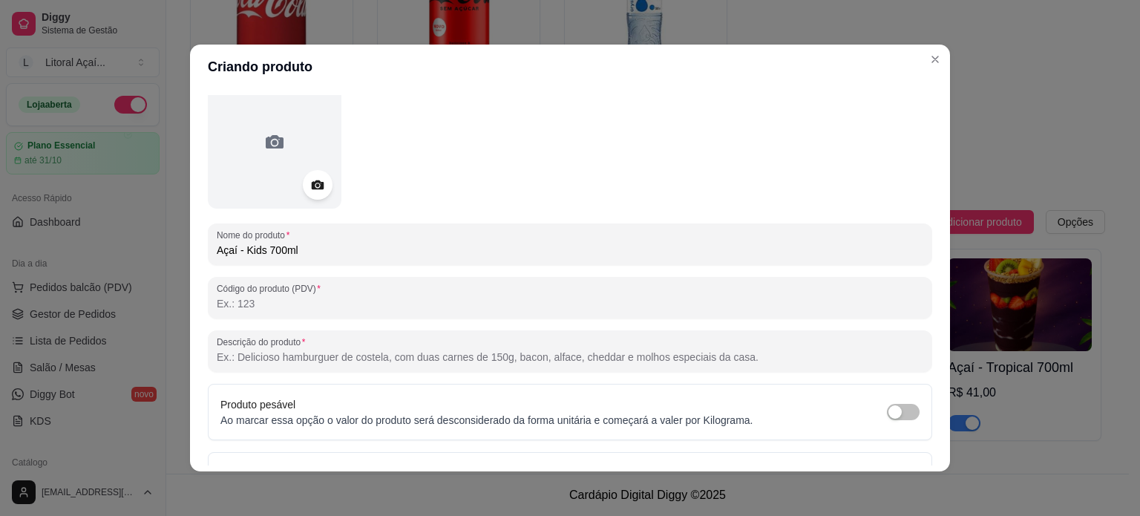
type input "Açaí - Kids 700ml"
click at [328, 355] on input "Descrição do produto" at bounding box center [570, 356] width 706 height 15
paste input "Açaí Polpa Norte, leite condensado, morango fresco, banana, creme de avelã, con…"
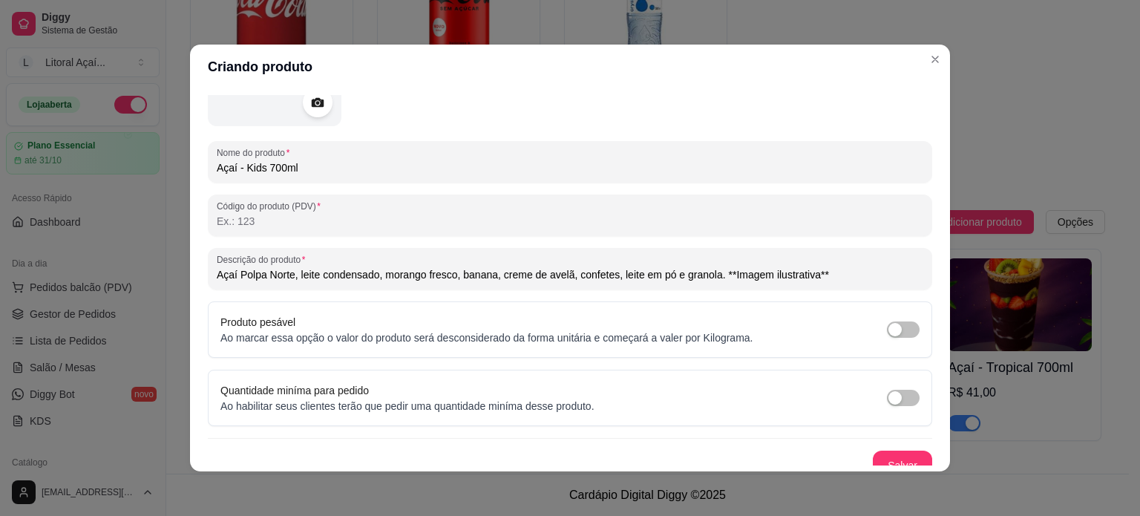
scroll to position [170, 0]
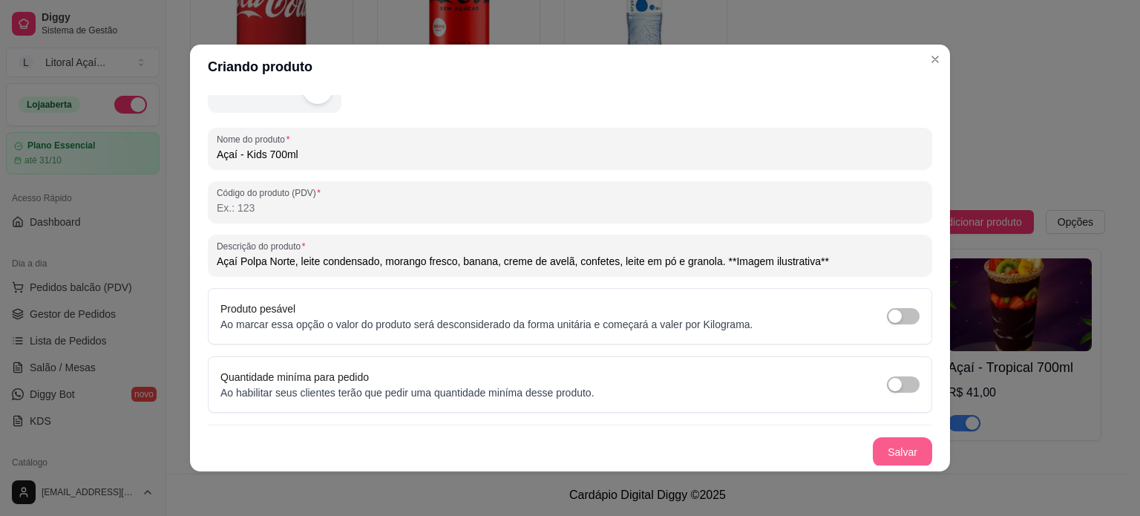
type input "Açaí Polpa Norte, leite condensado, morango fresco, banana, creme de avelã, con…"
click at [873, 454] on button "Salvar" at bounding box center [902, 452] width 58 height 29
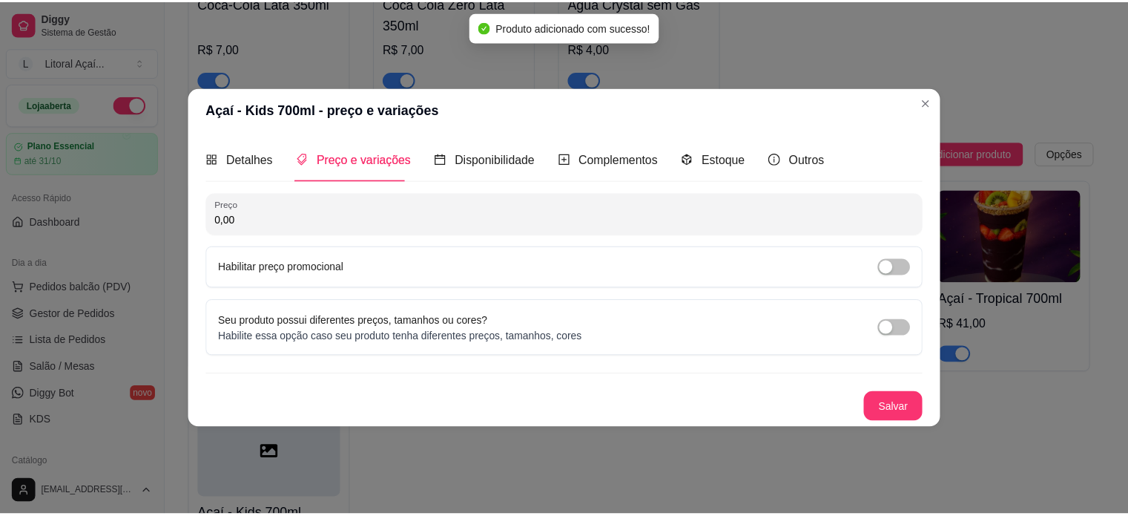
scroll to position [0, 0]
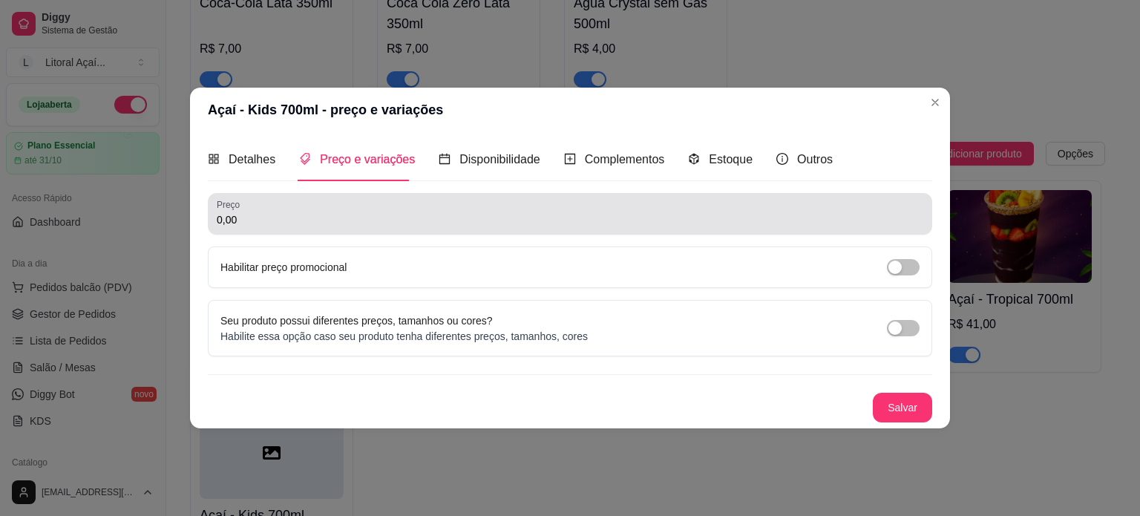
click at [291, 194] on div "Preço 0,00" at bounding box center [570, 214] width 724 height 42
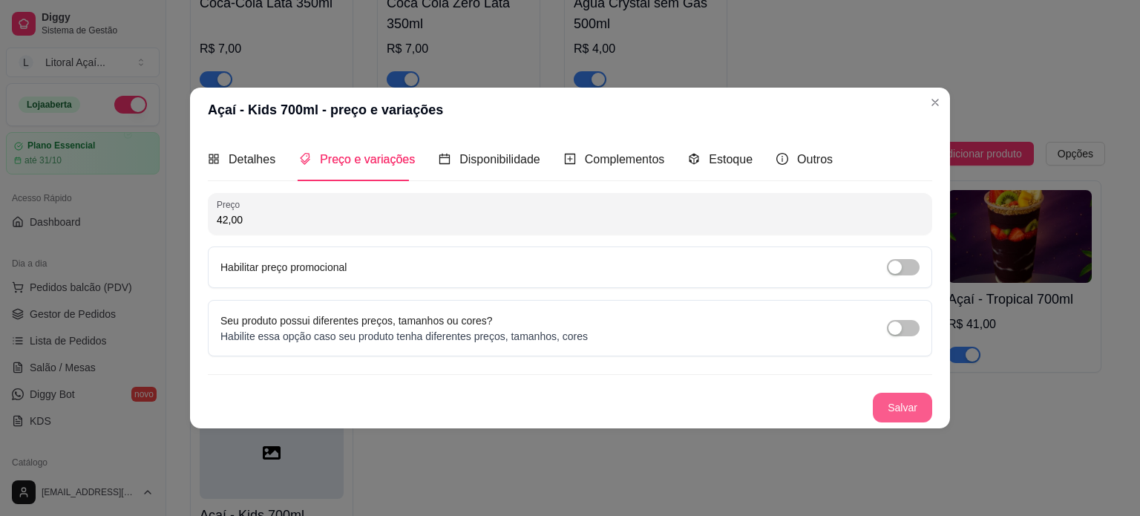
type input "42,00"
click at [925, 415] on button "Salvar" at bounding box center [902, 406] width 58 height 29
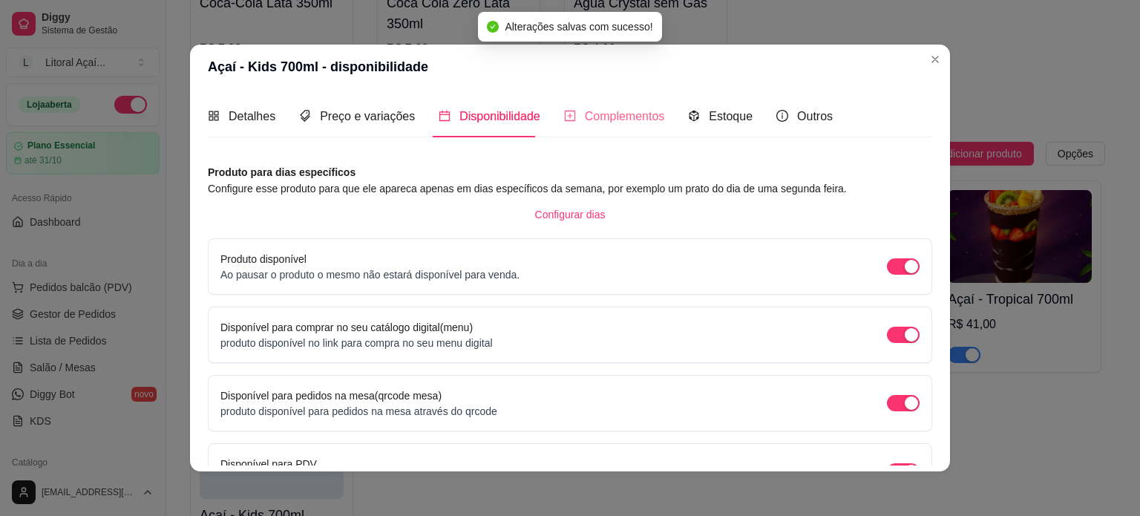
click at [644, 103] on div "Complementos" at bounding box center [614, 116] width 101 height 42
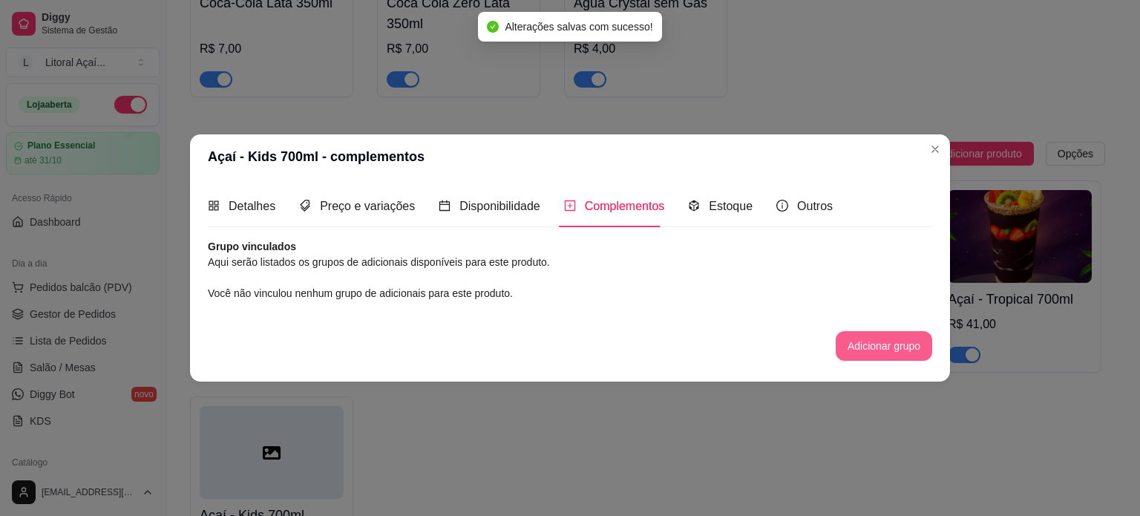
click at [855, 344] on button "Adicionar grupo" at bounding box center [883, 346] width 96 height 30
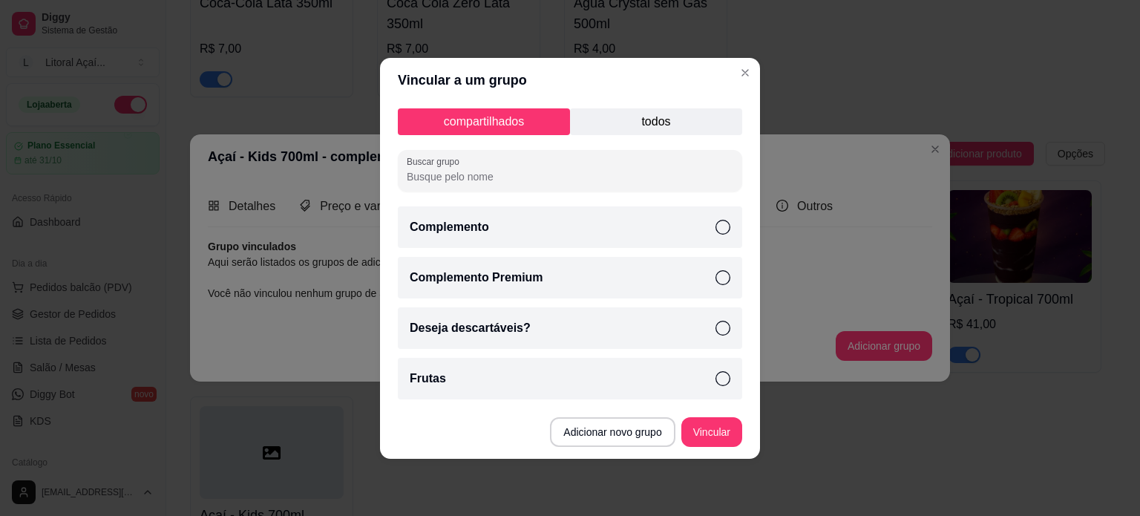
click at [641, 229] on div "Complemento" at bounding box center [570, 227] width 344 height 42
click at [664, 272] on div "Complemento Premium" at bounding box center [570, 278] width 344 height 42
click at [675, 335] on div "Deseja descartáveis?" at bounding box center [570, 328] width 344 height 42
drag, startPoint x: 685, startPoint y: 384, endPoint x: 694, endPoint y: 410, distance: 26.7
click at [683, 384] on div "Frutas" at bounding box center [570, 379] width 344 height 42
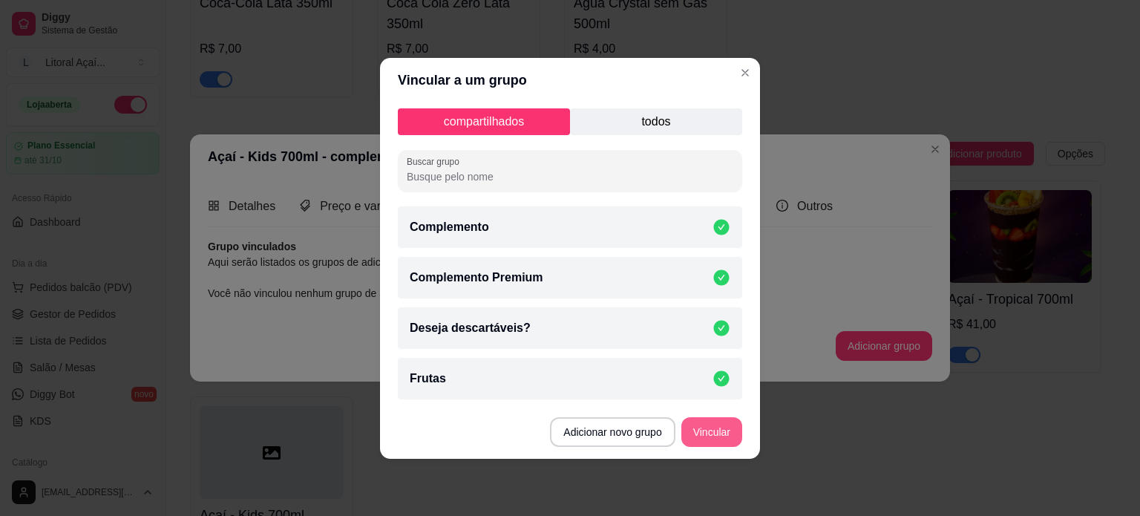
click at [718, 432] on button "Vincular" at bounding box center [711, 432] width 61 height 30
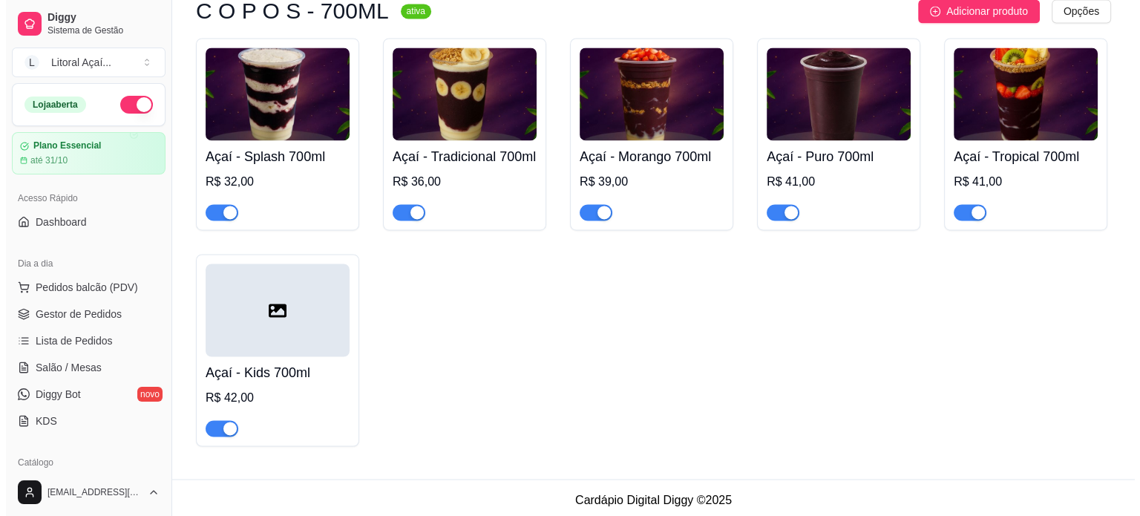
scroll to position [2387, 0]
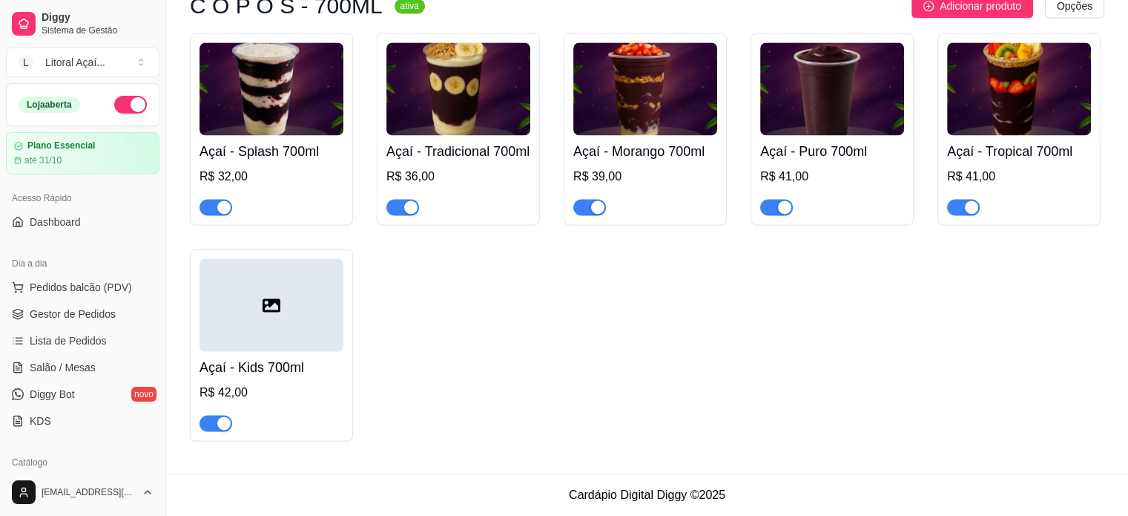
click at [322, 298] on div at bounding box center [272, 304] width 144 height 93
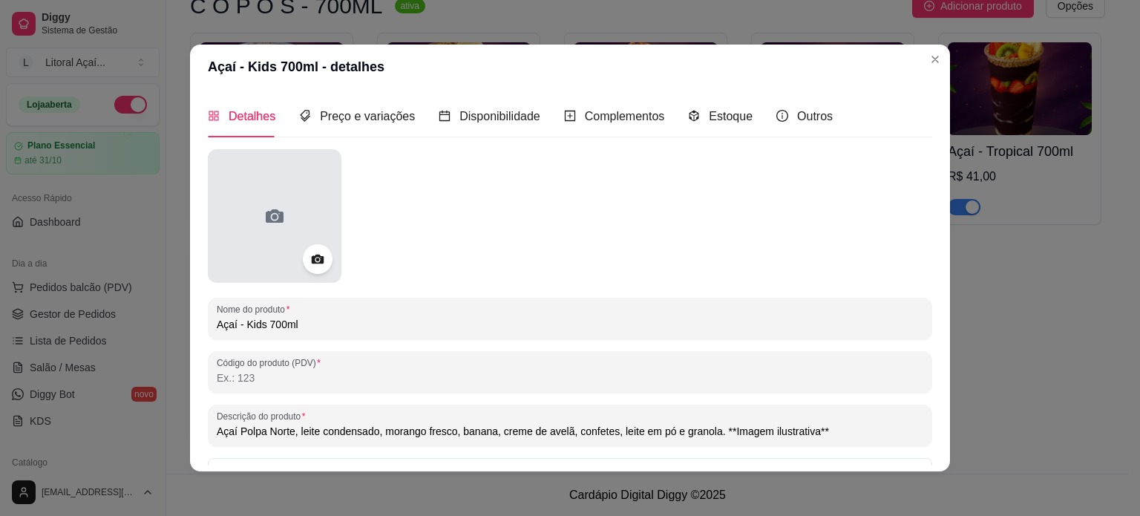
click at [286, 205] on div at bounding box center [275, 216] width 134 height 134
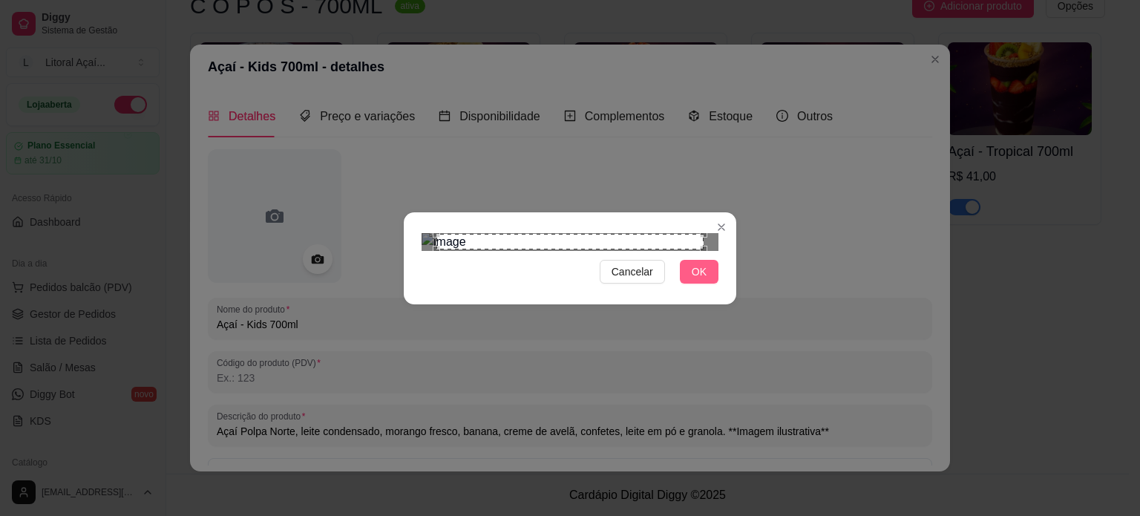
click at [706, 280] on span "OK" at bounding box center [698, 271] width 15 height 16
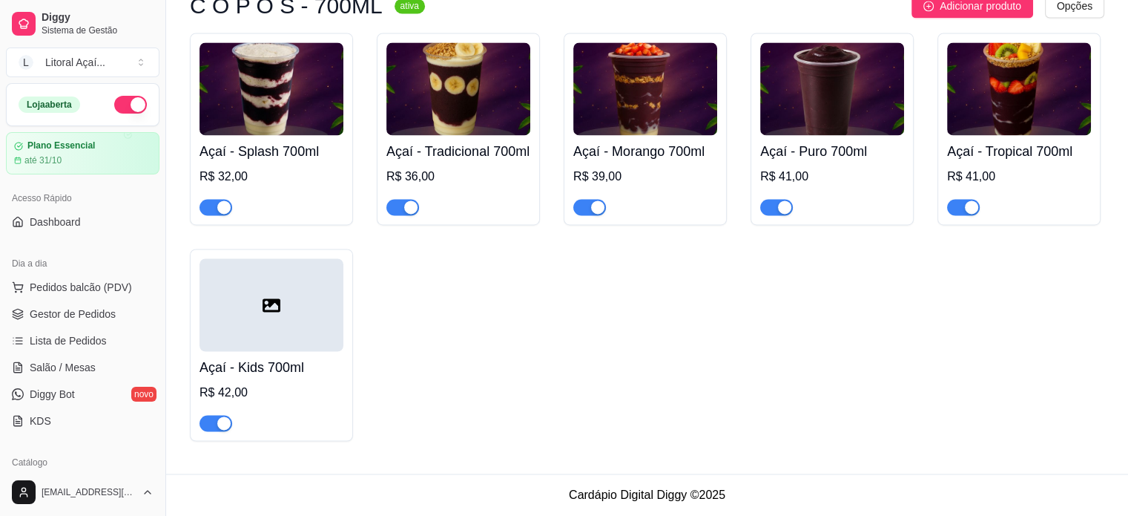
click at [312, 309] on div at bounding box center [272, 304] width 144 height 93
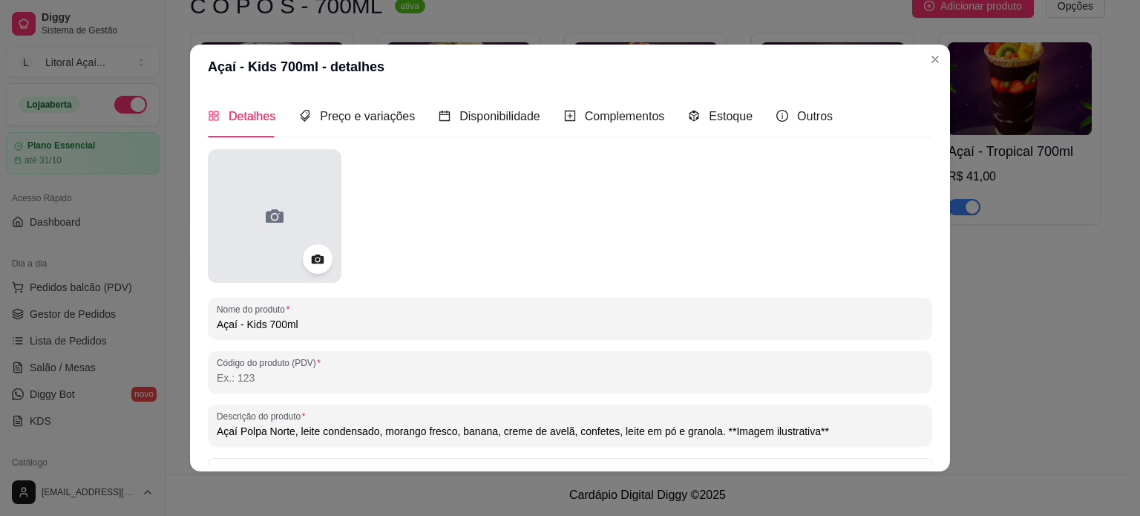
click at [301, 219] on div at bounding box center [275, 216] width 134 height 134
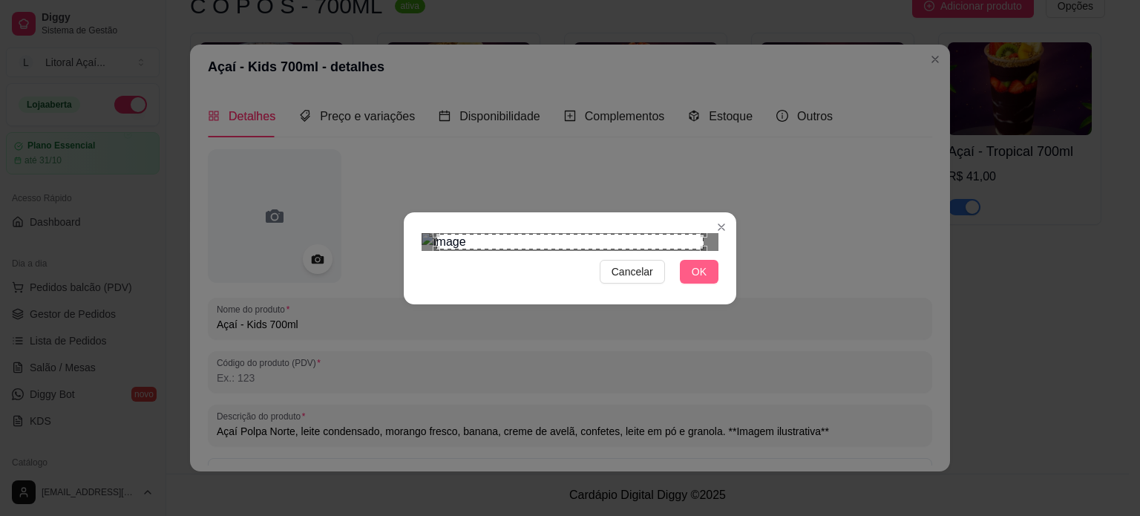
click at [697, 280] on span "OK" at bounding box center [698, 271] width 15 height 16
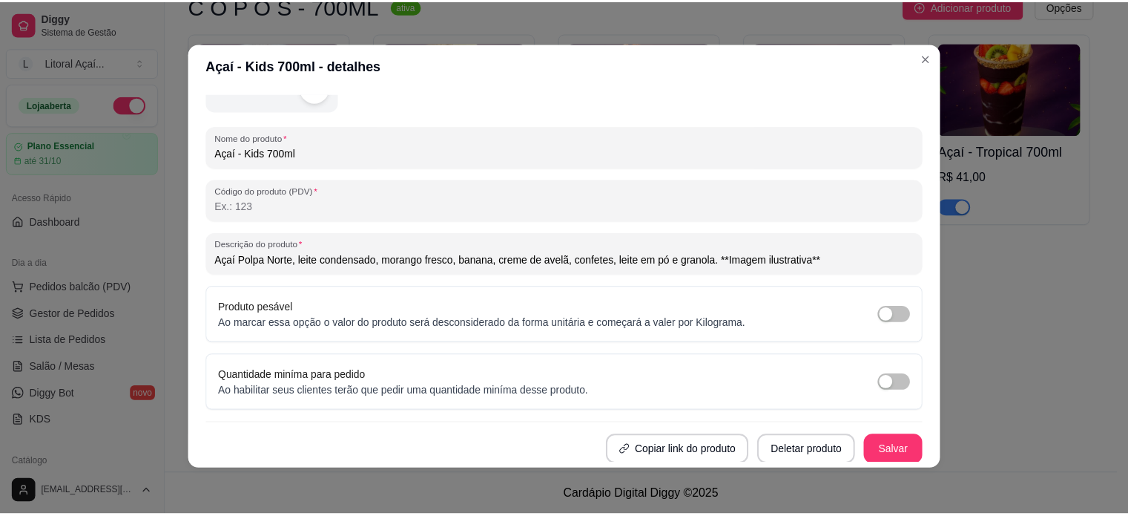
scroll to position [3, 0]
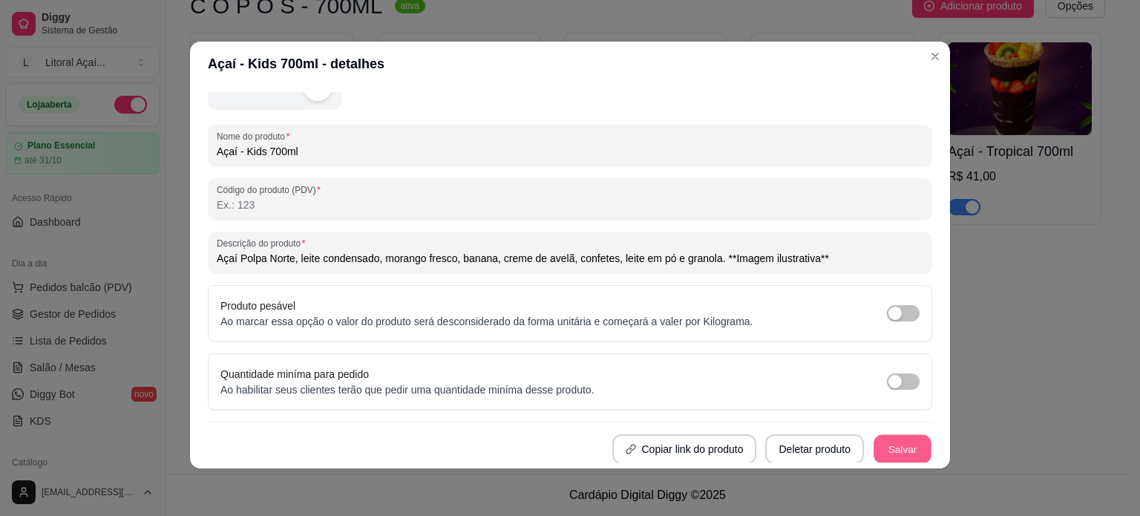
click at [903, 456] on button "Salvar" at bounding box center [902, 449] width 58 height 29
click at [898, 447] on button "Salvar" at bounding box center [901, 449] width 59 height 30
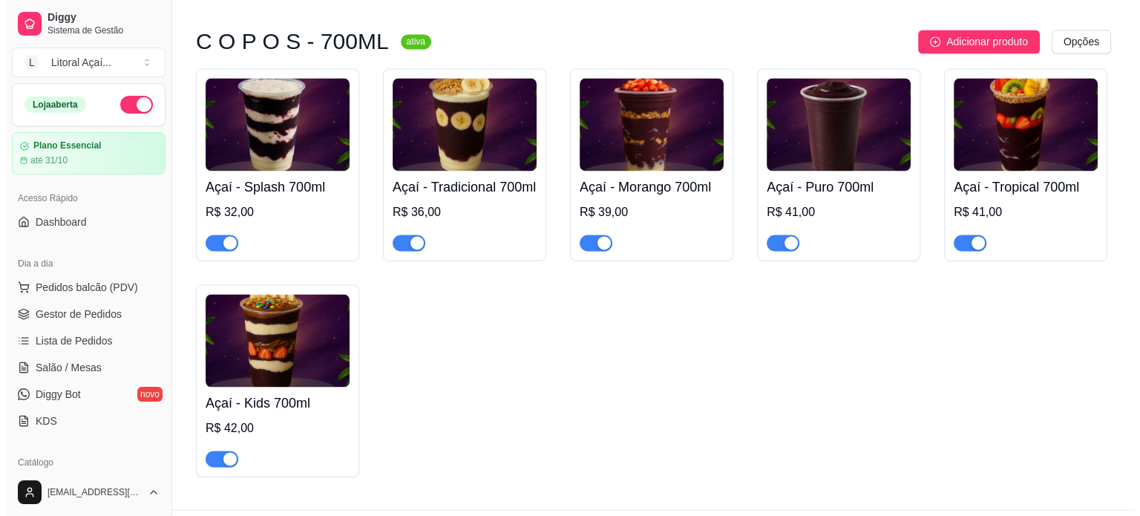
scroll to position [2238, 0]
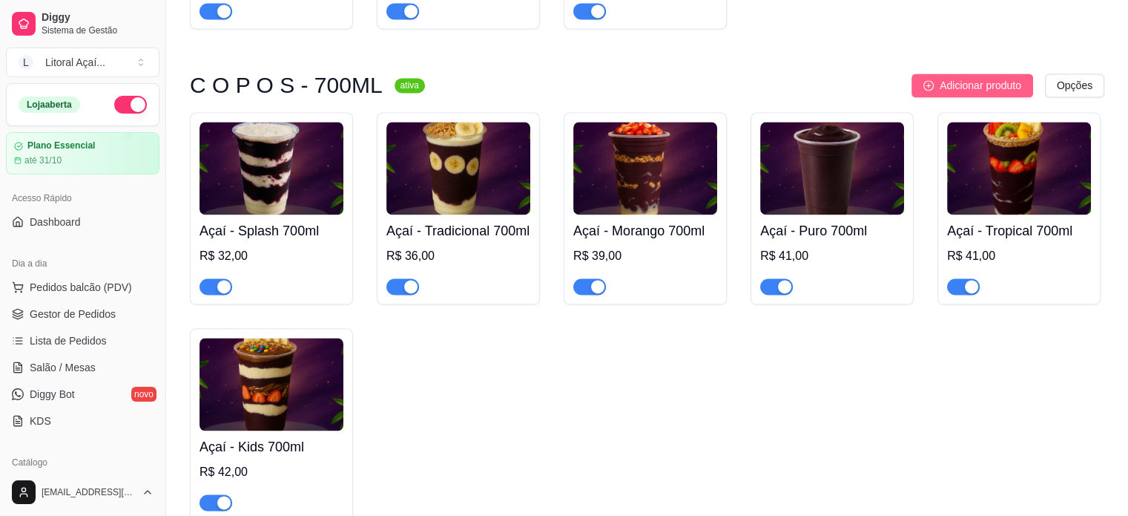
click at [1001, 93] on span "Adicionar produto" at bounding box center [981, 85] width 82 height 16
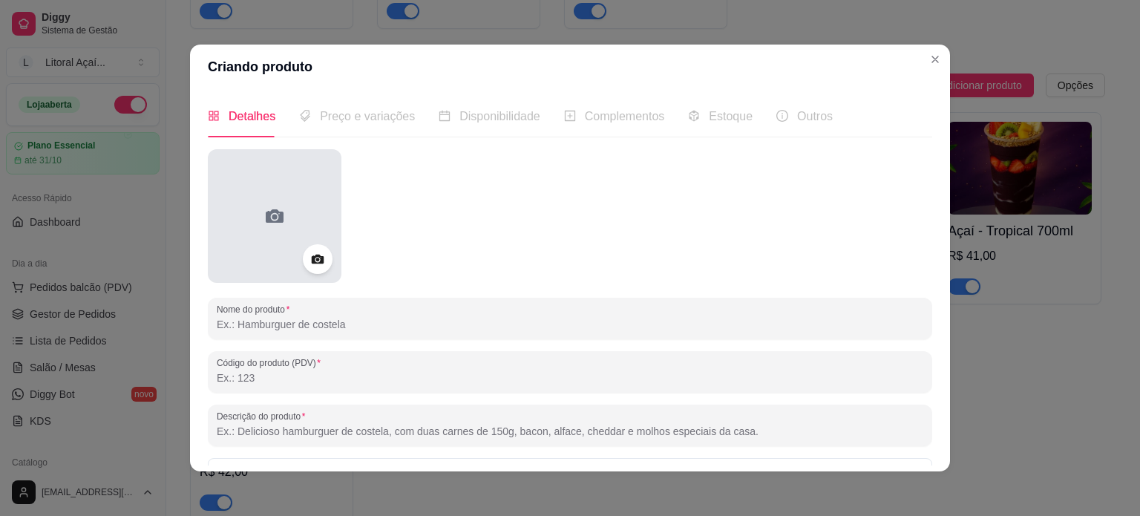
click at [286, 260] on div at bounding box center [275, 216] width 134 height 134
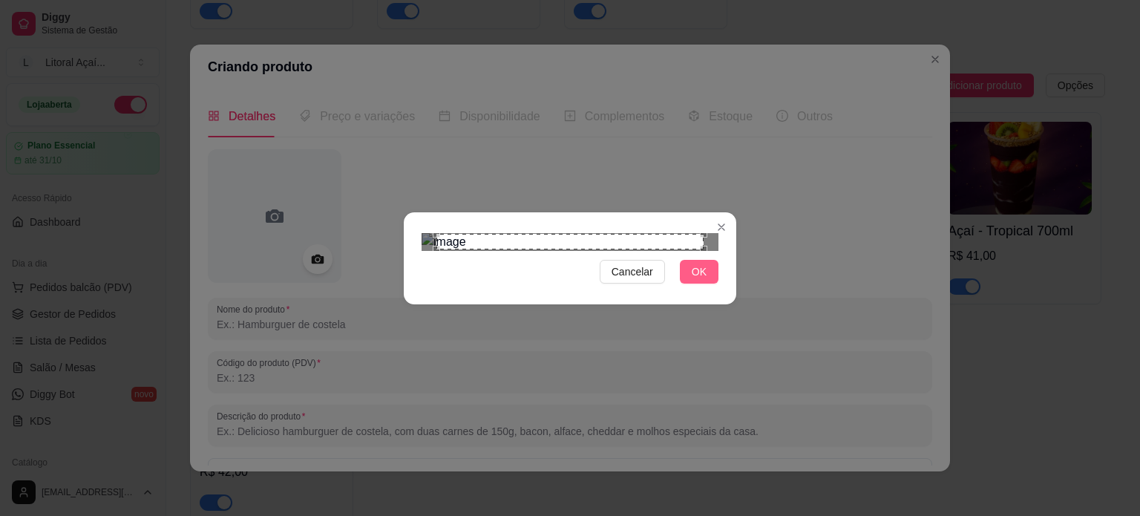
click at [709, 283] on button "OK" at bounding box center [699, 272] width 39 height 24
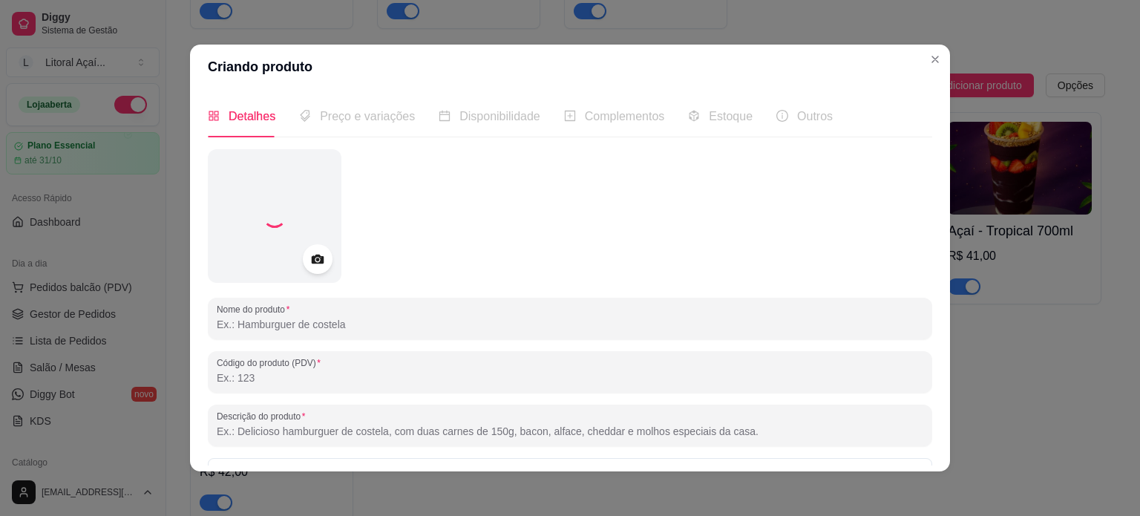
click at [306, 323] on input "Nome do produto" at bounding box center [570, 324] width 706 height 15
paste input "Açaí - Paçoca 500ml"
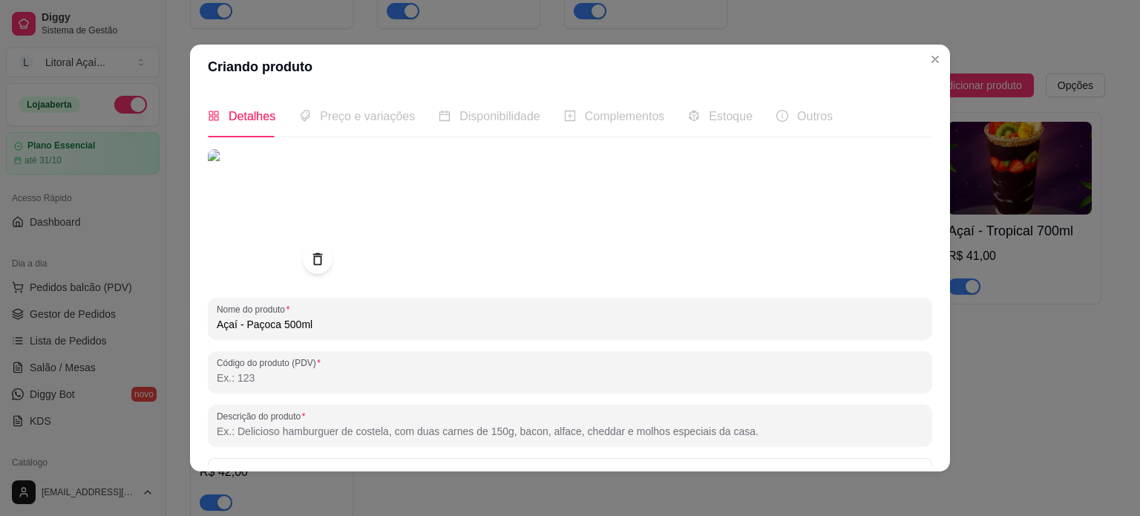
click at [276, 325] on input "Açaí - Paçoca 500ml" at bounding box center [570, 324] width 706 height 15
type input "Açaí - Paçoca 700ml"
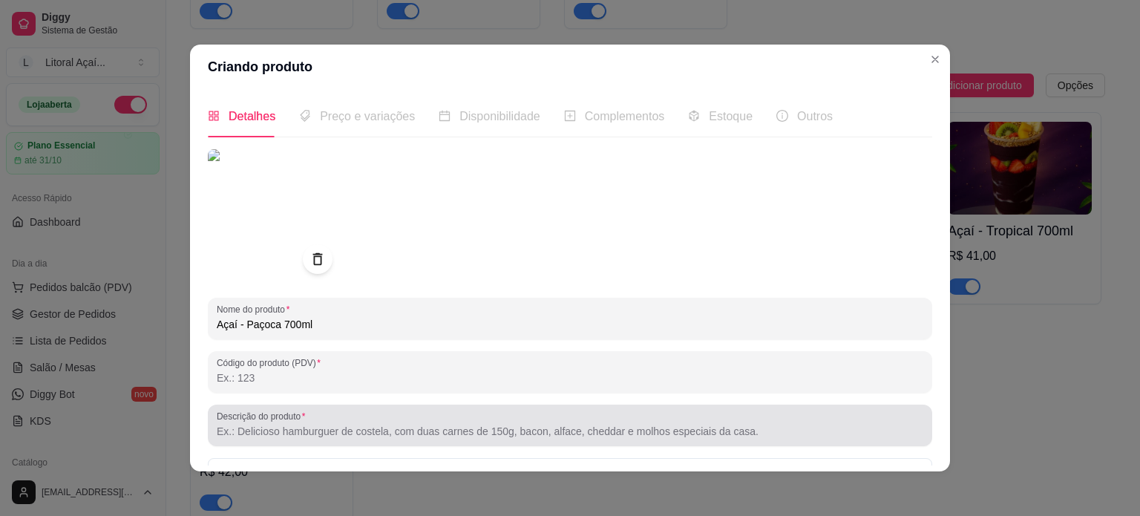
click at [289, 430] on input "Descrição do produto" at bounding box center [570, 431] width 706 height 15
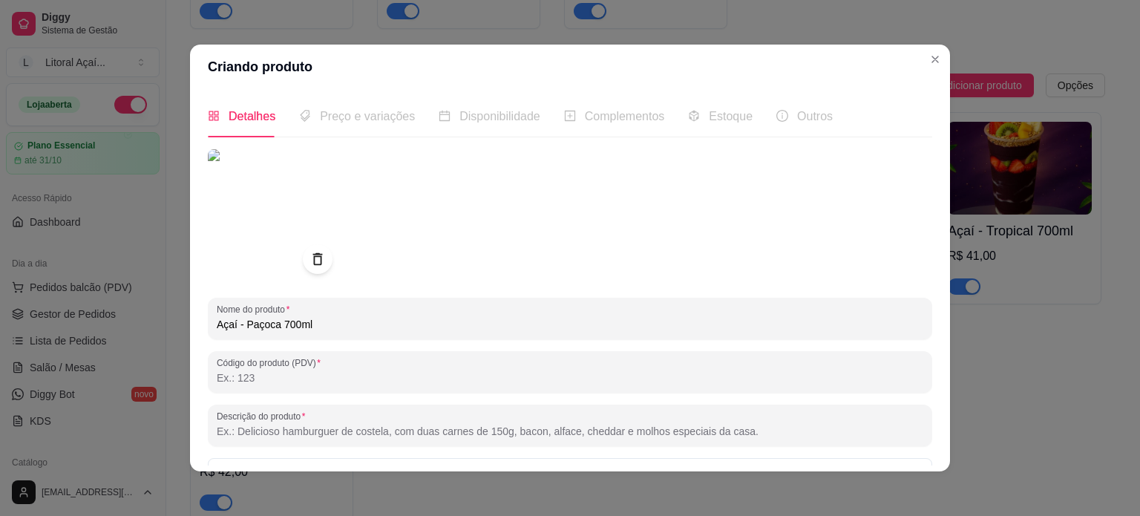
paste input "Açaí Polpa Norte, leite condensado, leite em pó e granola. **Imagem ilustrativa…"
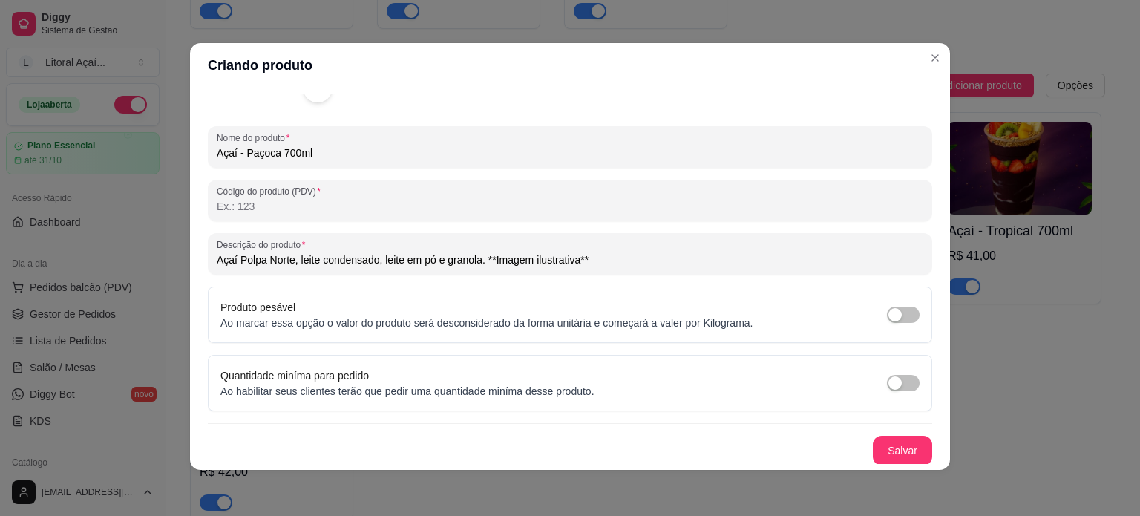
scroll to position [3, 0]
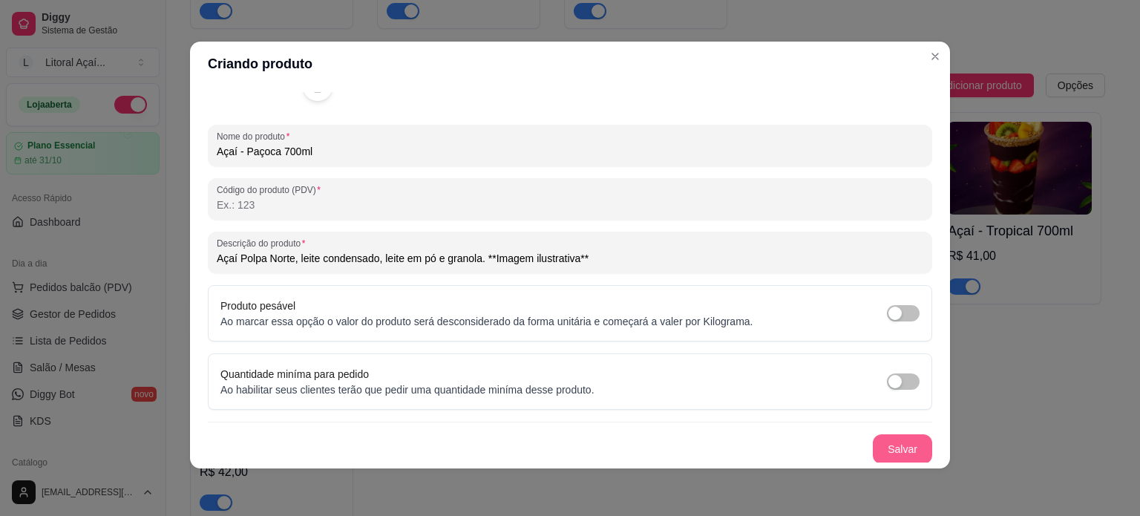
type input "Açaí Polpa Norte, leite condensado, leite em pó e granola. **Imagem ilustrativa…"
click at [875, 444] on button "Salvar" at bounding box center [901, 449] width 59 height 30
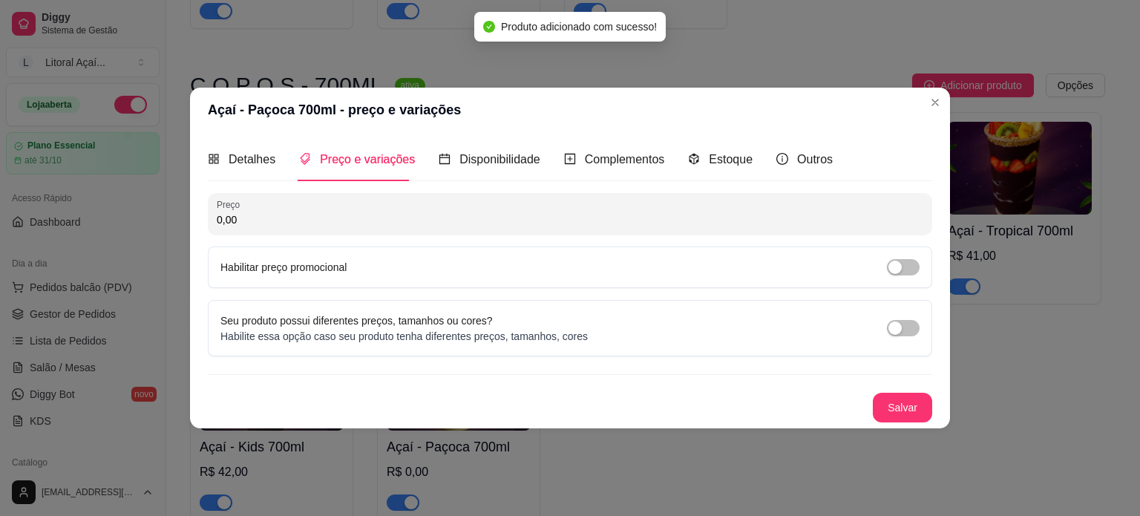
scroll to position [0, 0]
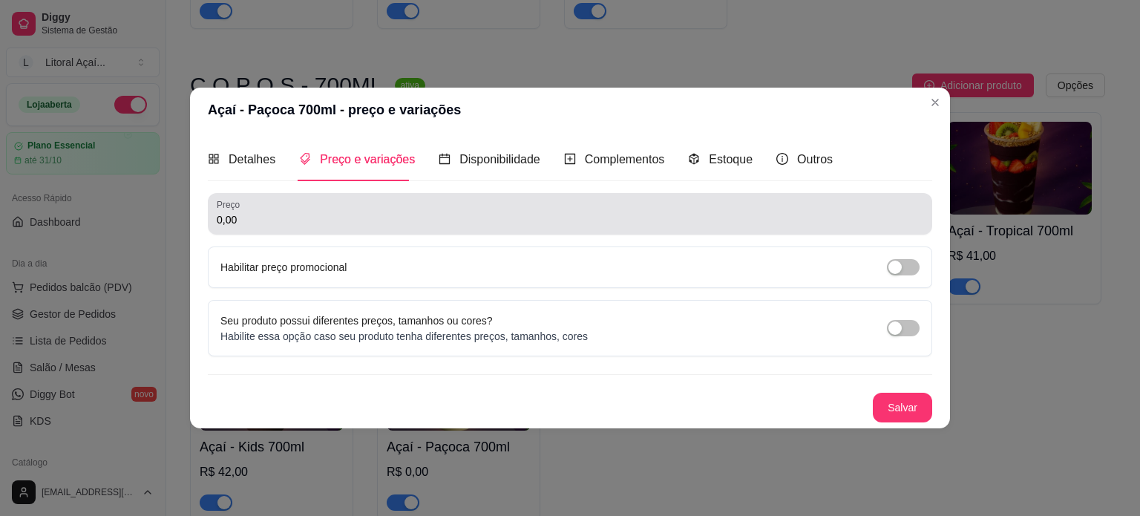
click at [358, 217] on input "0,00" at bounding box center [570, 219] width 706 height 15
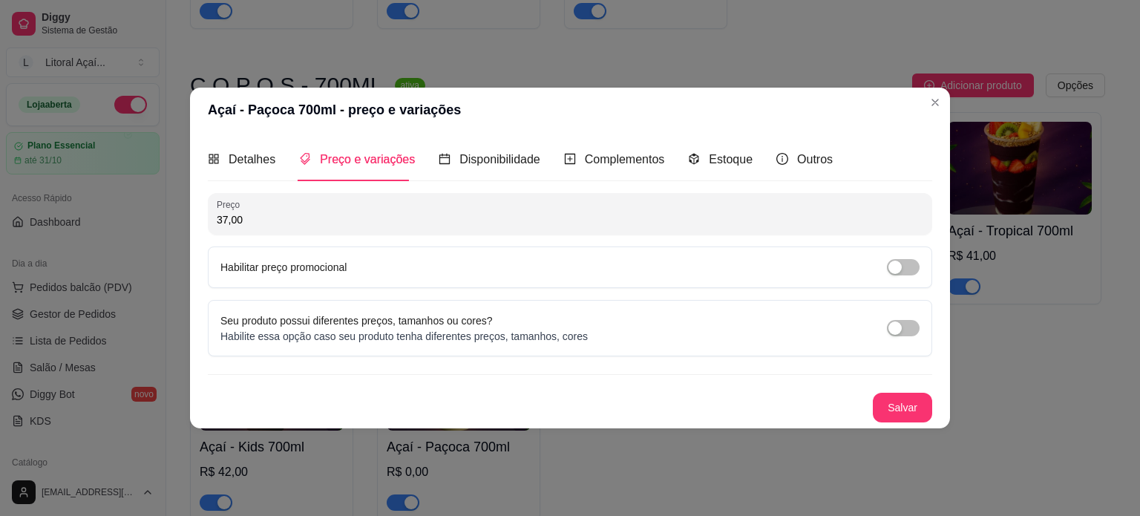
type input "37,00"
click at [926, 418] on button "Salvar" at bounding box center [902, 406] width 58 height 29
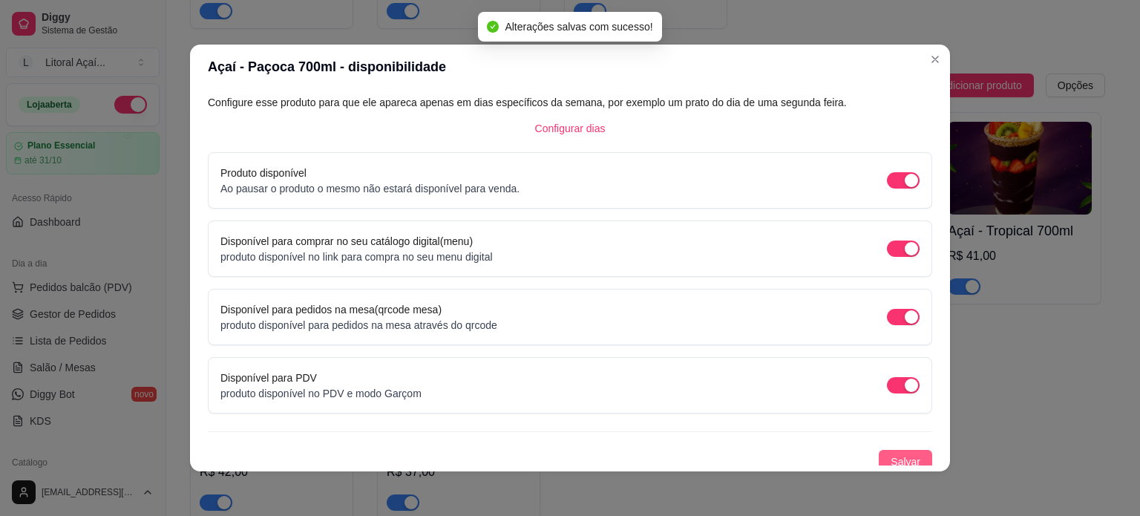
scroll to position [92, 0]
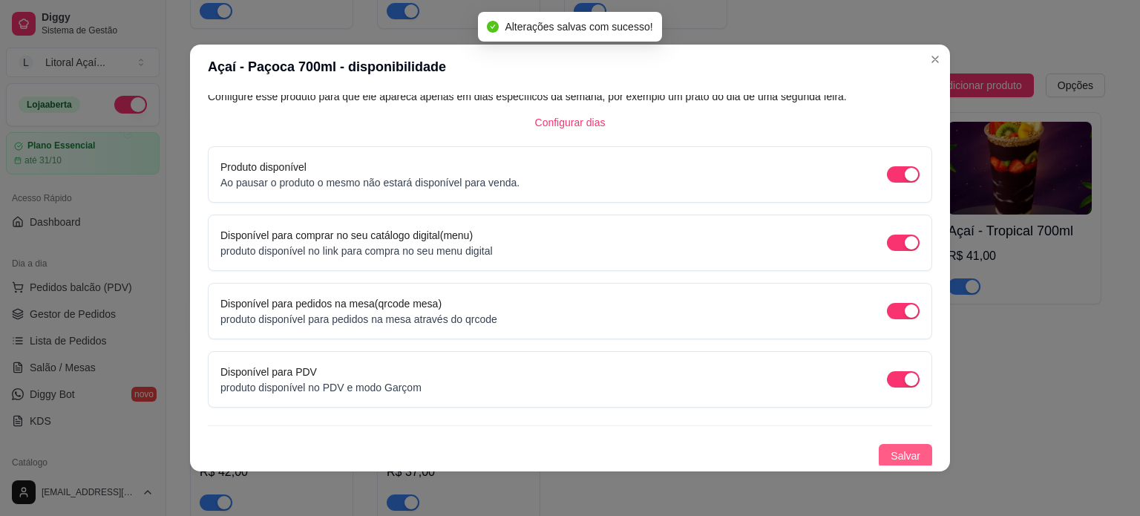
click at [890, 444] on button "Salvar" at bounding box center [904, 456] width 53 height 24
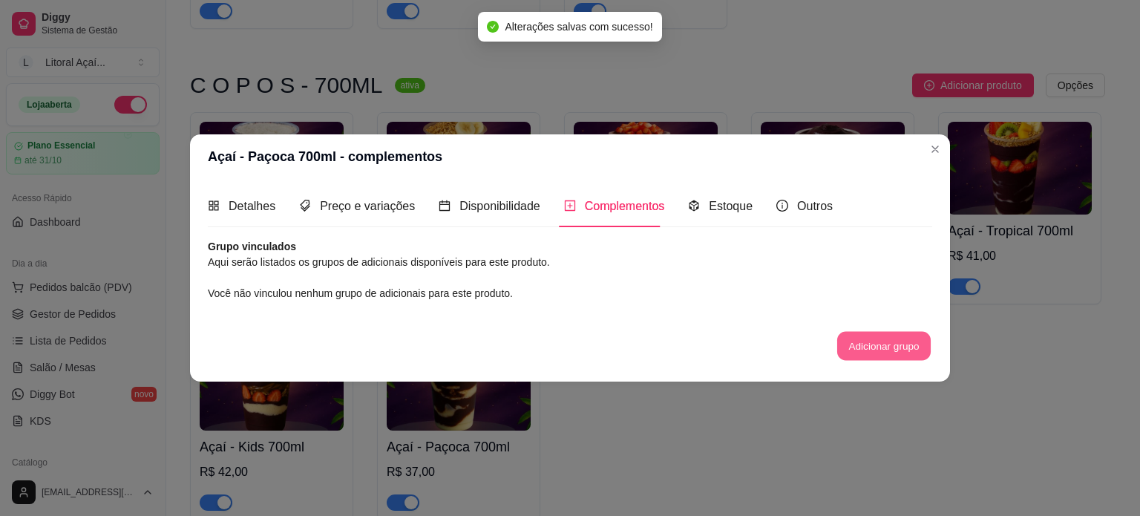
click at [866, 342] on button "Adicionar grupo" at bounding box center [883, 346] width 93 height 29
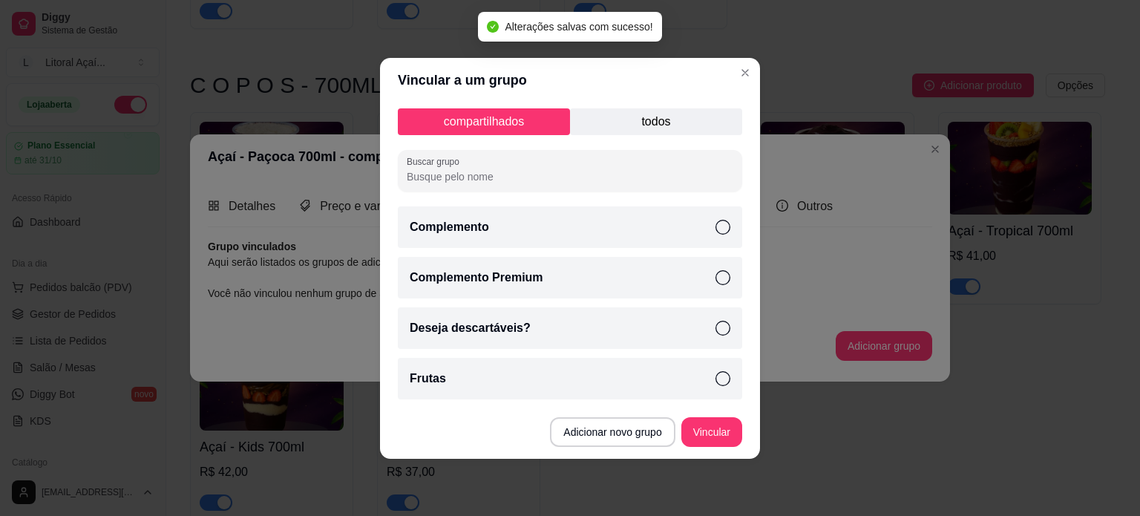
click at [643, 232] on div "Complemento" at bounding box center [570, 227] width 344 height 42
click at [635, 275] on div "Complemento Premium" at bounding box center [570, 278] width 344 height 42
drag, startPoint x: 594, startPoint y: 324, endPoint x: 578, endPoint y: 364, distance: 43.0
click at [594, 325] on div "Deseja descartáveis?" at bounding box center [570, 328] width 344 height 42
click at [576, 384] on div "Frutas" at bounding box center [570, 379] width 344 height 42
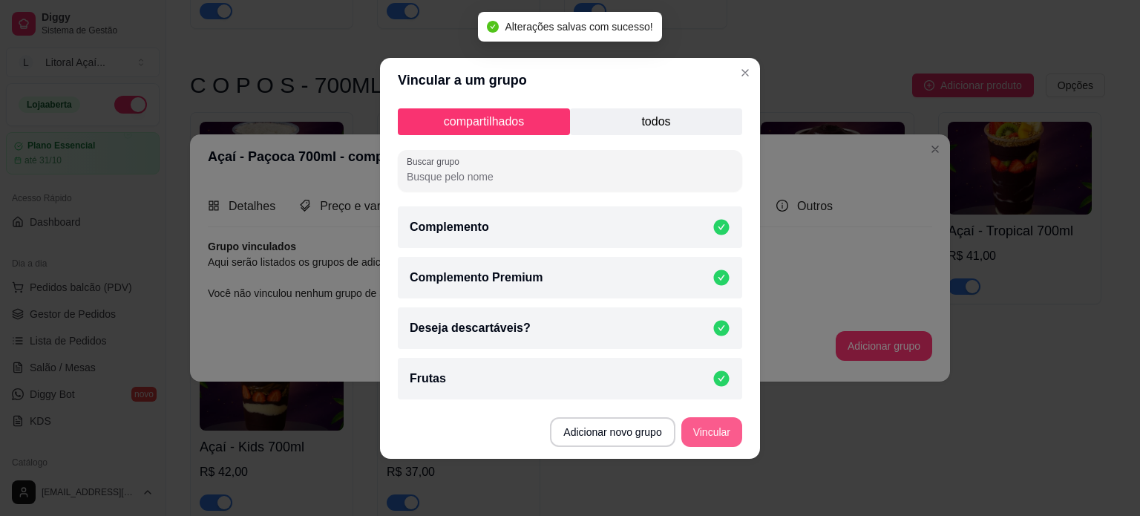
click at [708, 434] on button "Vincular" at bounding box center [711, 432] width 61 height 30
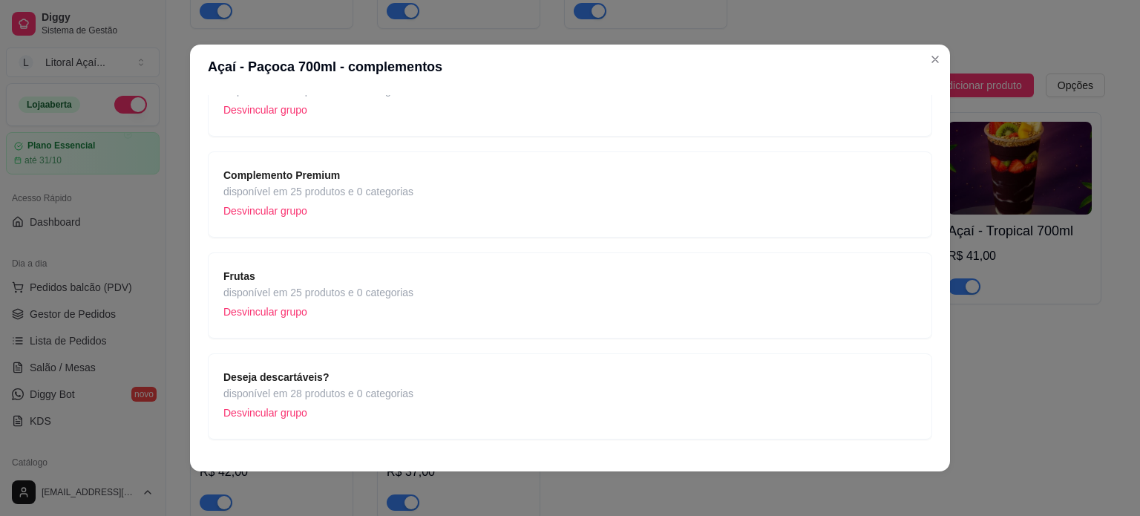
scroll to position [177, 0]
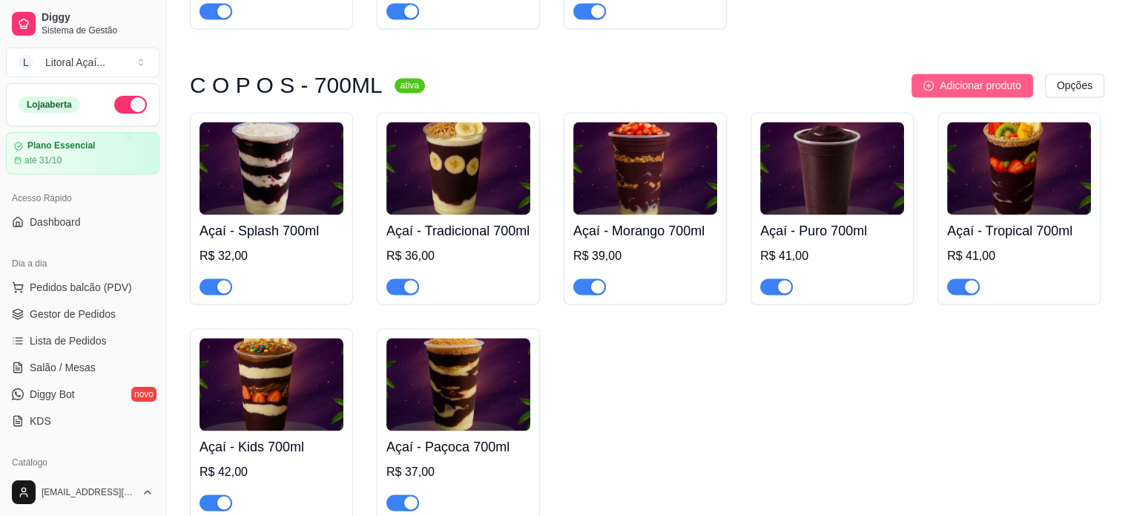
click at [985, 93] on span "Adicionar produto" at bounding box center [981, 85] width 82 height 16
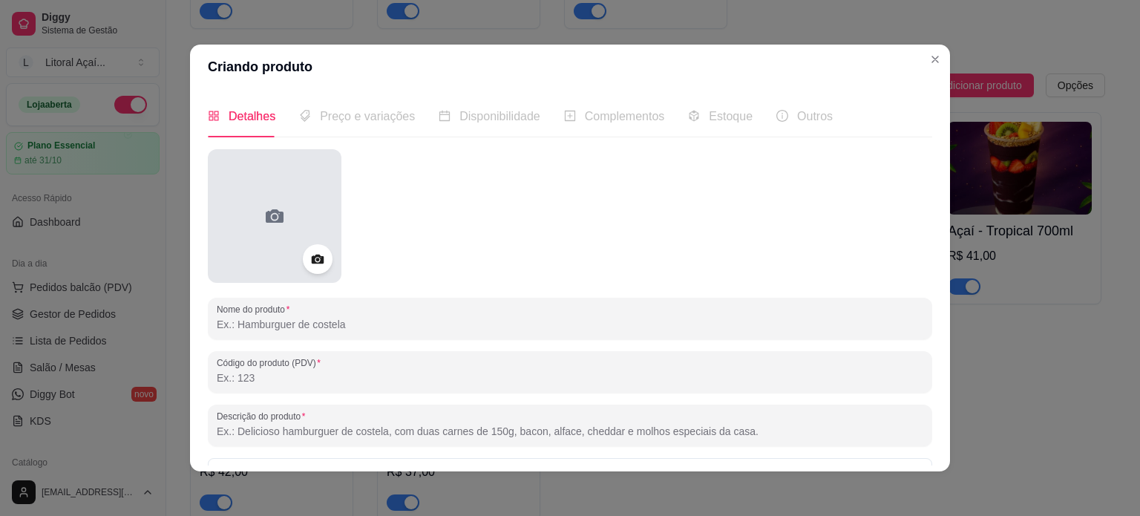
click at [270, 242] on div at bounding box center [275, 216] width 134 height 134
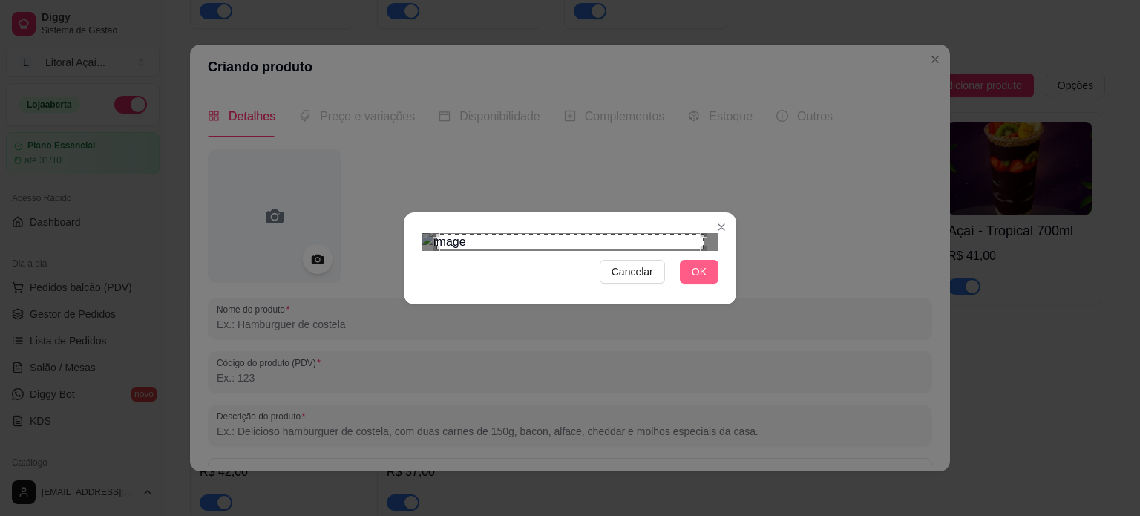
click at [700, 280] on span "OK" at bounding box center [698, 271] width 15 height 16
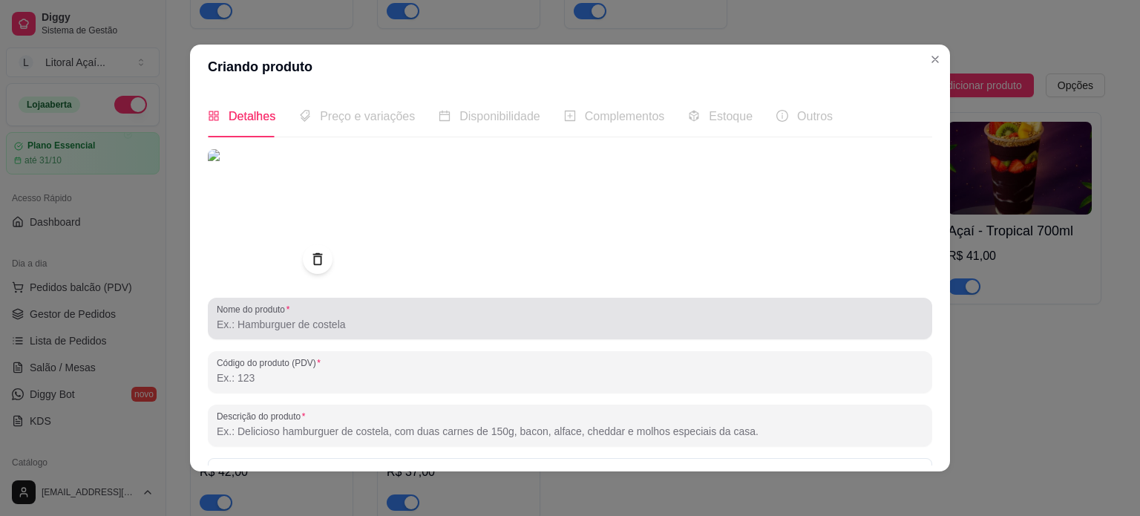
click at [334, 318] on input "Nome do produto" at bounding box center [570, 324] width 706 height 15
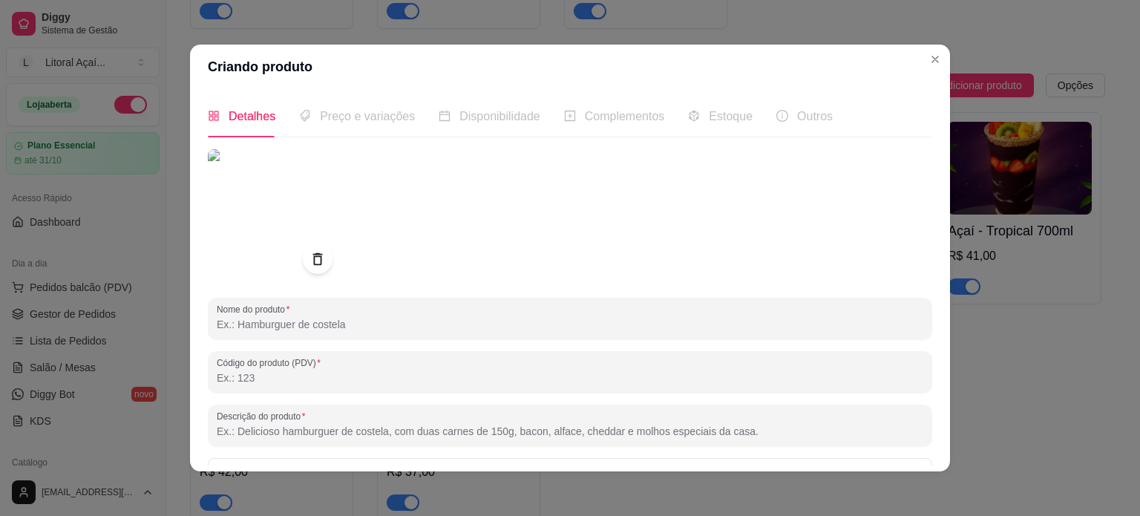
paste input "Açaí - Tipo Kinder 500ml"
click at [304, 328] on input "Açaí - Tipo Kinder 500ml" at bounding box center [570, 324] width 706 height 15
type input "Açaí - Tipo Kinder 700ml"
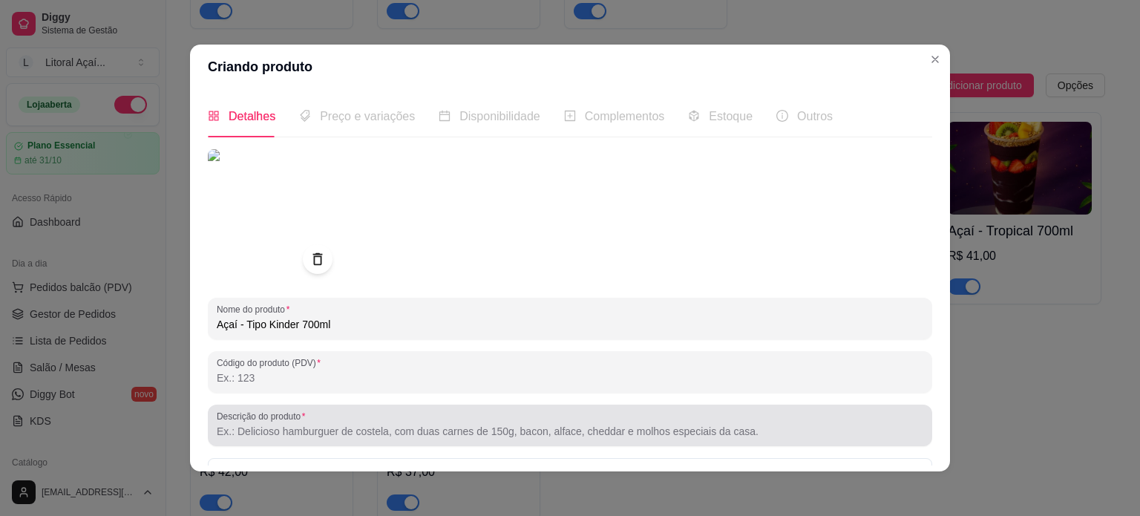
click at [249, 440] on div "Descrição do produto" at bounding box center [570, 425] width 724 height 42
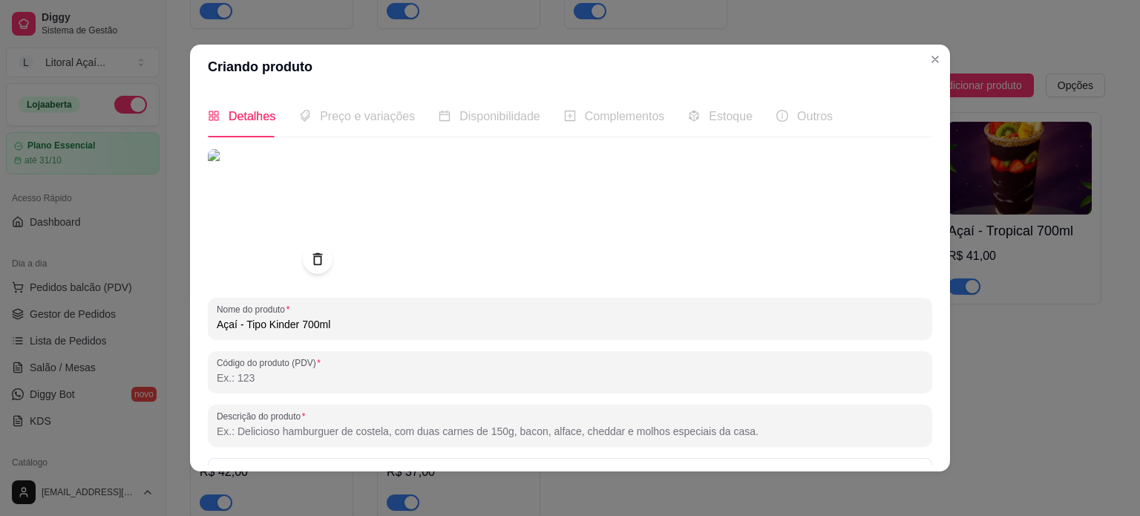
paste input "Açaí Polpa Norte, leite condensado, morango fresco, banana, creme de avelã, cre…"
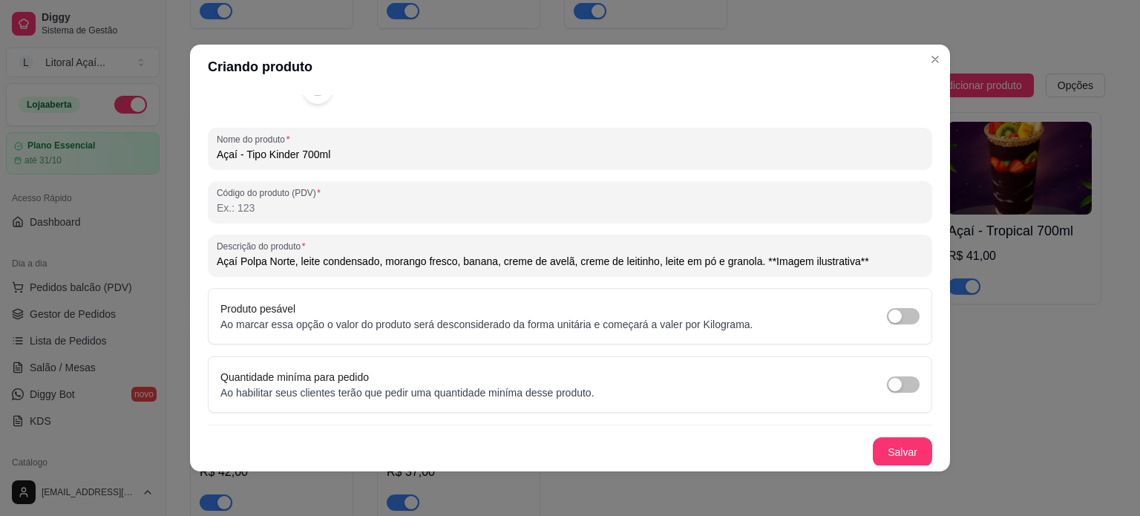
scroll to position [3, 0]
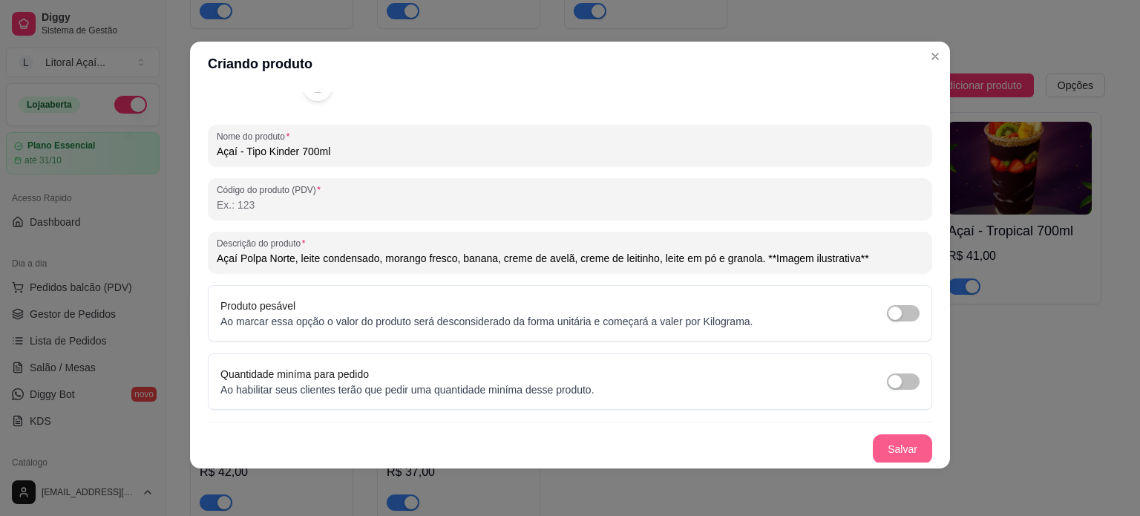
type input "Açaí Polpa Norte, leite condensado, morango fresco, banana, creme de avelã, cre…"
click at [881, 441] on button "Salvar" at bounding box center [901, 449] width 59 height 30
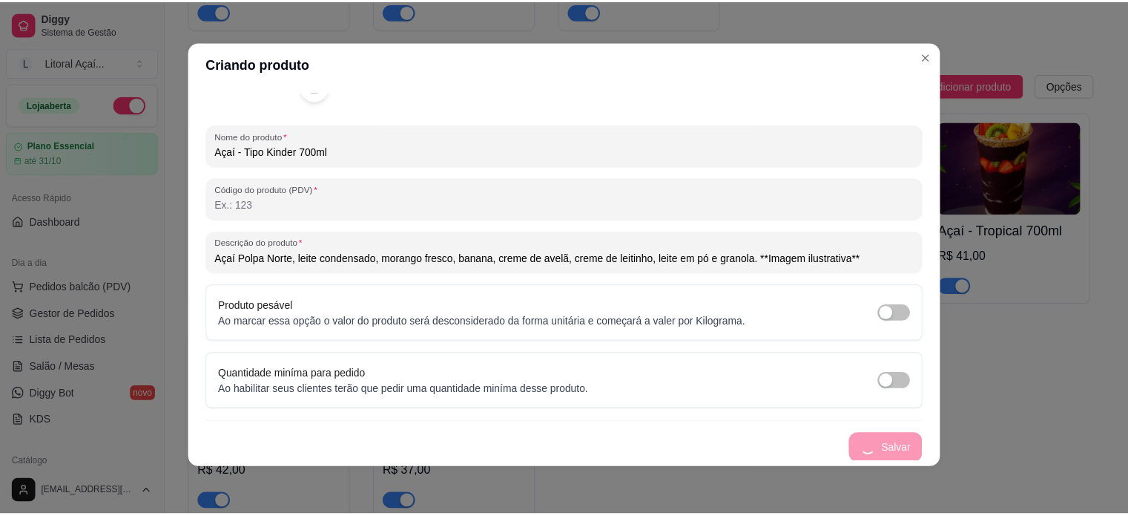
scroll to position [0, 0]
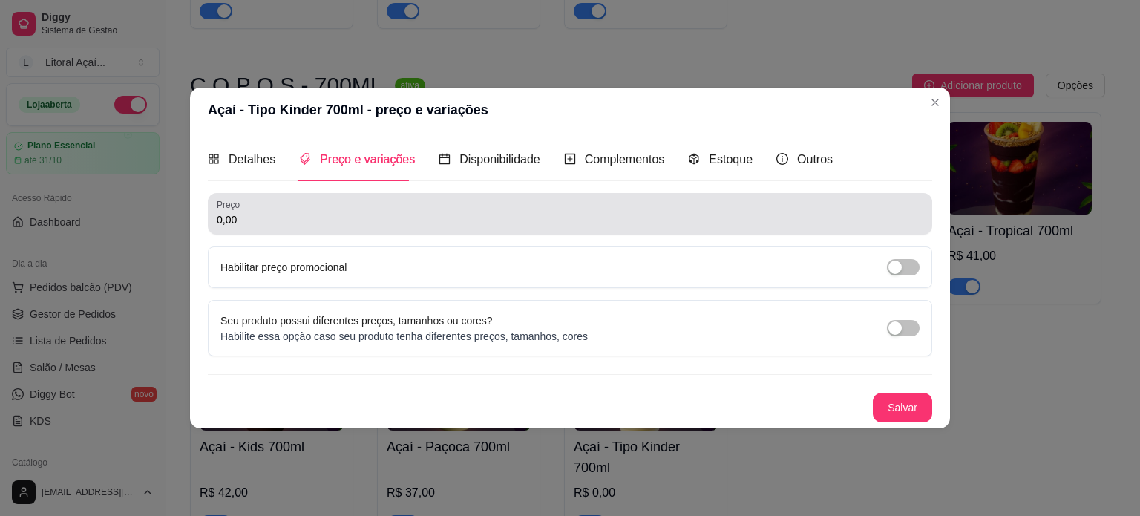
click at [283, 222] on input "0,00" at bounding box center [570, 219] width 706 height 15
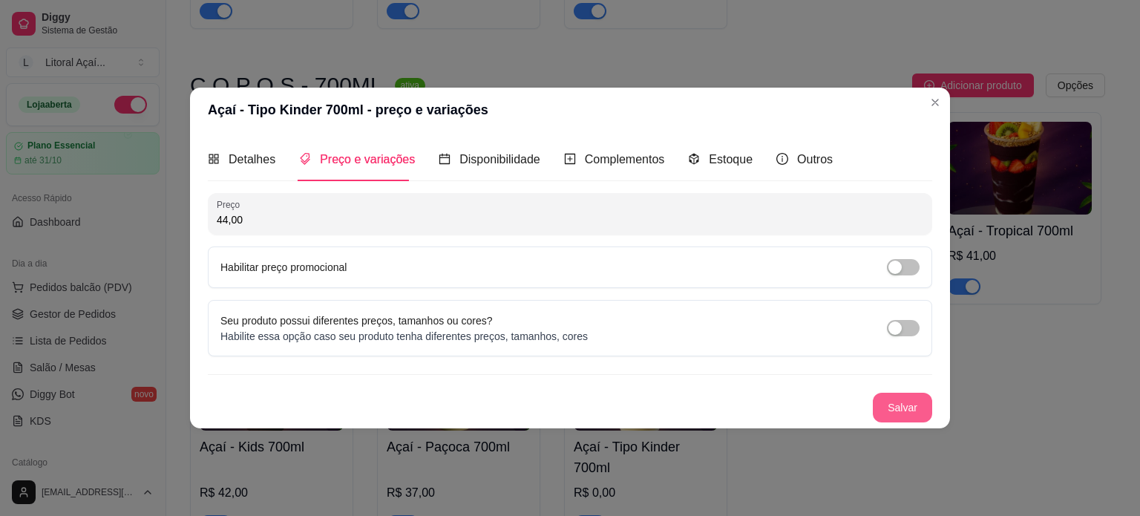
type input "44,00"
click at [899, 412] on button "Salvar" at bounding box center [901, 407] width 59 height 30
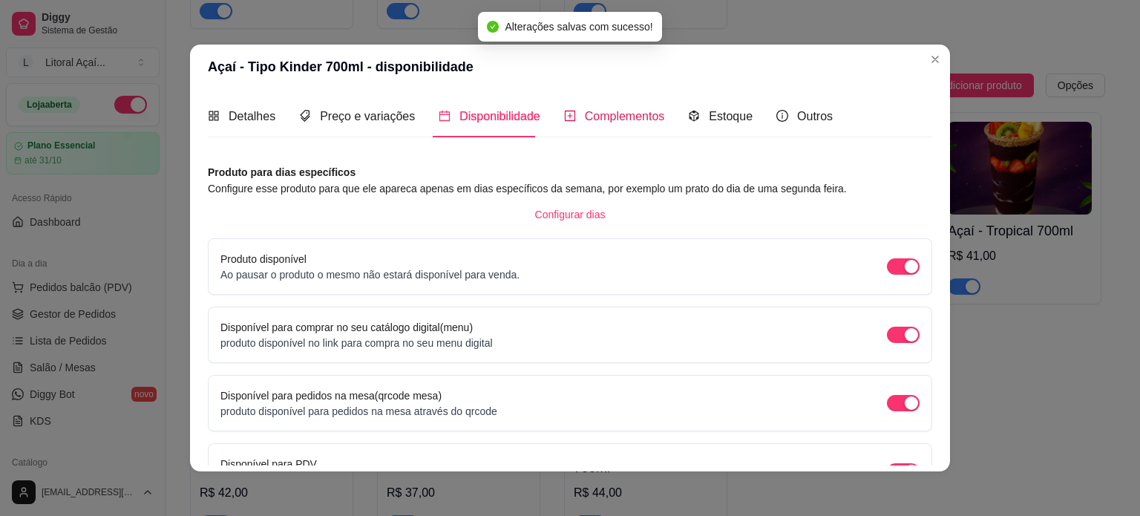
click at [585, 110] on span "Complementos" at bounding box center [625, 116] width 80 height 13
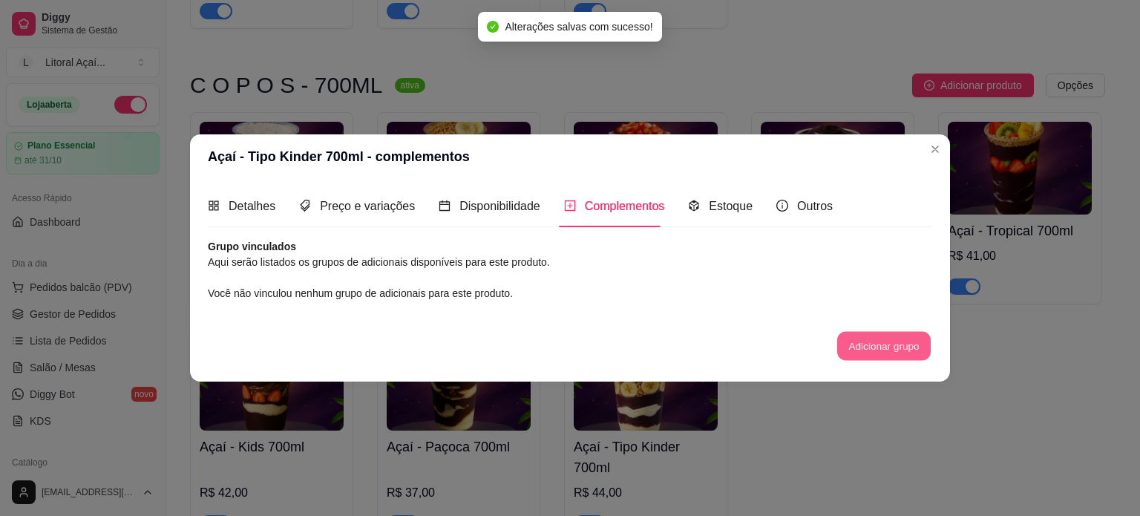
click at [891, 341] on button "Adicionar grupo" at bounding box center [883, 346] width 93 height 29
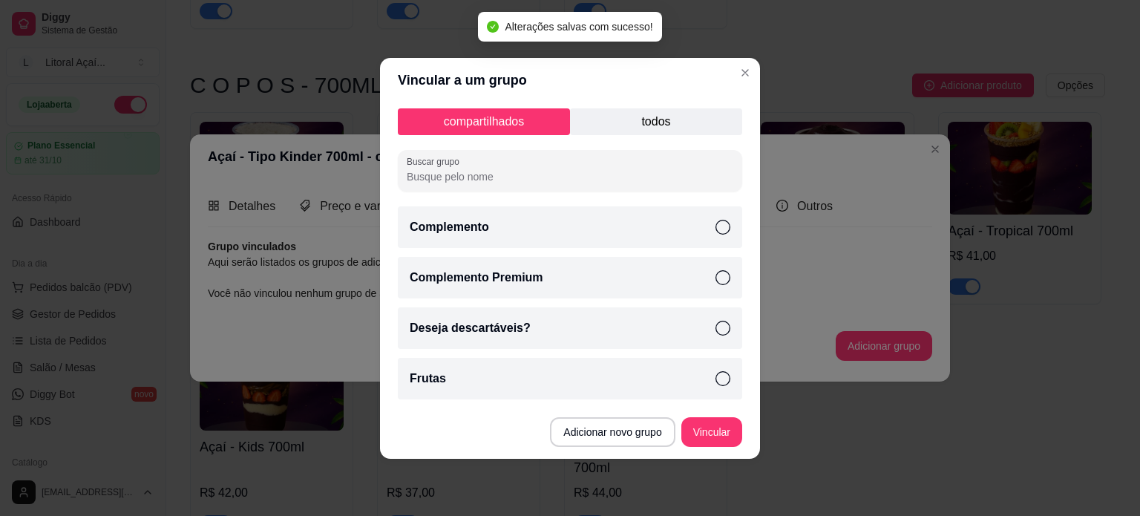
click at [537, 212] on div "Complemento" at bounding box center [570, 227] width 344 height 42
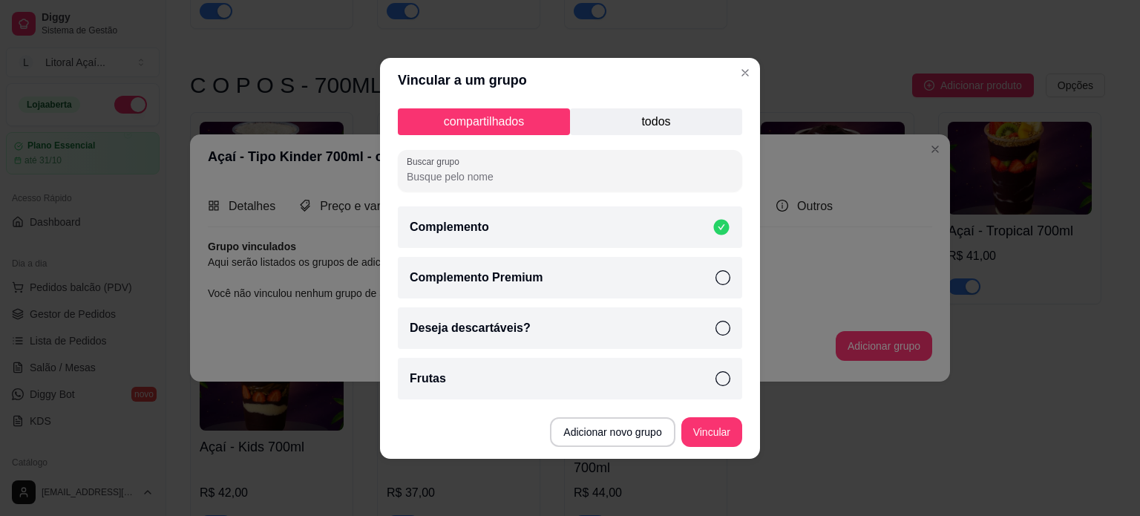
click at [520, 284] on p "Complemento Premium" at bounding box center [477, 278] width 134 height 18
click at [536, 346] on div "Deseja descartáveis?" at bounding box center [570, 328] width 344 height 42
click at [519, 379] on div "Frutas" at bounding box center [570, 379] width 344 height 42
click at [717, 429] on button "Vincular" at bounding box center [711, 431] width 59 height 29
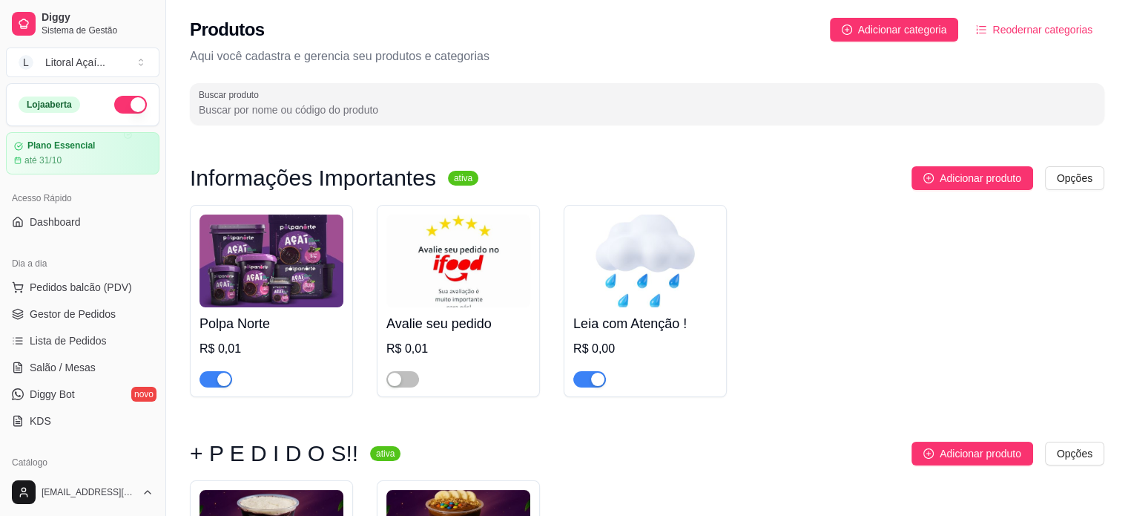
click at [1056, 29] on span "Reodernar categorias" at bounding box center [1043, 30] width 100 height 16
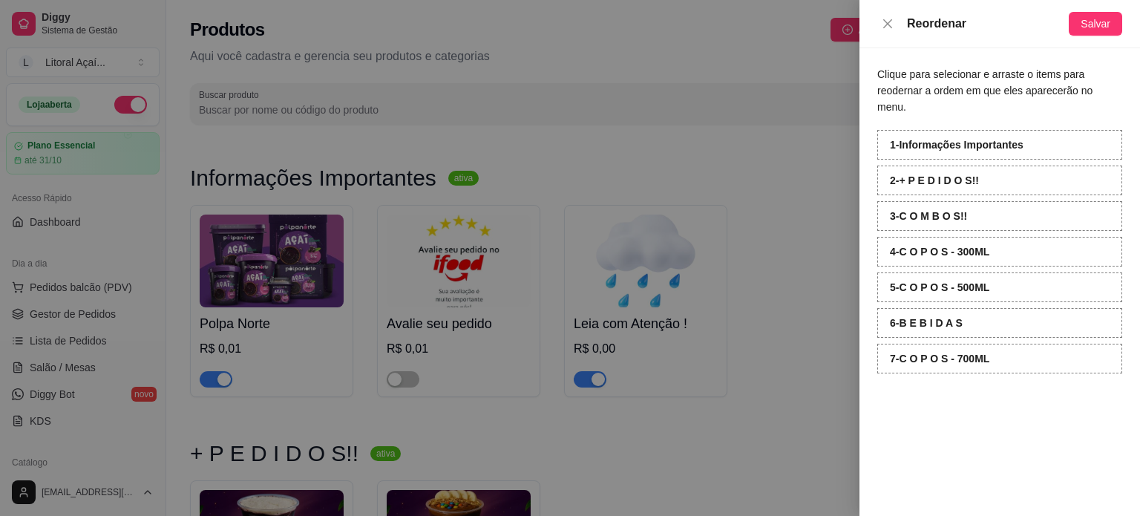
click at [956, 201] on div "3 - C O M B O S!!" at bounding box center [999, 216] width 245 height 30
click at [941, 210] on strong "3 - C O M B O S!!" at bounding box center [928, 216] width 77 height 12
click at [1094, 26] on span "Salvar" at bounding box center [1095, 24] width 30 height 16
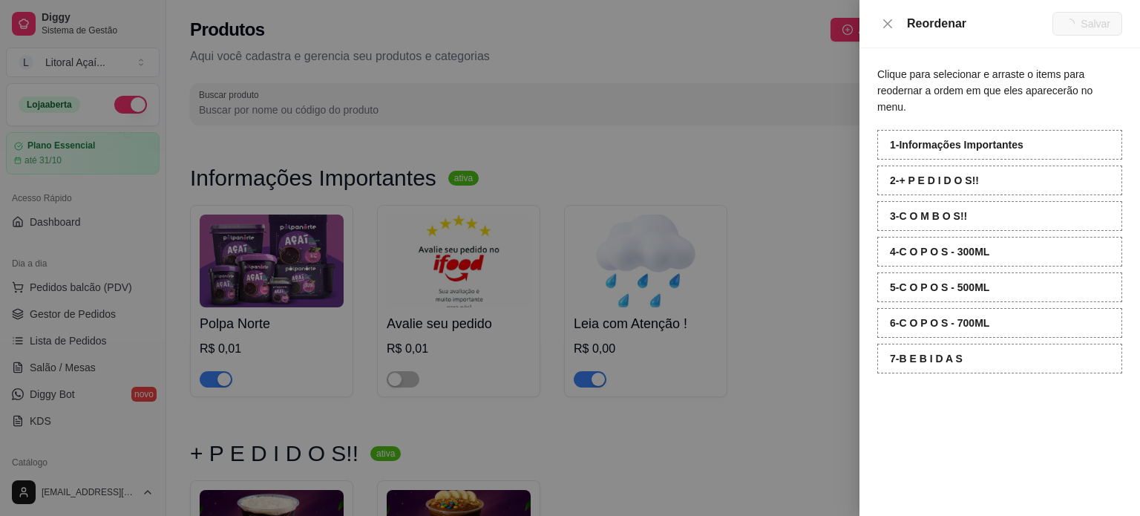
click at [756, 407] on div at bounding box center [570, 258] width 1140 height 516
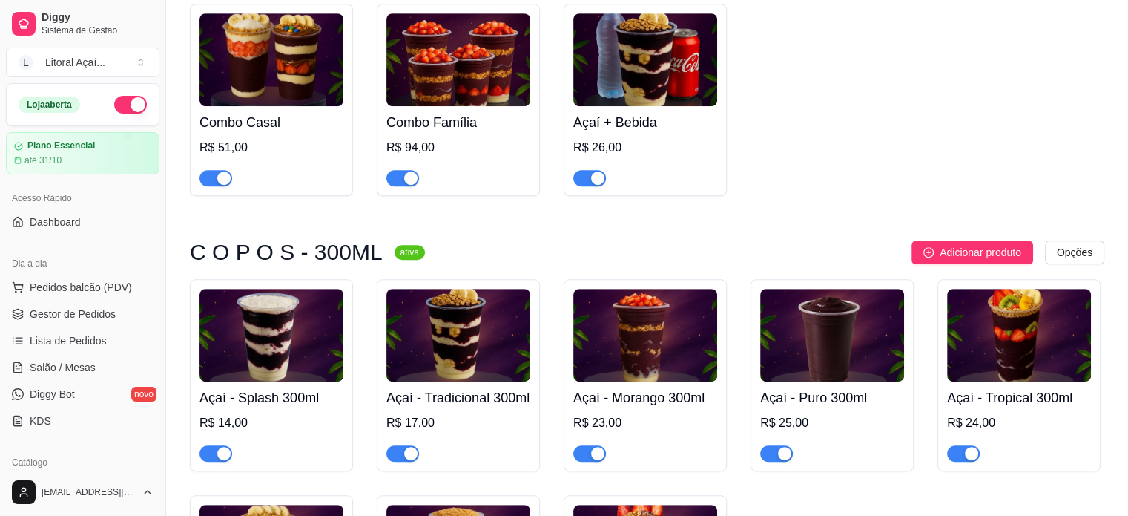
scroll to position [816, 0]
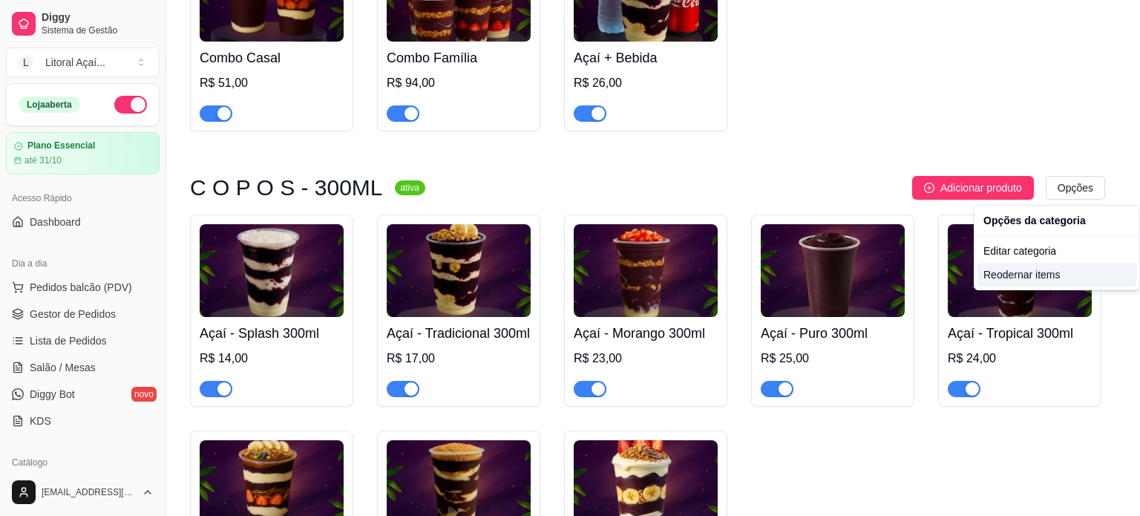
click at [1037, 266] on div "Reodernar items" at bounding box center [1056, 275] width 159 height 24
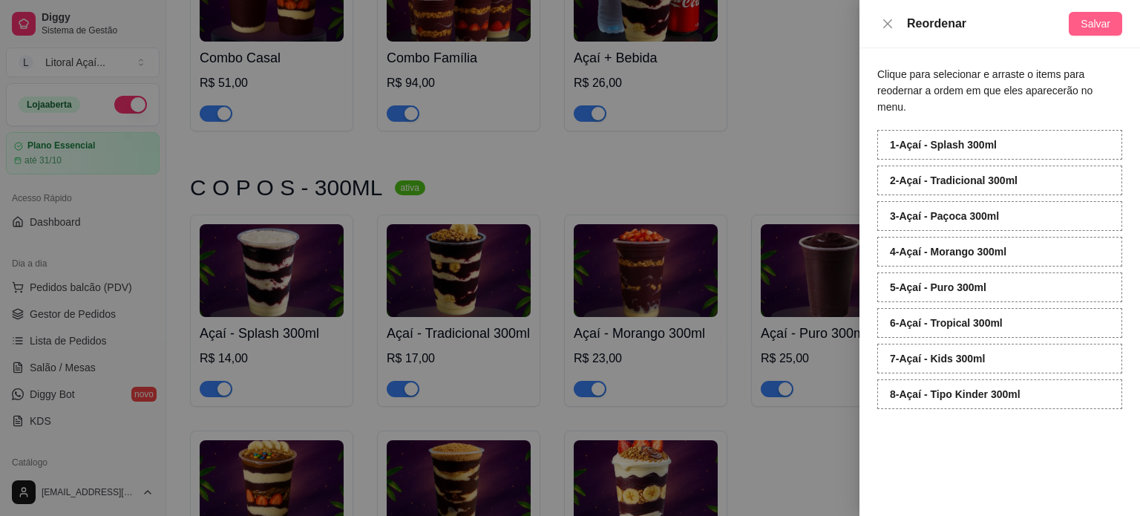
click at [1093, 14] on button "Salvar" at bounding box center [1094, 24] width 53 height 24
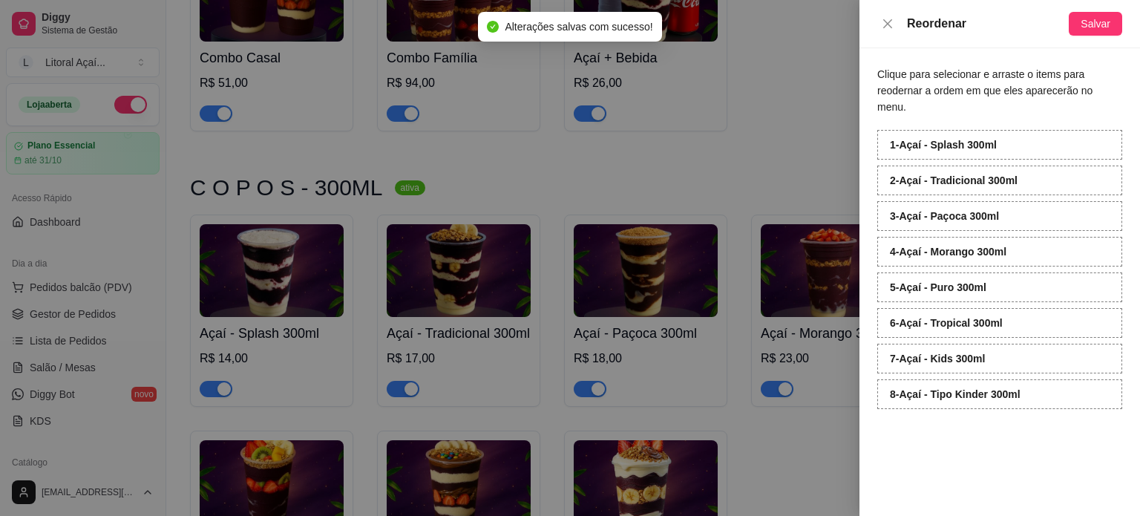
click at [772, 157] on div at bounding box center [570, 258] width 1140 height 516
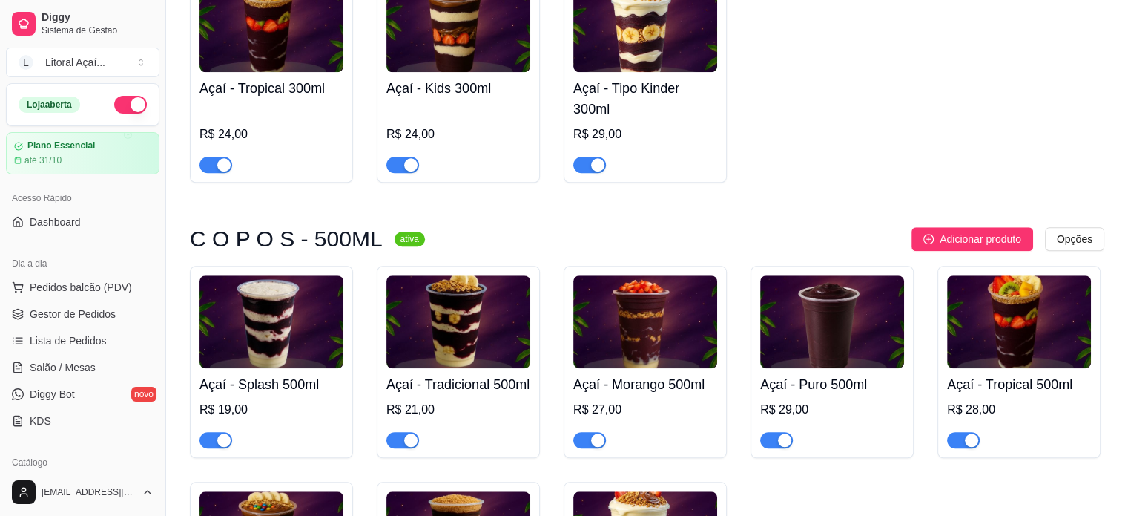
scroll to position [1335, 0]
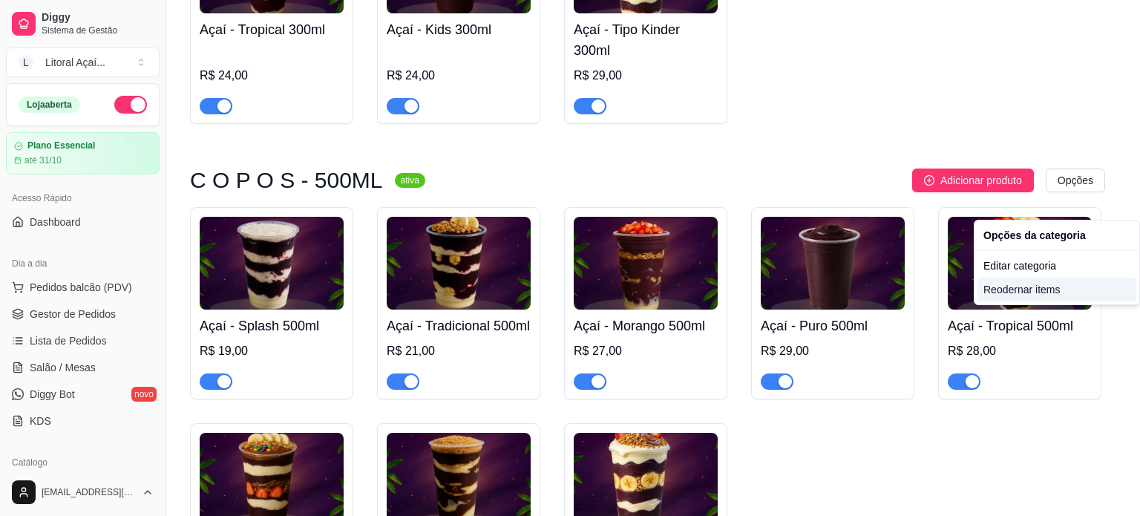
click at [1048, 293] on div "Reodernar items" at bounding box center [1056, 289] width 159 height 24
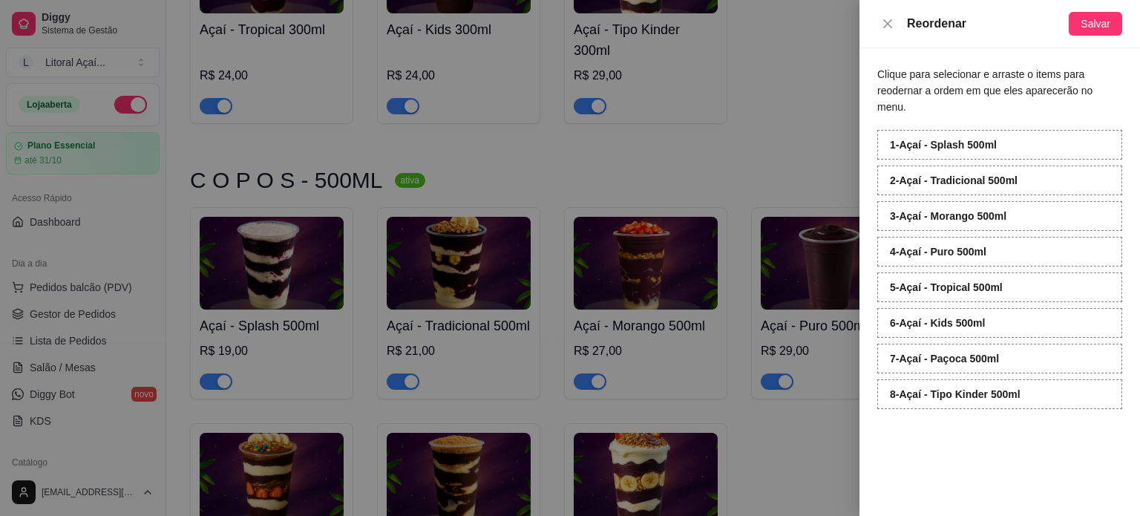
click at [890, 353] on div "1 - Açaí - Splash 500ml 2 - Açaí - Tradicional 500ml 3 - Açaí - Morango 500ml 4…" at bounding box center [999, 269] width 245 height 279
click at [1105, 40] on div "Reordenar Salvar" at bounding box center [999, 24] width 280 height 48
click at [1105, 29] on span "Salvar" at bounding box center [1095, 24] width 30 height 16
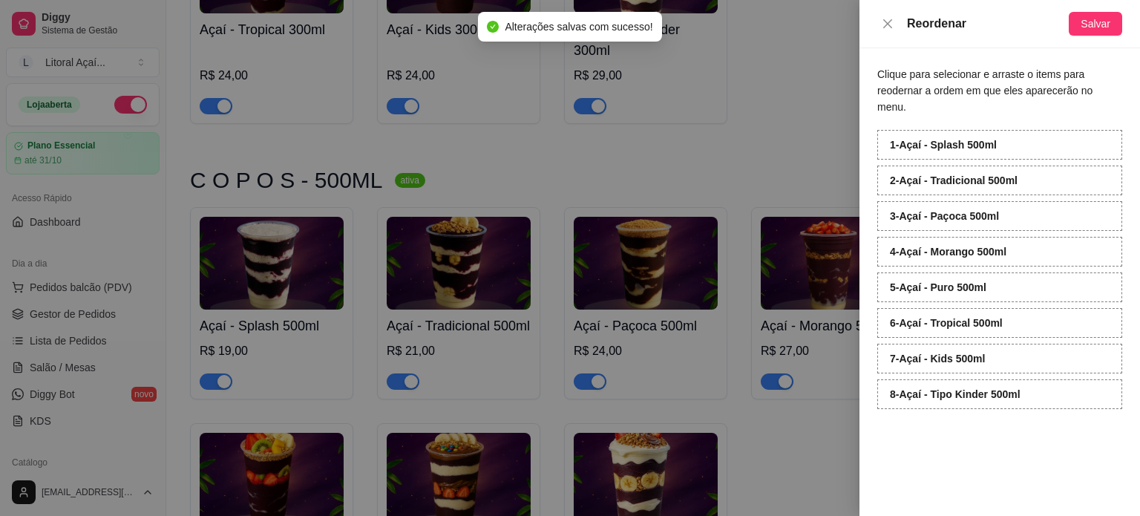
click at [792, 160] on div at bounding box center [570, 258] width 1140 height 516
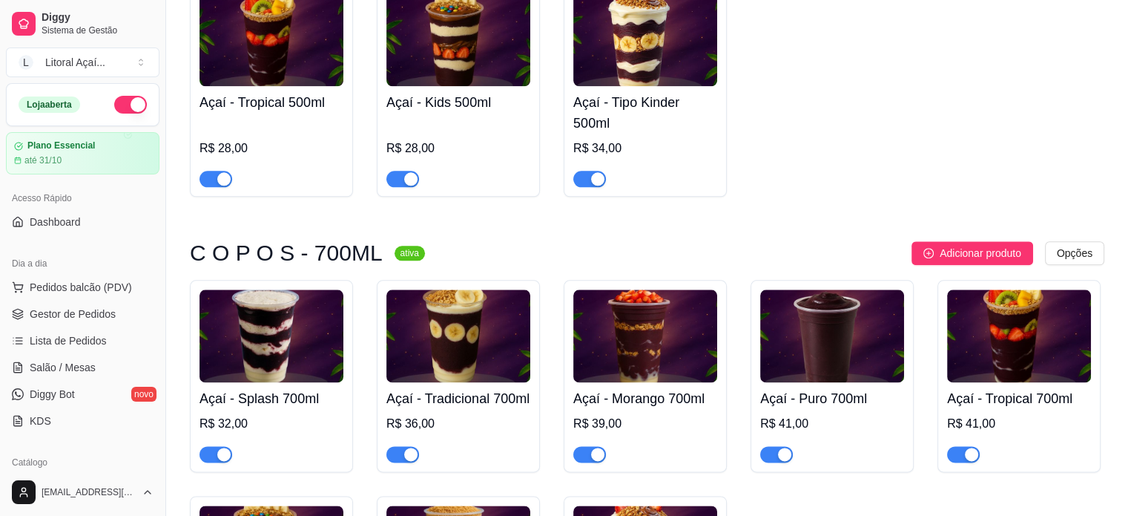
scroll to position [1781, 0]
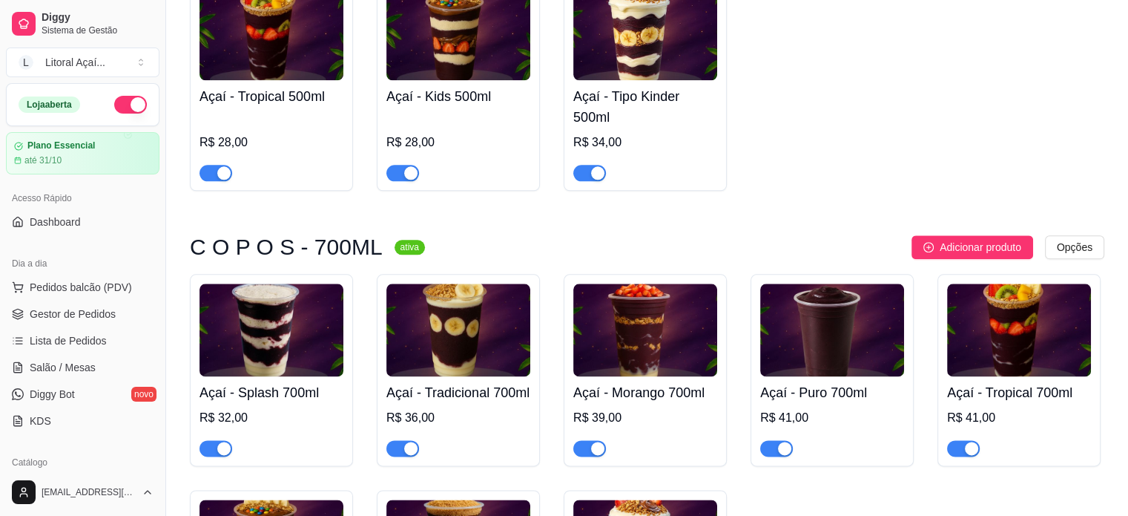
click at [1042, 259] on div "Adicionar produto Opções" at bounding box center [771, 247] width 668 height 24
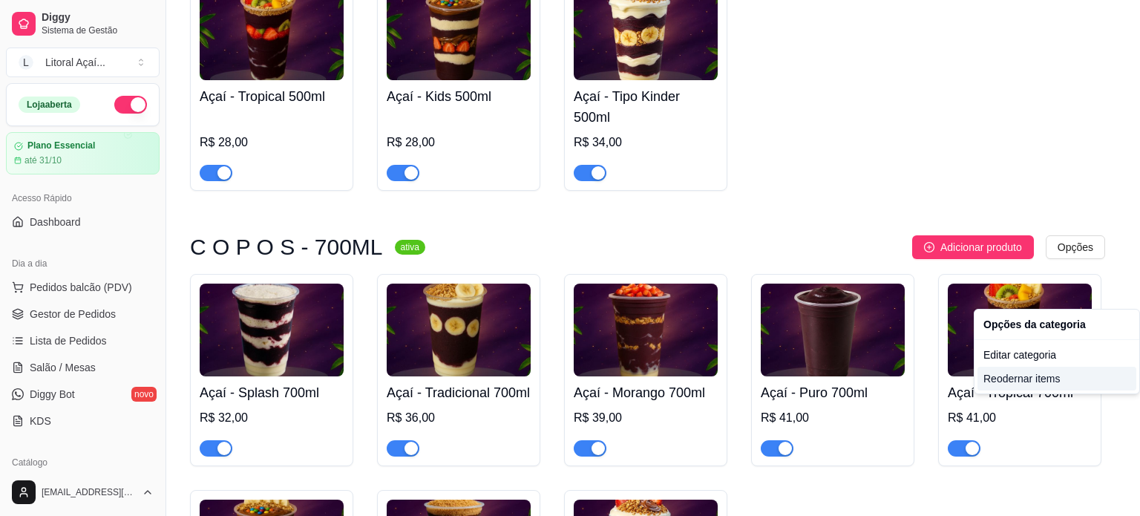
click at [1048, 386] on div "Reodernar items" at bounding box center [1056, 378] width 159 height 24
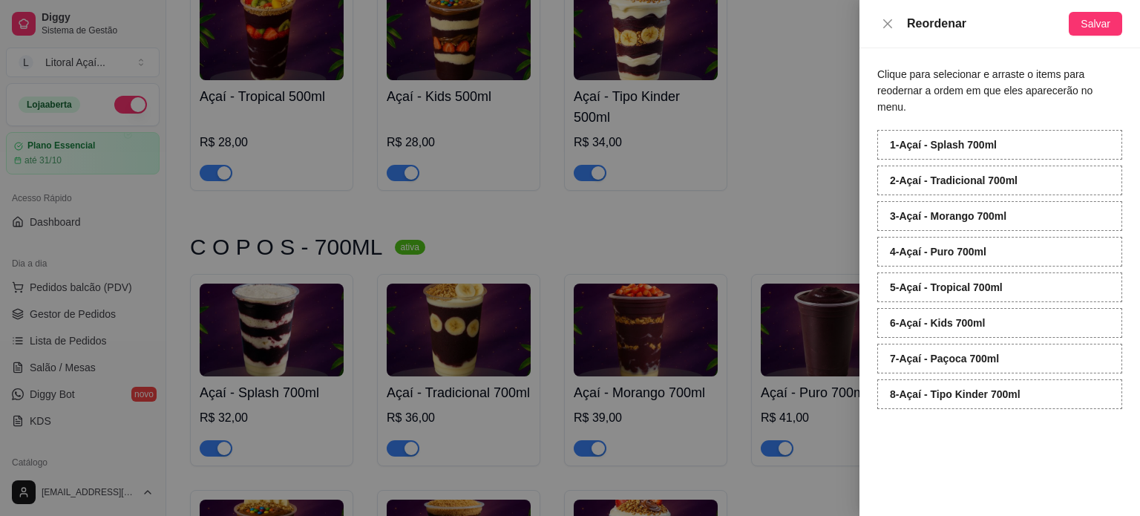
click at [895, 246] on strong "4 - Açaí - Puro 700ml" at bounding box center [938, 252] width 96 height 12
click at [1090, 35] on button "Salvar" at bounding box center [1094, 24] width 53 height 24
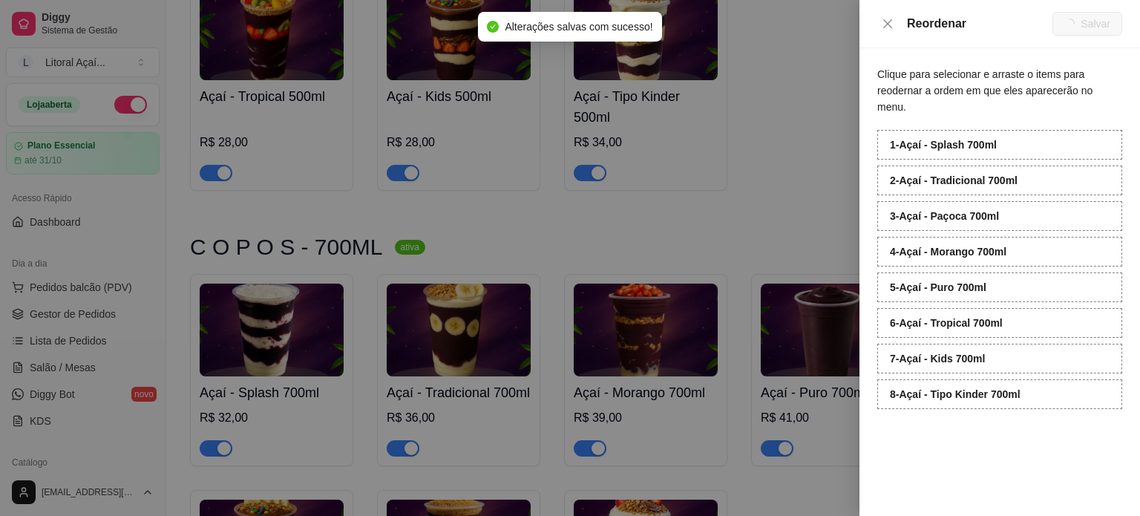
click at [786, 251] on div at bounding box center [570, 258] width 1140 height 516
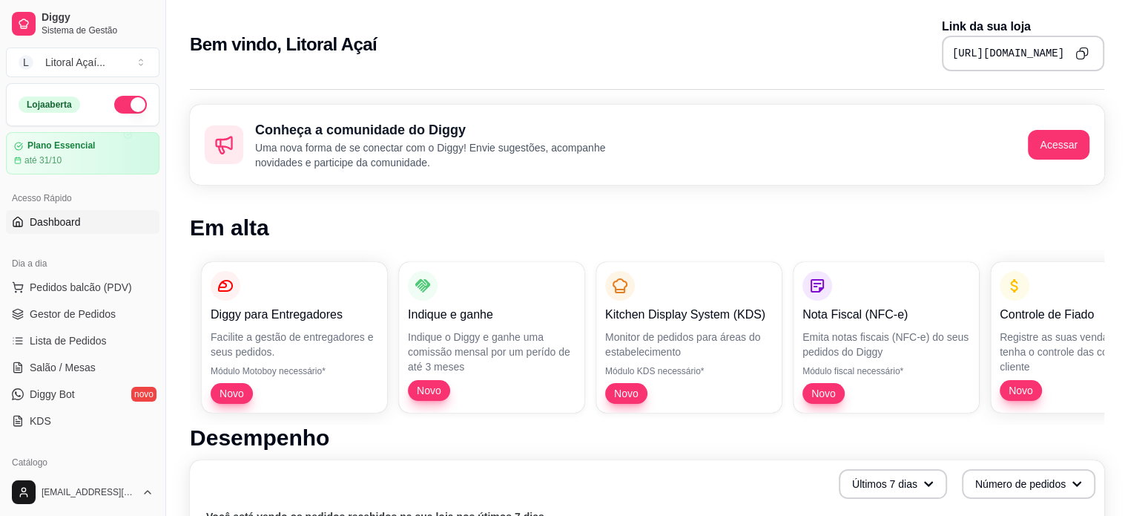
click at [1081, 48] on icon "Copy to clipboard" at bounding box center [1084, 52] width 8 height 8
